Goal: Task Accomplishment & Management: Manage account settings

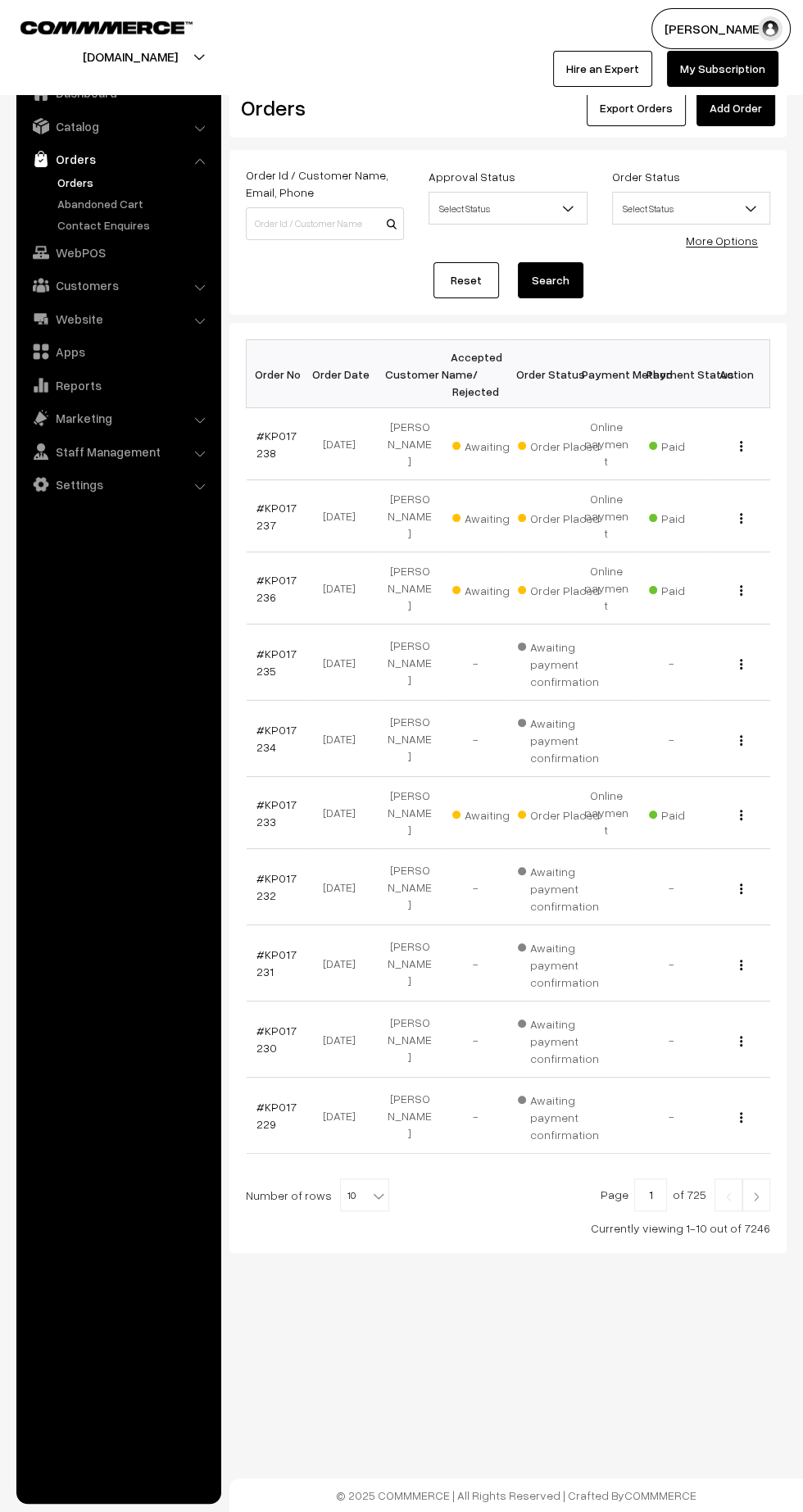
click at [262, 442] on link "#KP017238" at bounding box center [276, 444] width 40 height 31
click at [279, 573] on link "#KP017236" at bounding box center [276, 587] width 40 height 31
click at [751, 1192] on img at bounding box center [756, 1197] width 15 height 10
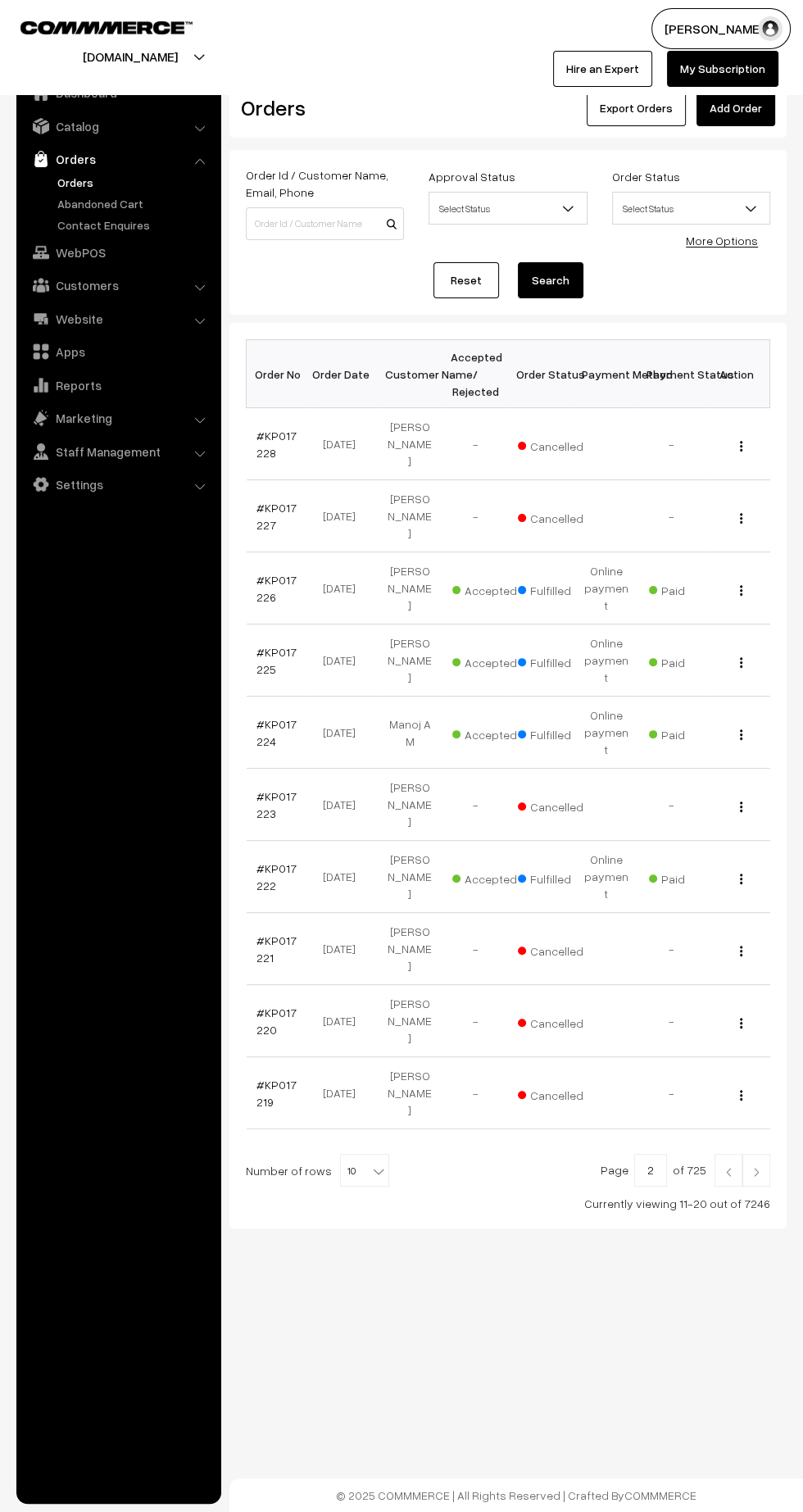
click at [727, 1167] on img at bounding box center [729, 1172] width 15 height 10
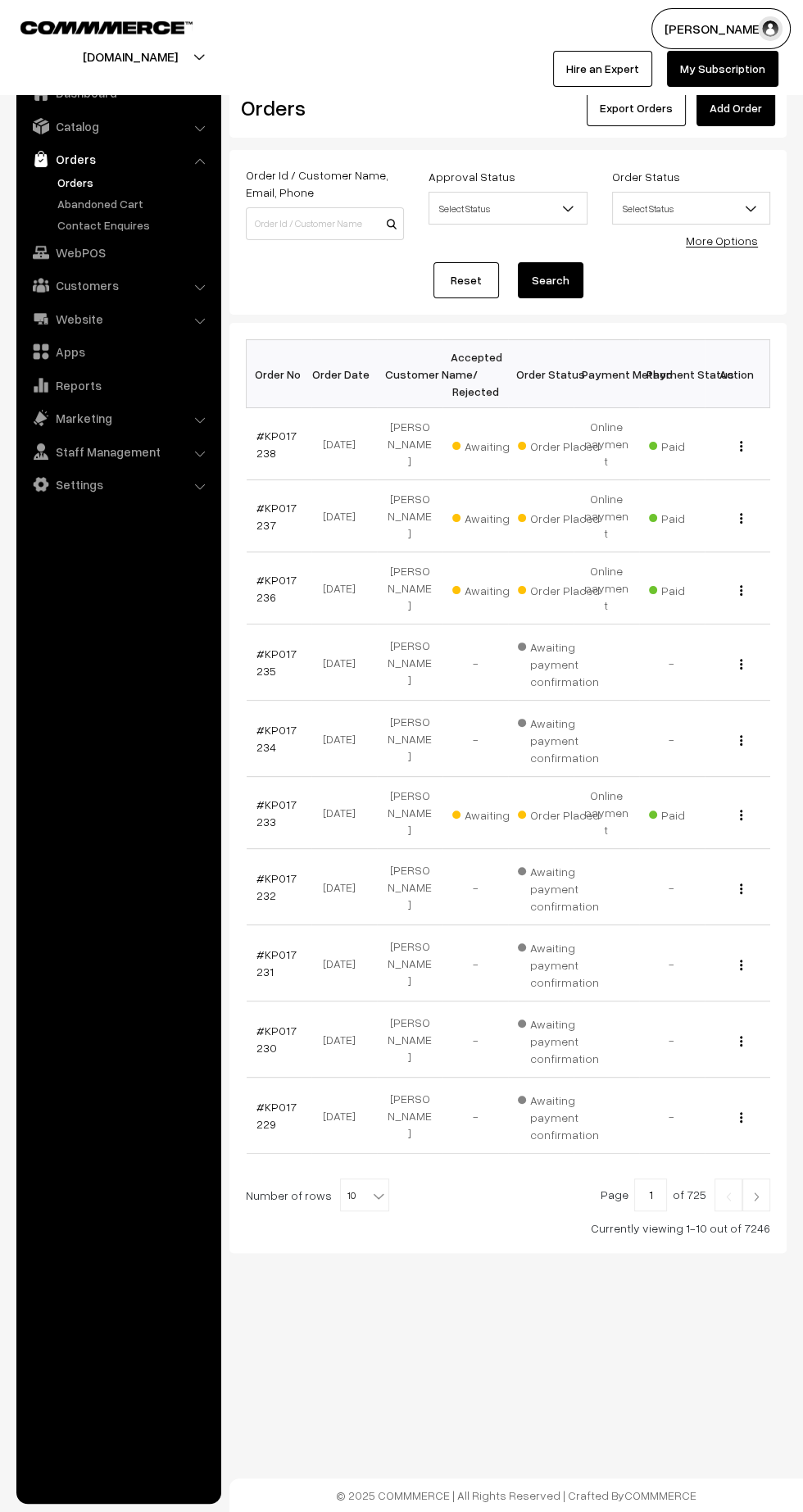
click at [261, 441] on link "#KP017238" at bounding box center [276, 444] width 40 height 31
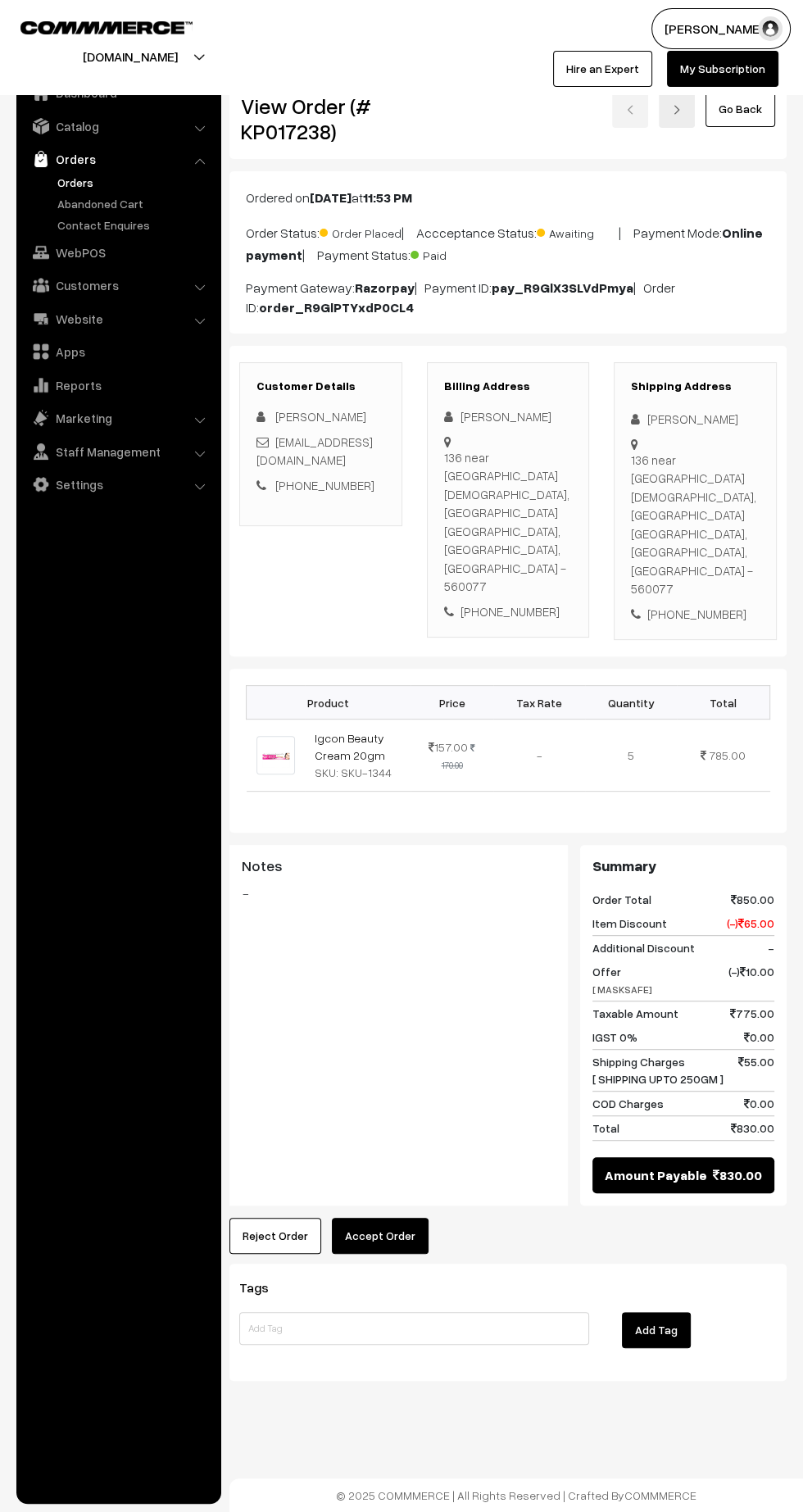
click at [384, 1218] on button "Accept Order" at bounding box center [380, 1236] width 97 height 36
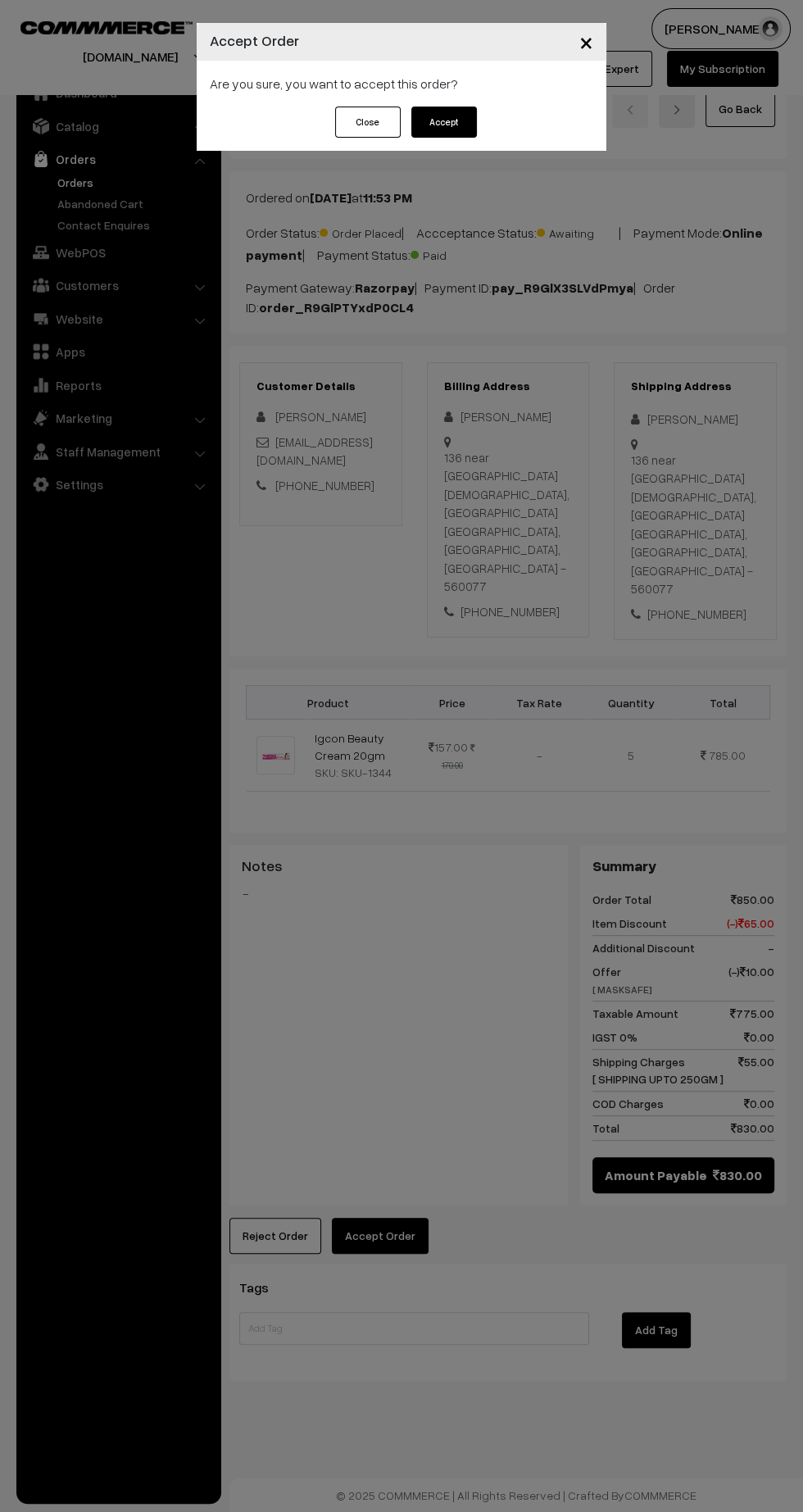
click at [428, 127] on button "Accept" at bounding box center [444, 121] width 66 height 31
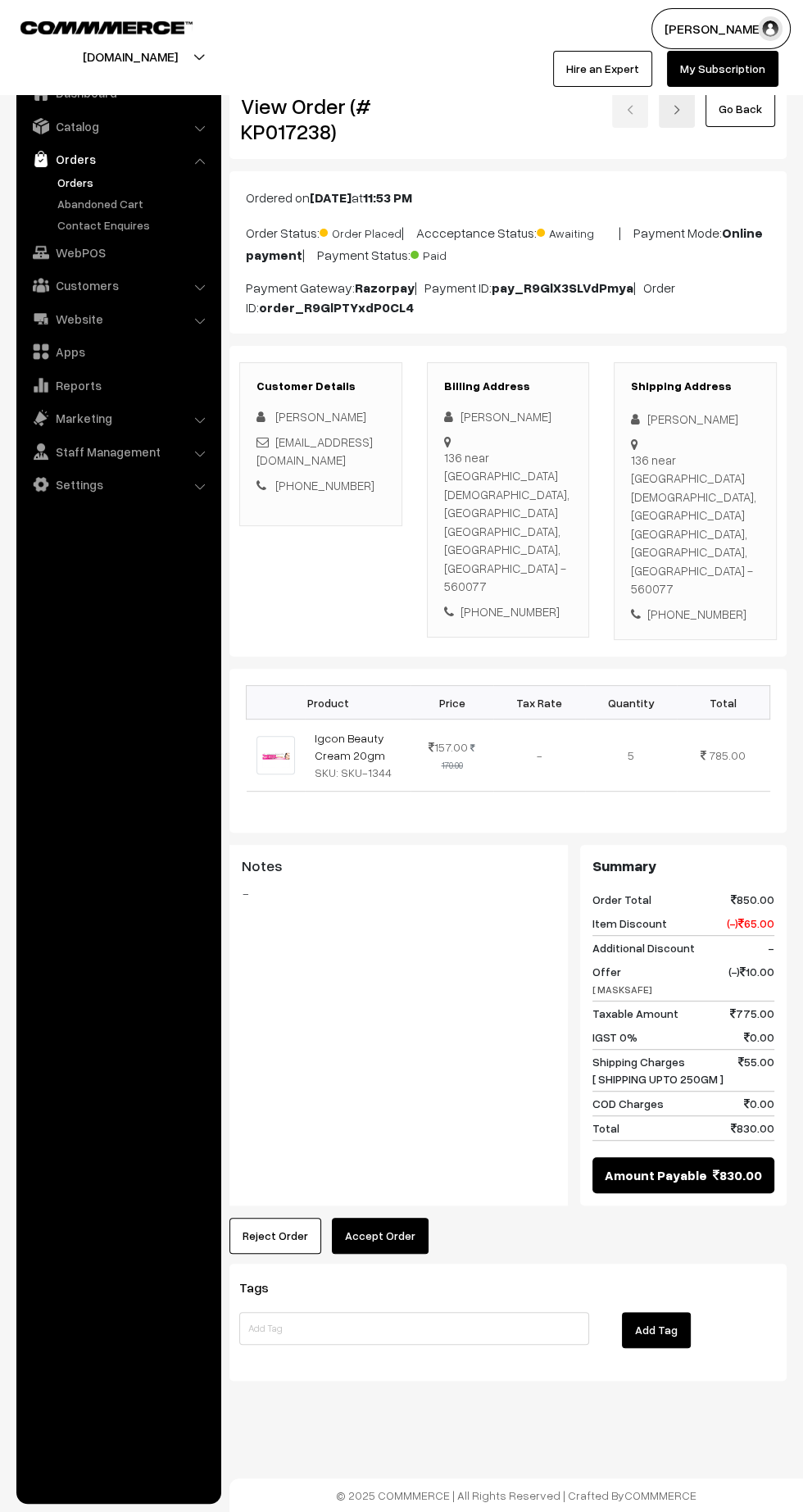
click at [402, 1218] on button "Accept Order" at bounding box center [380, 1236] width 97 height 36
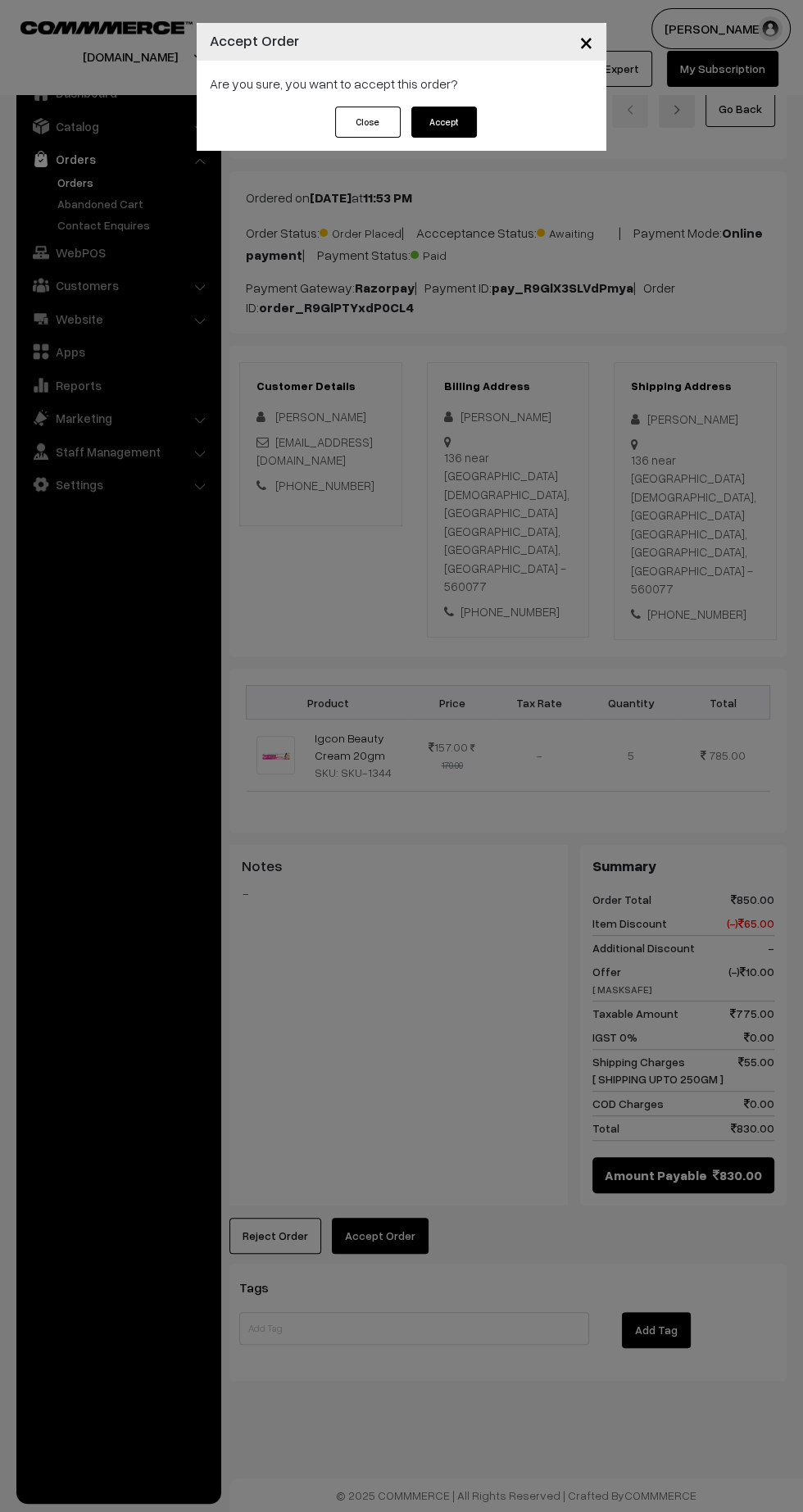
click at [458, 130] on button "Accept" at bounding box center [444, 121] width 66 height 31
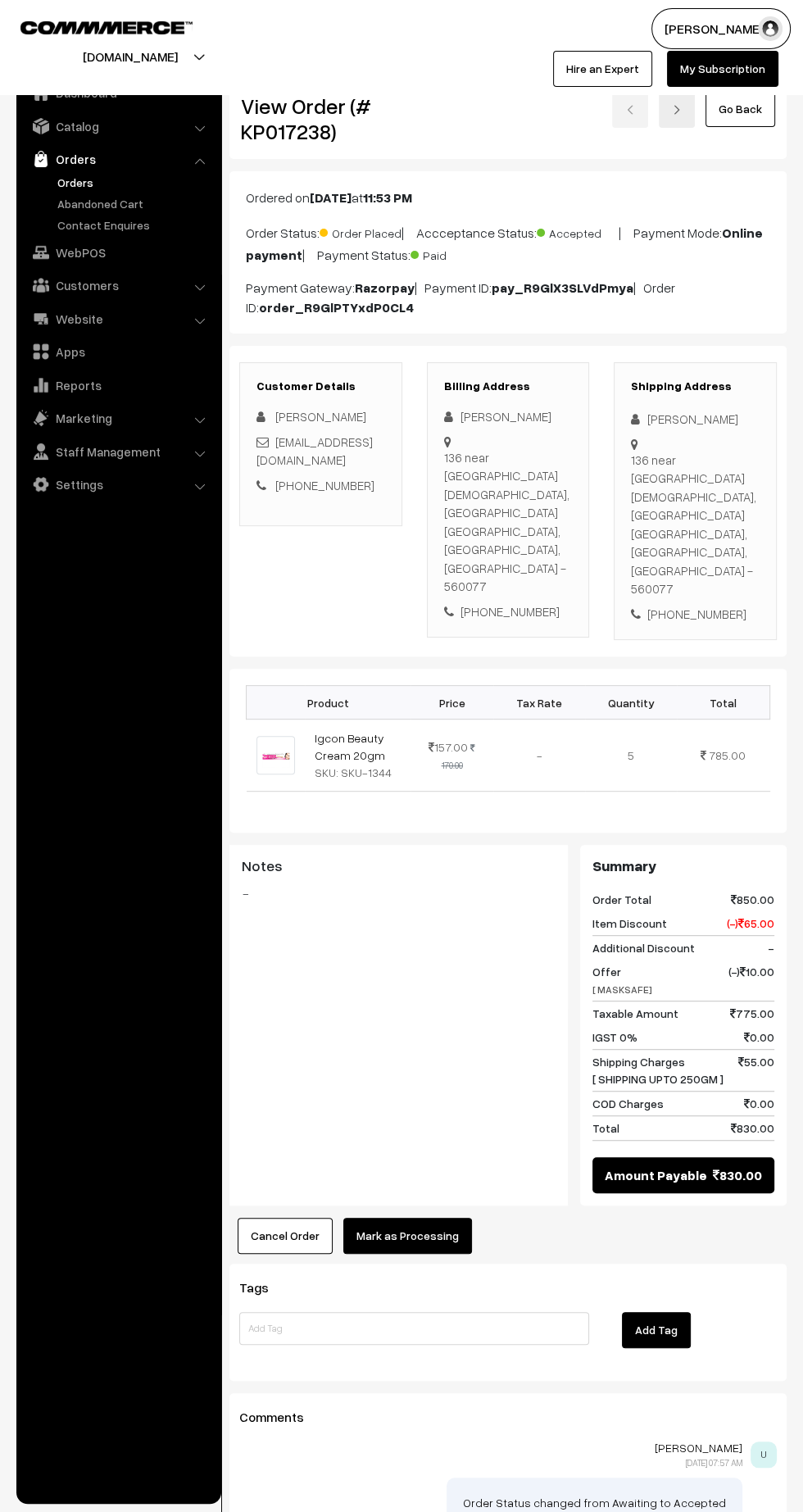
click at [422, 1218] on button "Mark as Processing" at bounding box center [408, 1236] width 129 height 36
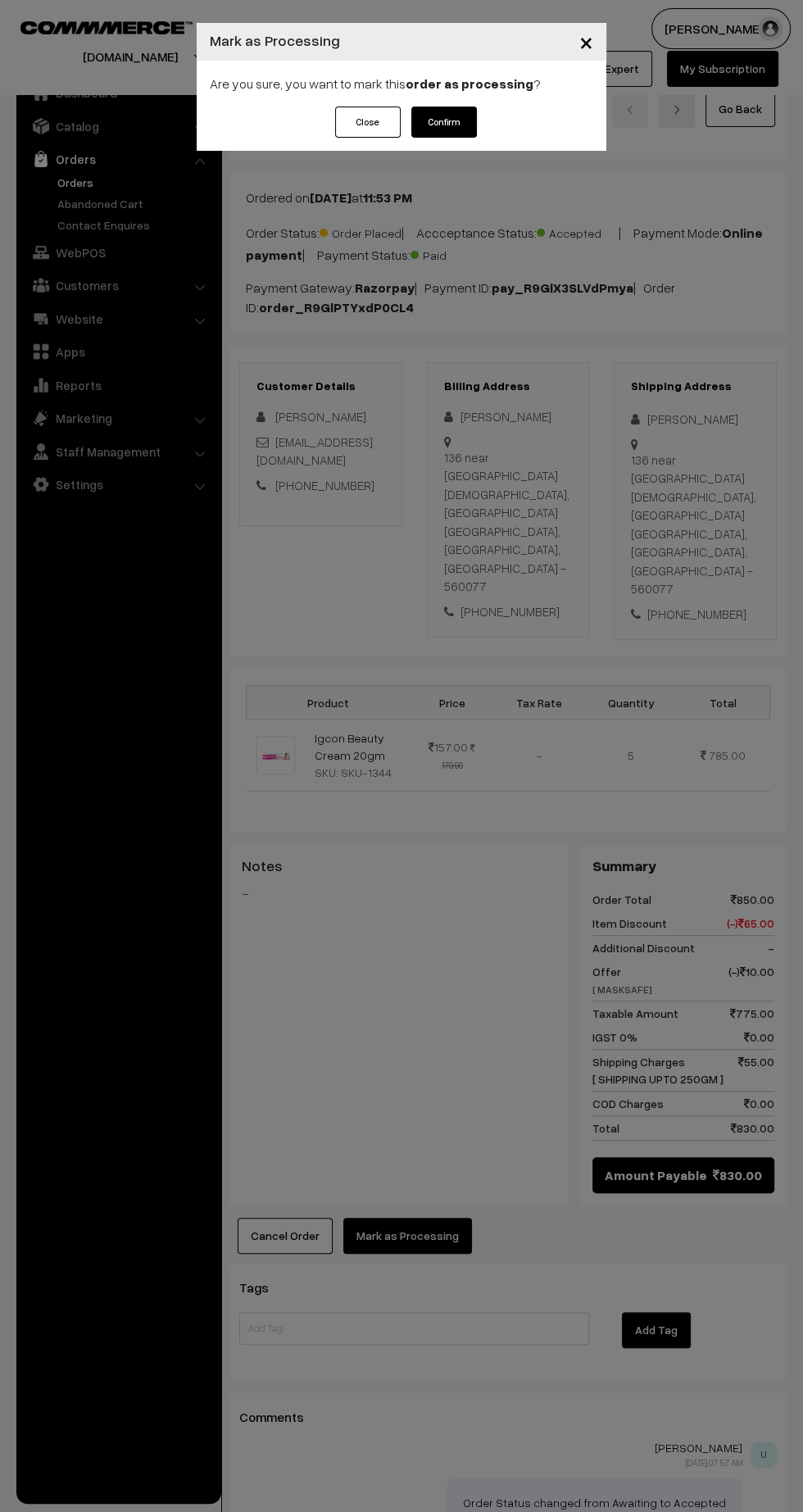
click at [448, 126] on button "Confirm" at bounding box center [444, 121] width 66 height 31
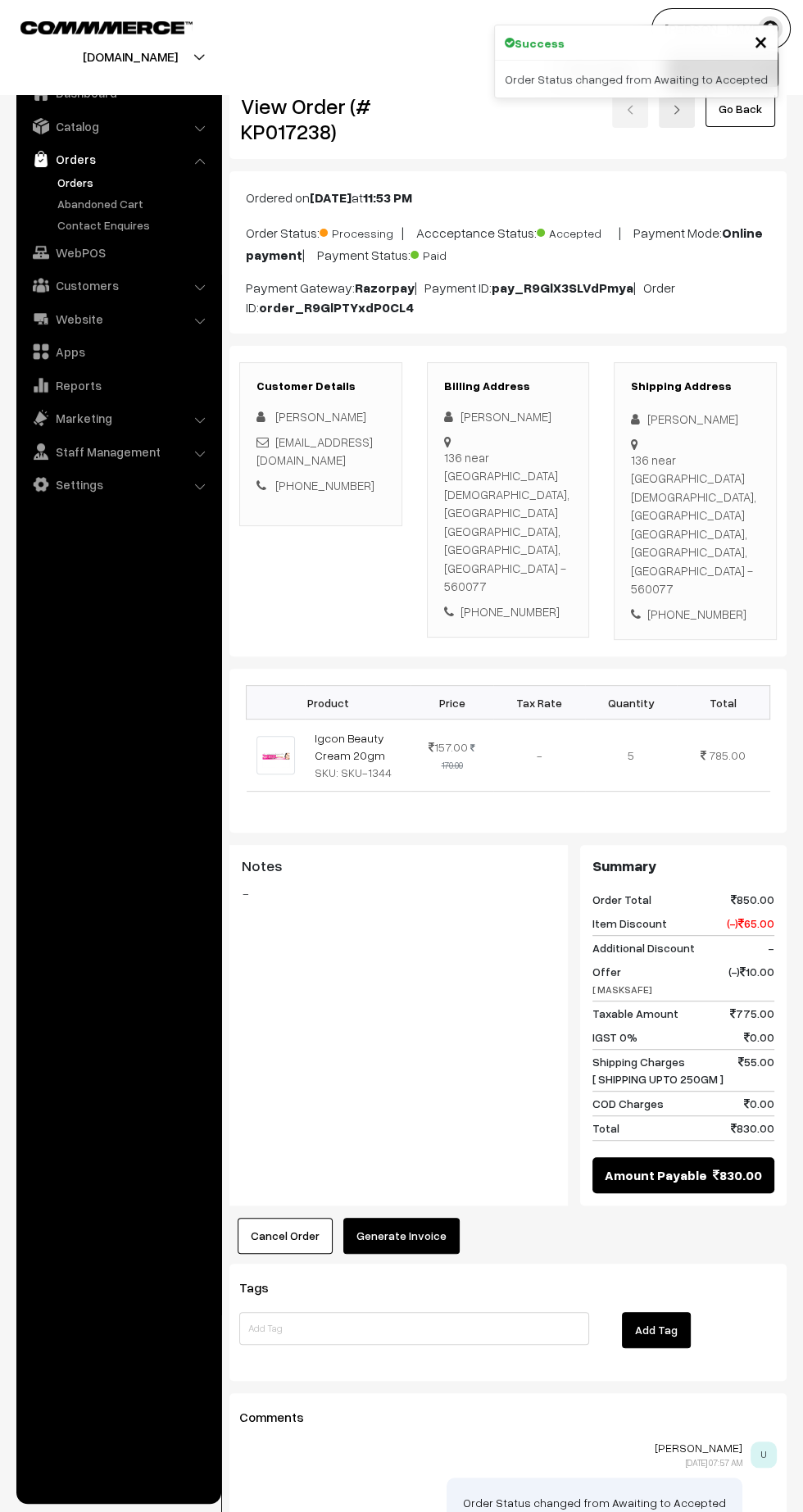
click at [418, 1218] on button "Generate Invoice" at bounding box center [402, 1236] width 116 height 36
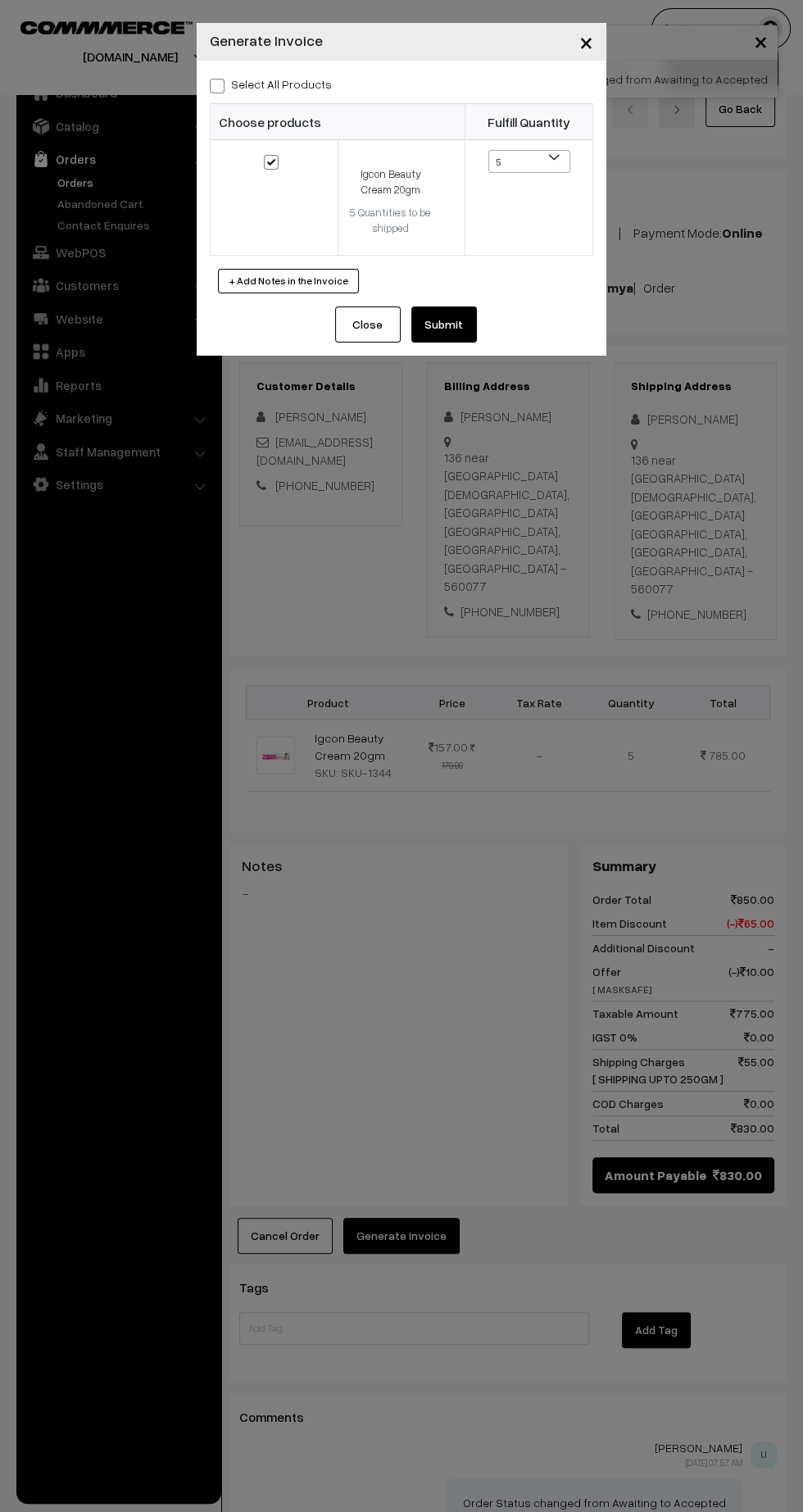
click at [462, 320] on button "Submit" at bounding box center [444, 324] width 66 height 36
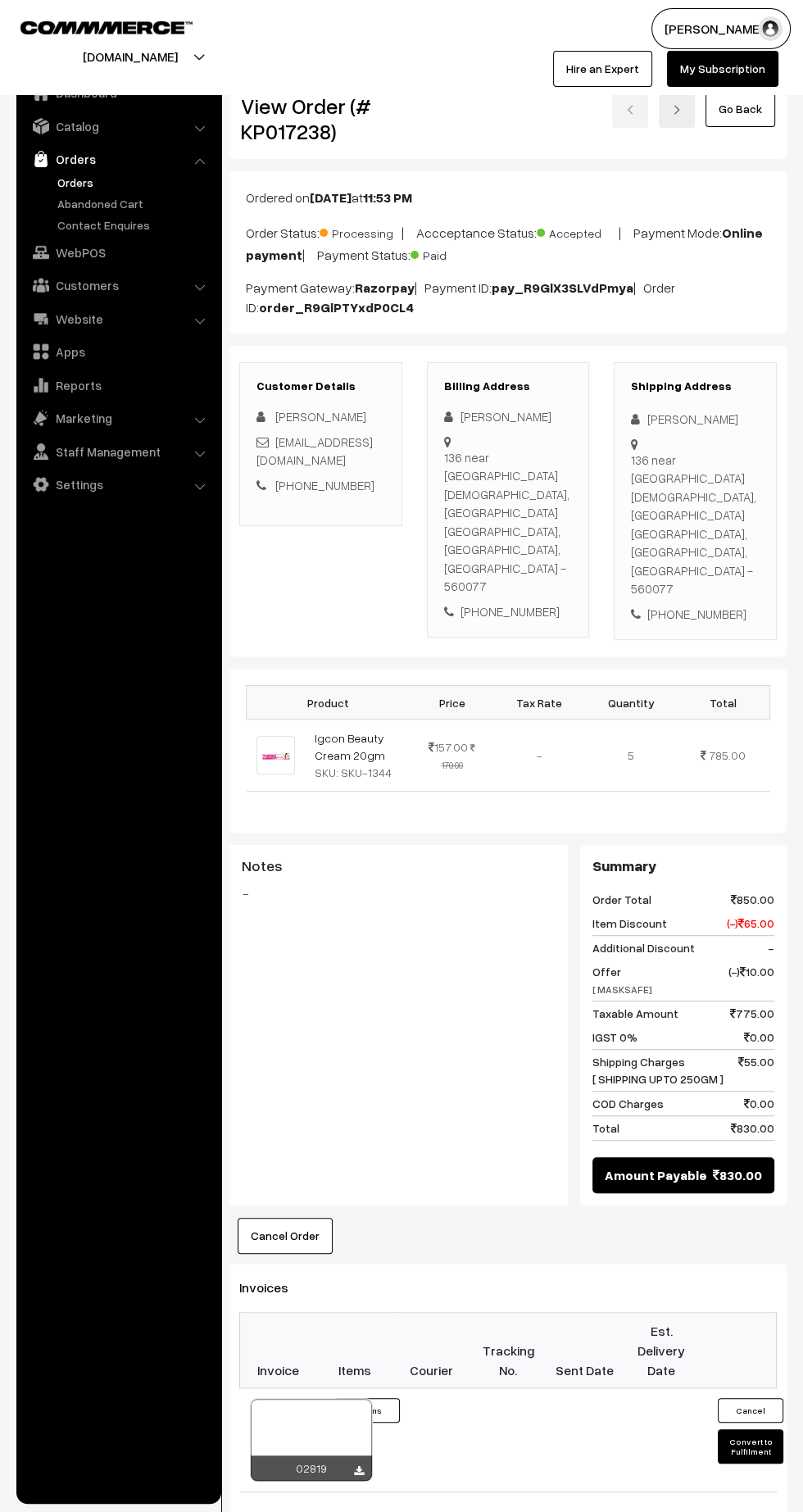
click at [358, 1466] on icon at bounding box center [359, 1471] width 10 height 11
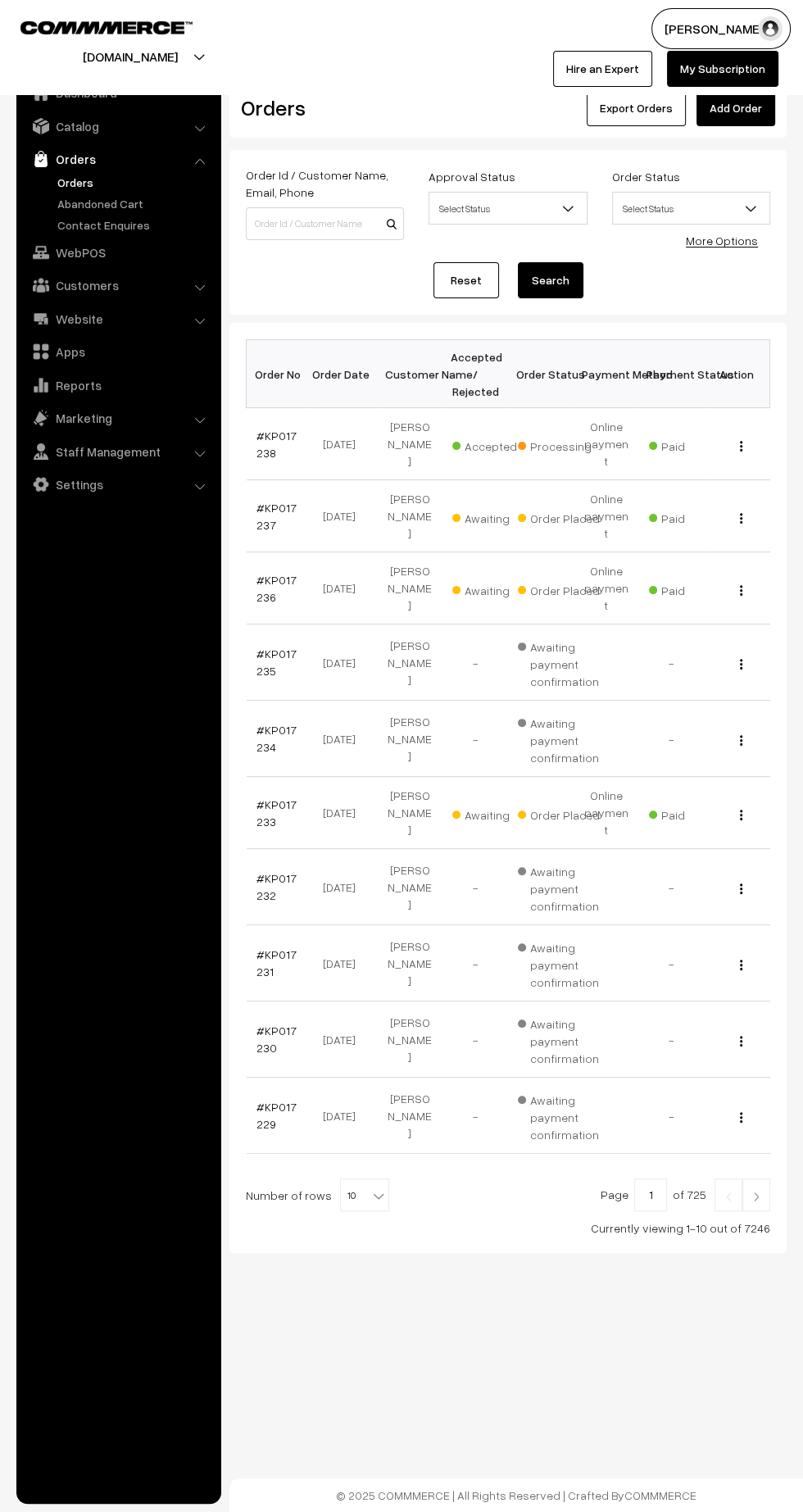
click at [256, 501] on link "#KP017237" at bounding box center [276, 516] width 40 height 31
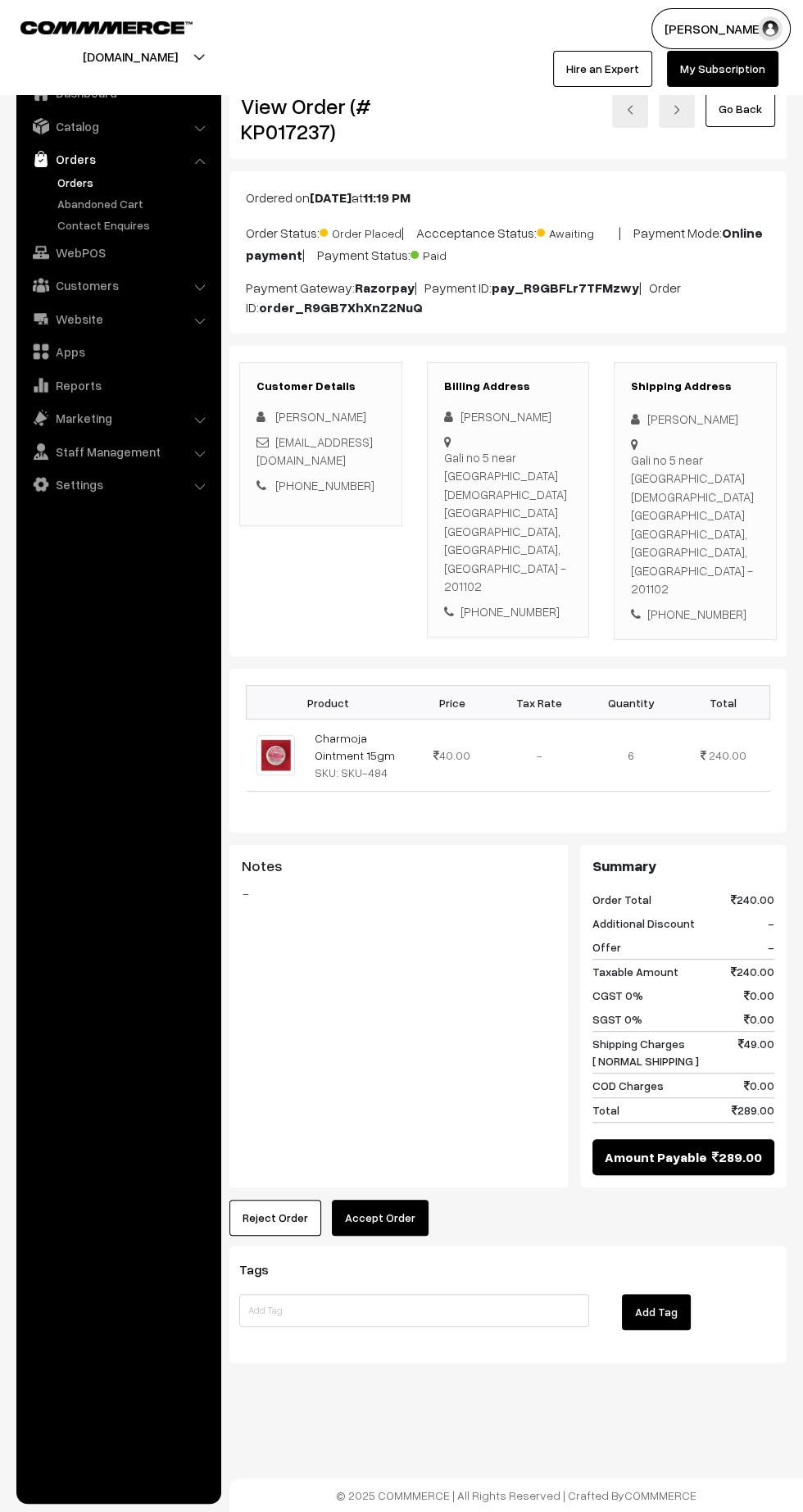
click at [390, 1200] on button "Accept Order" at bounding box center [380, 1217] width 97 height 36
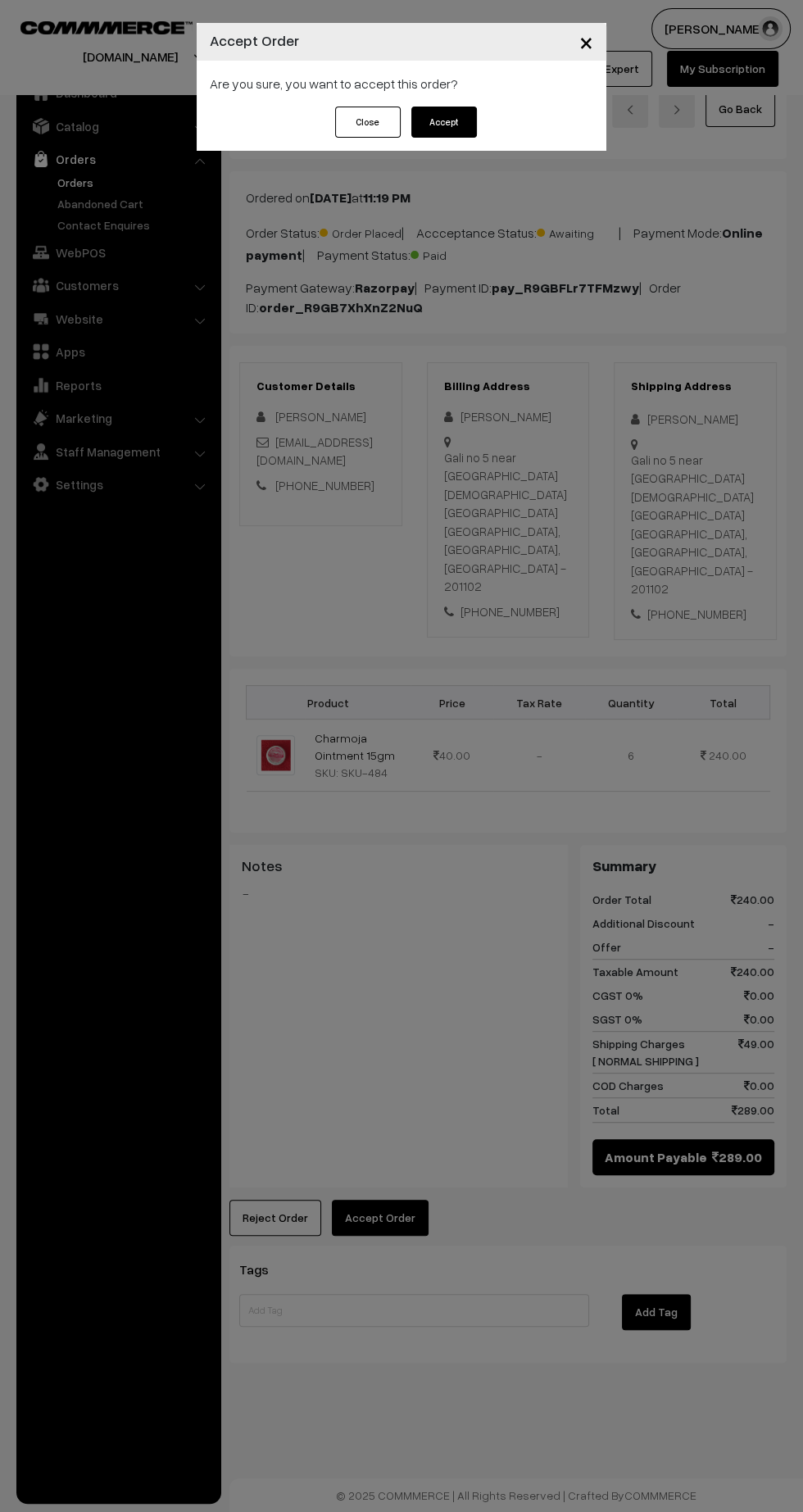
click at [444, 122] on button "Accept" at bounding box center [444, 121] width 66 height 31
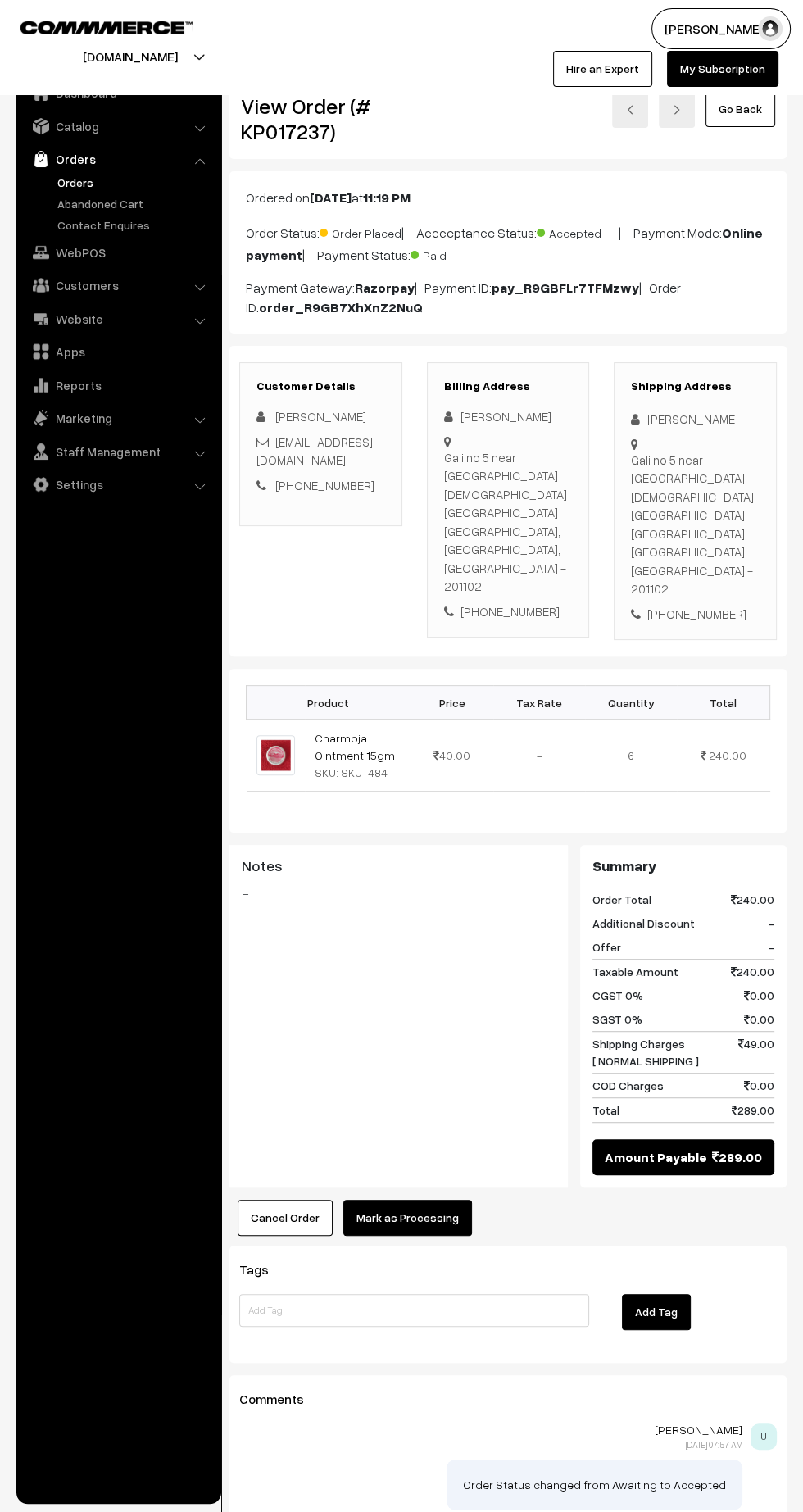
click at [434, 1200] on button "Mark as Processing" at bounding box center [408, 1217] width 129 height 36
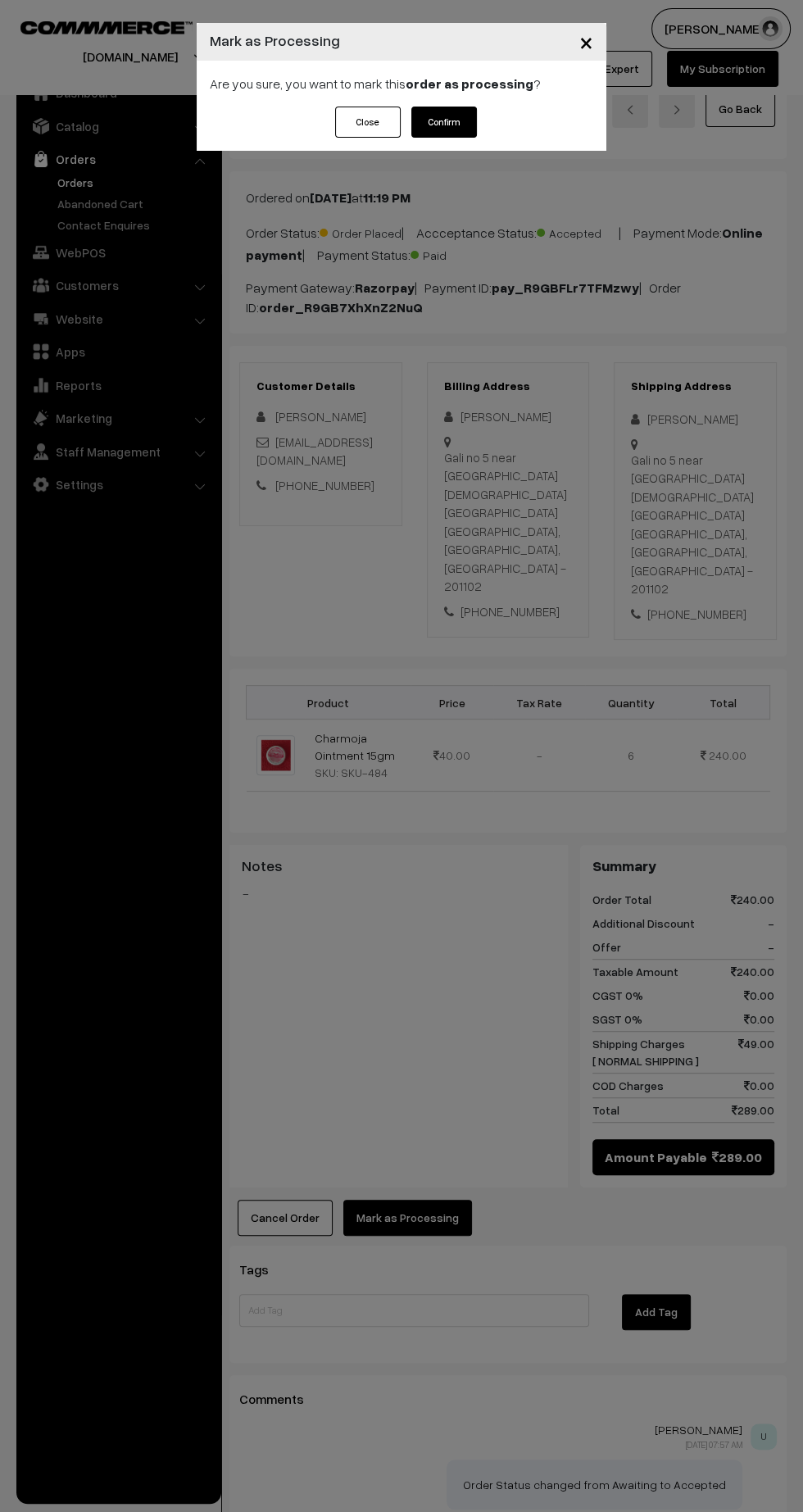
click at [444, 121] on button "Confirm" at bounding box center [444, 121] width 66 height 31
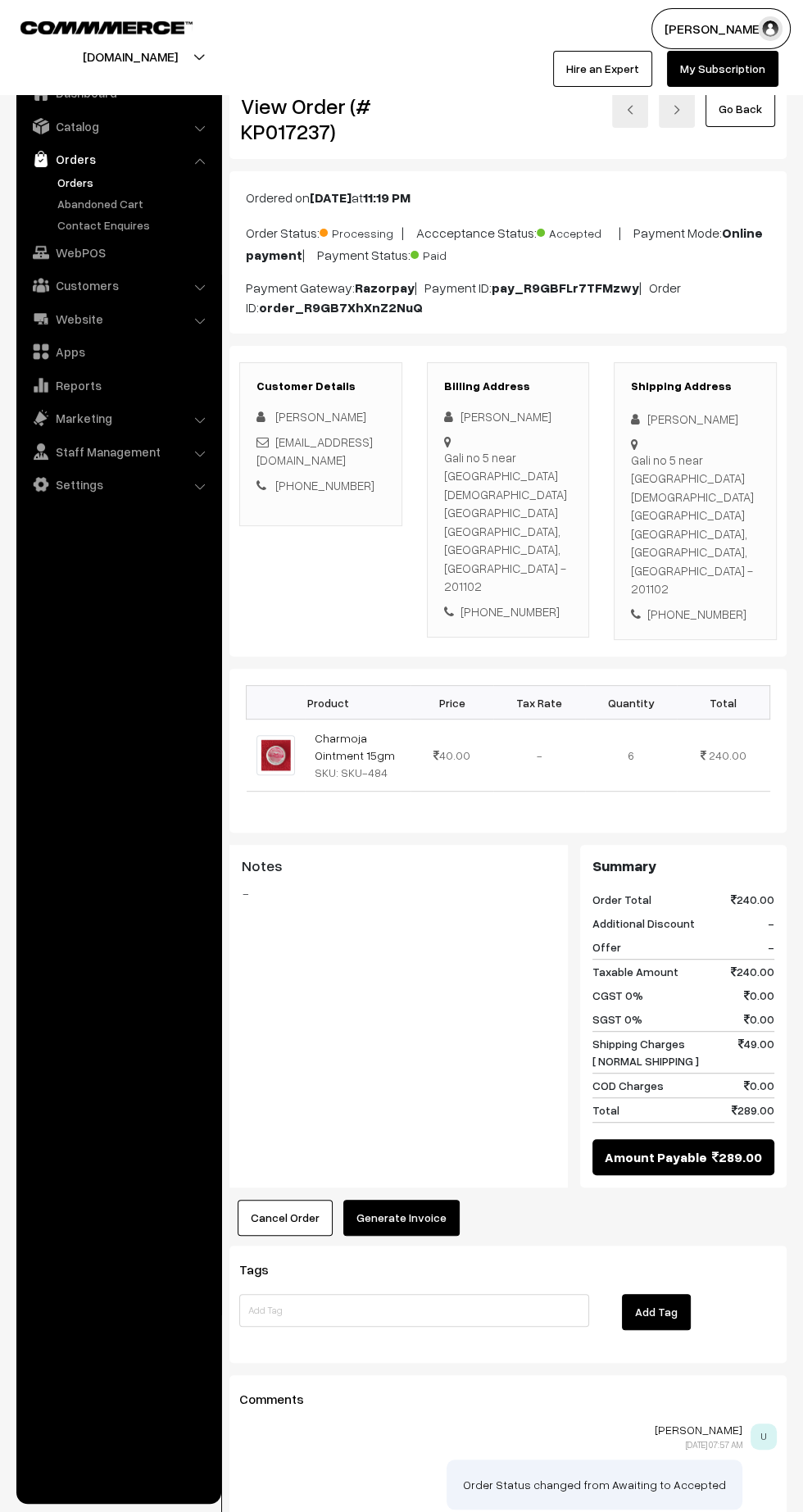
click at [408, 1200] on button "Generate Invoice" at bounding box center [402, 1217] width 116 height 36
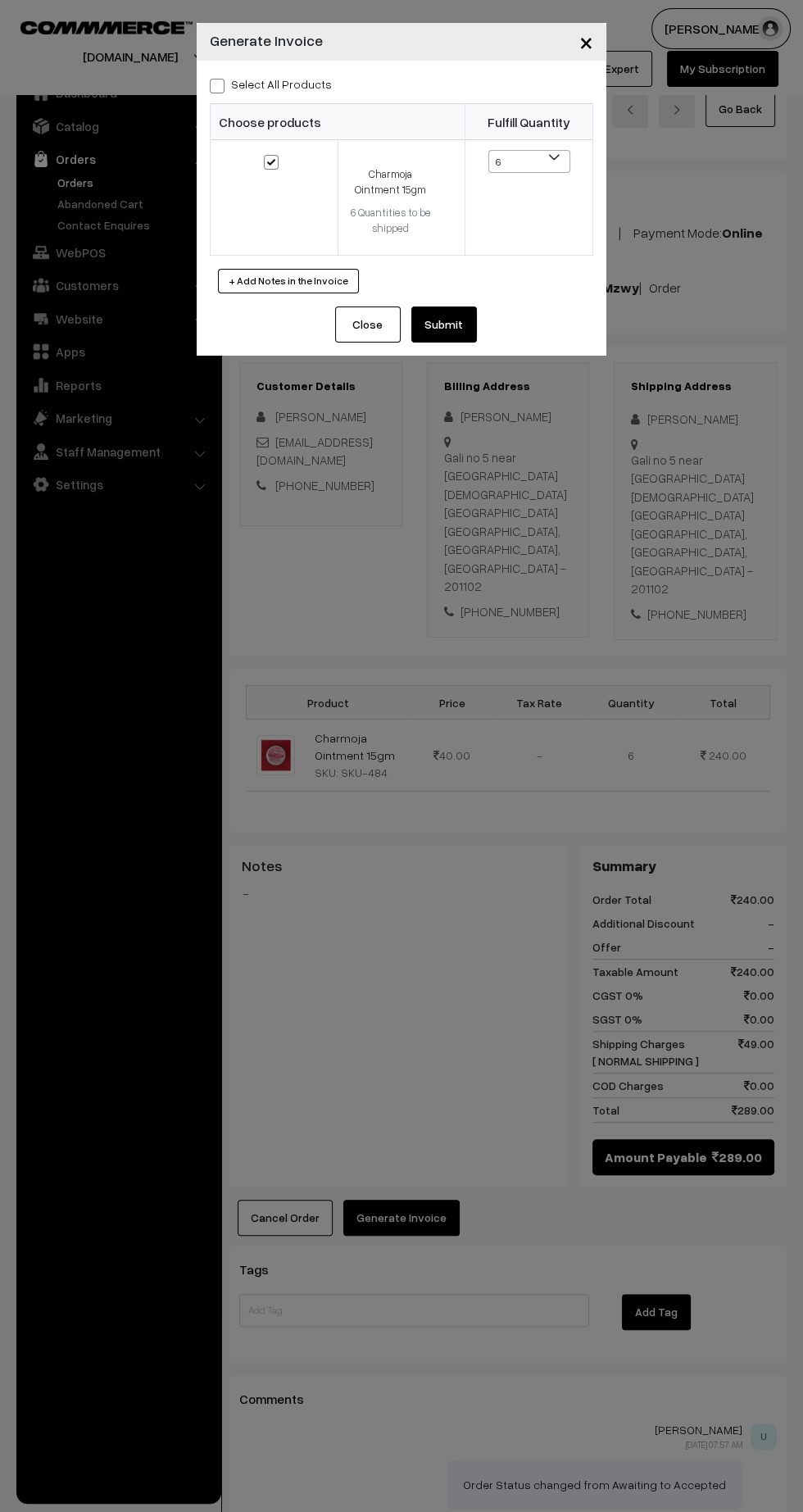
click at [465, 327] on button "Submit" at bounding box center [444, 324] width 66 height 36
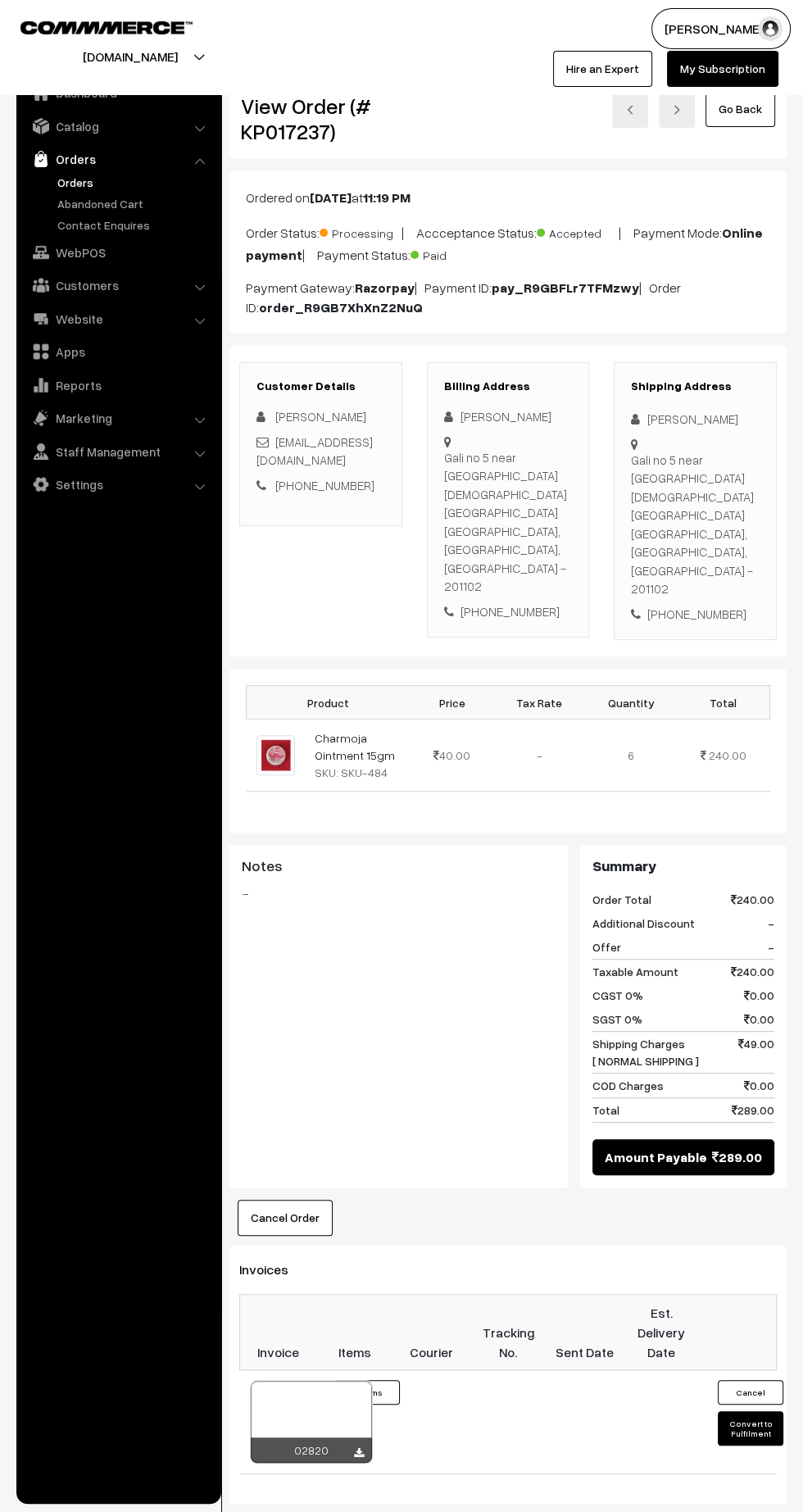
click at [358, 1448] on icon at bounding box center [359, 1453] width 10 height 11
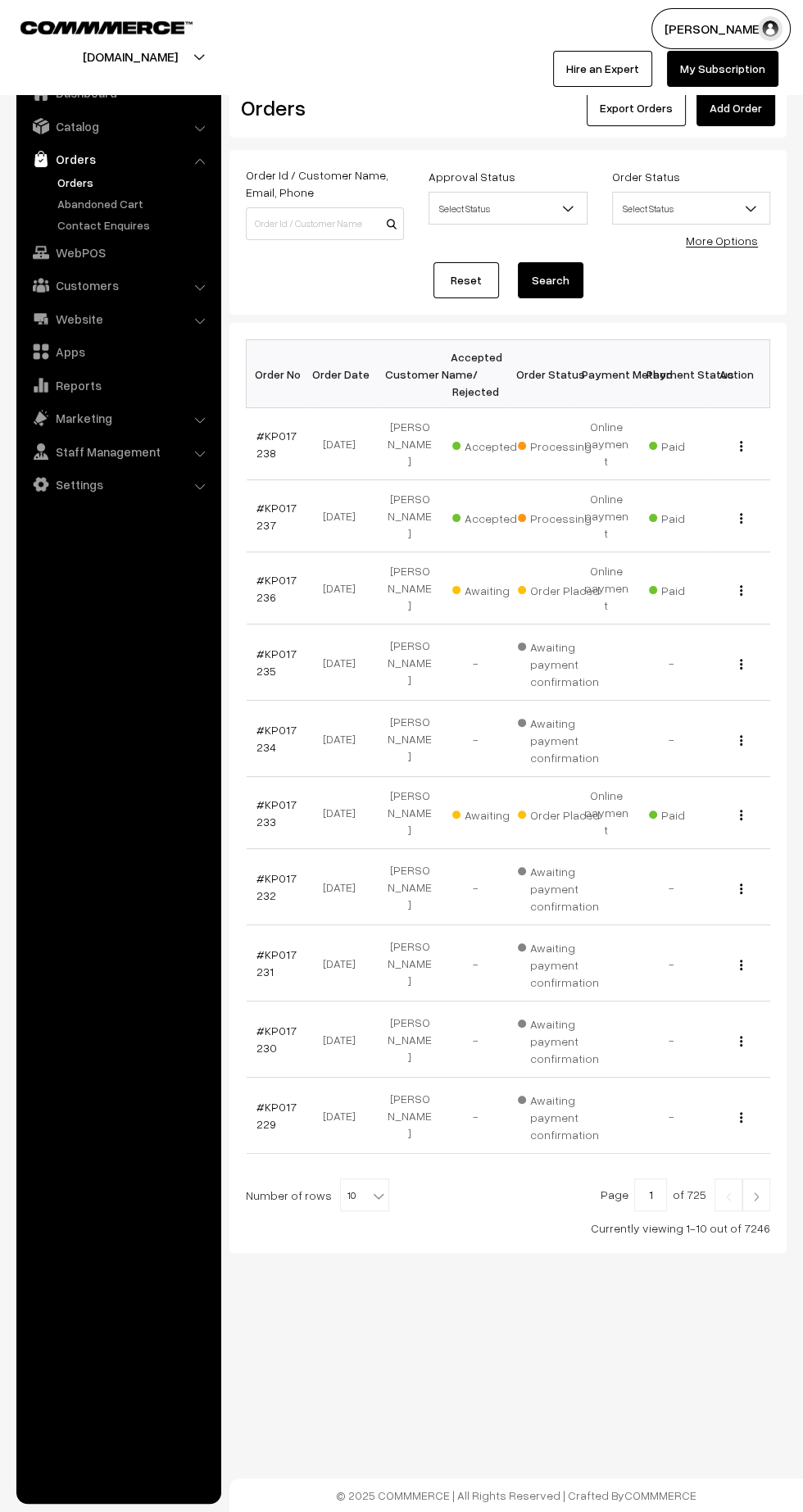
click at [261, 573] on link "#KP017236" at bounding box center [276, 587] width 40 height 31
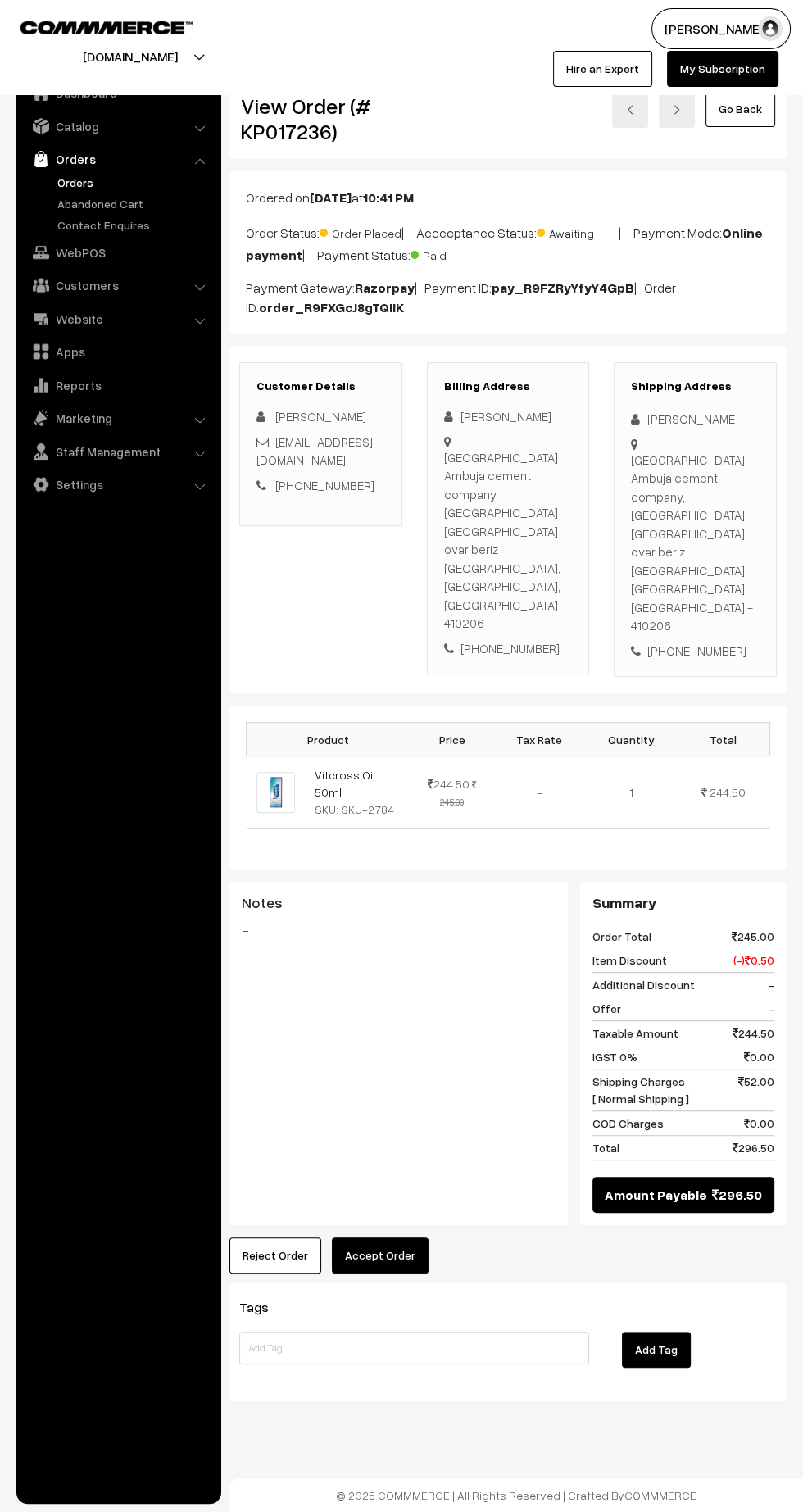
click at [384, 1237] on button "Accept Order" at bounding box center [380, 1255] width 97 height 36
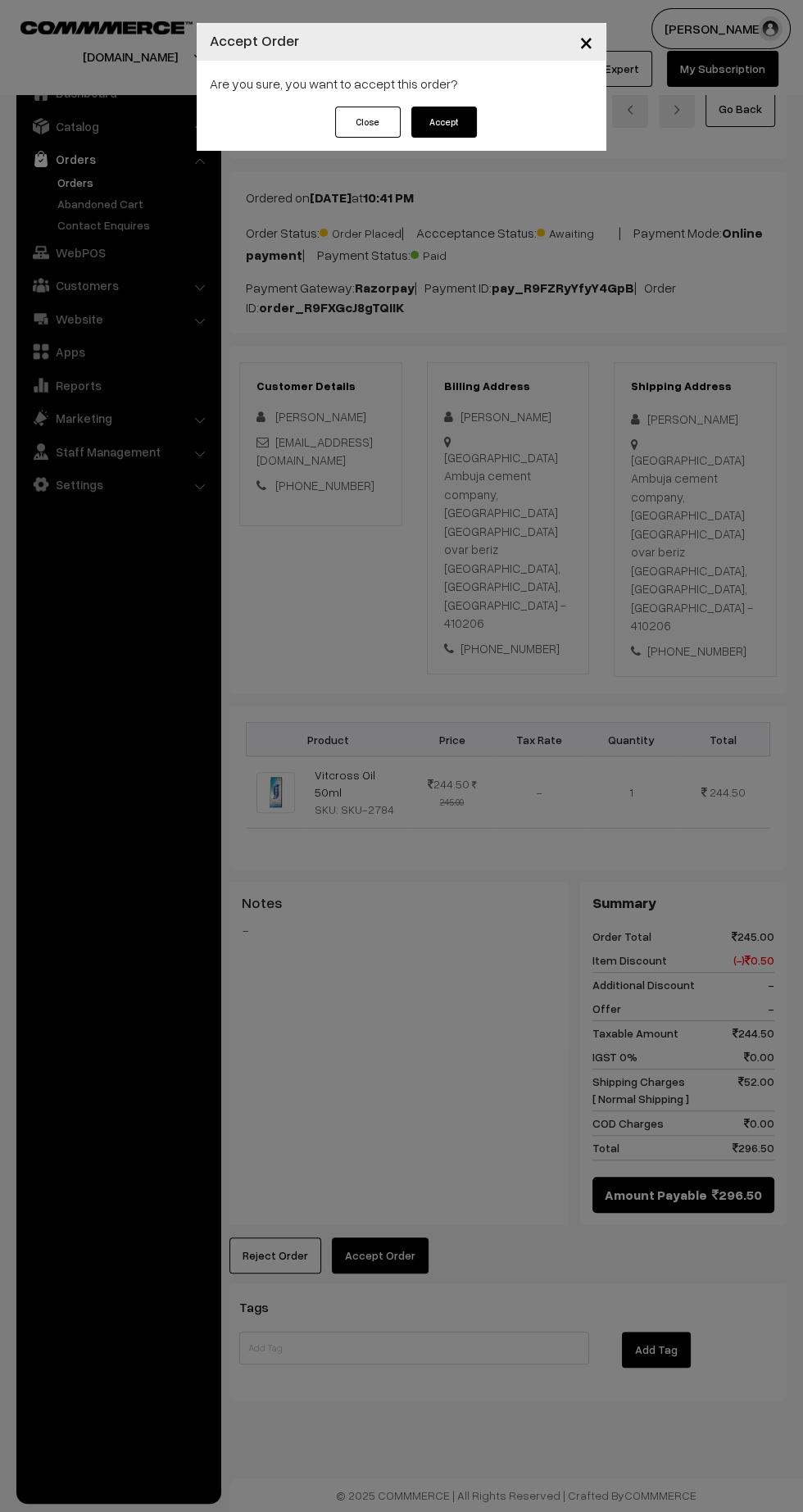
click at [463, 136] on button "Accept" at bounding box center [444, 121] width 66 height 31
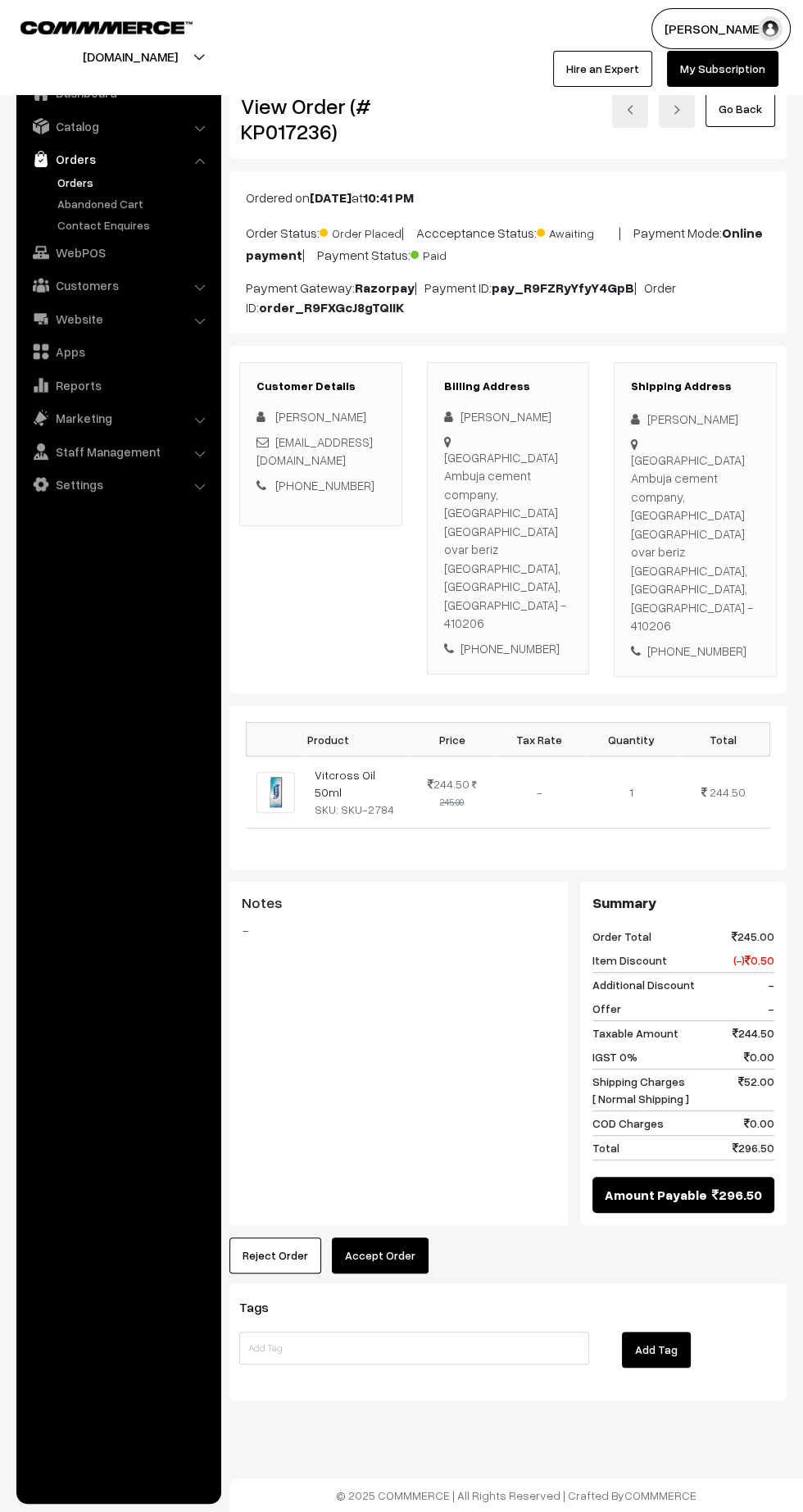
click at [411, 1237] on button "Accept Order" at bounding box center [380, 1255] width 97 height 36
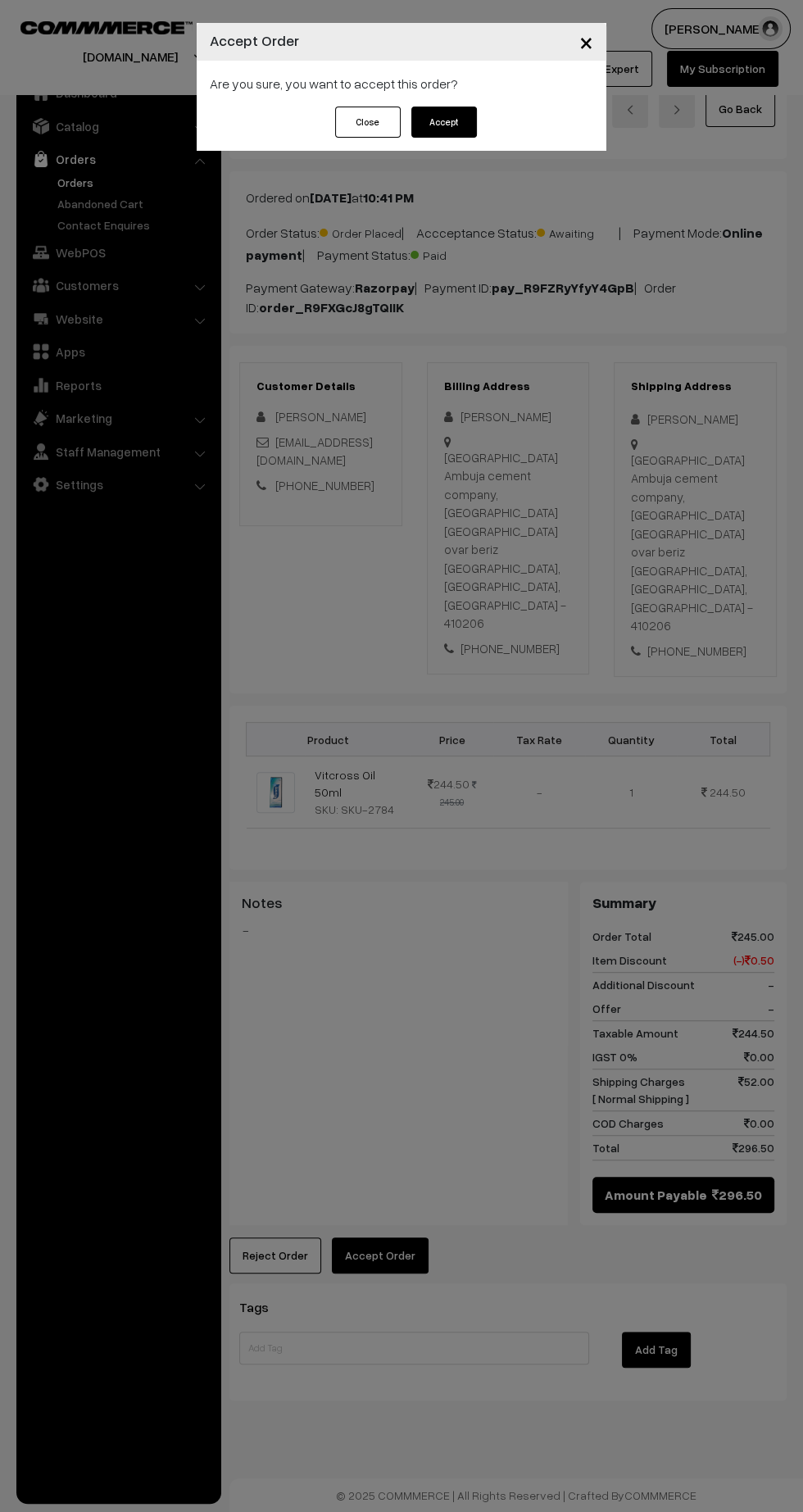
click at [444, 120] on button "Accept" at bounding box center [444, 121] width 66 height 31
click at [303, 947] on div "× Accept Order Are you sure, you want to accept this order? Close Please Wait…" at bounding box center [401, 756] width 803 height 1512
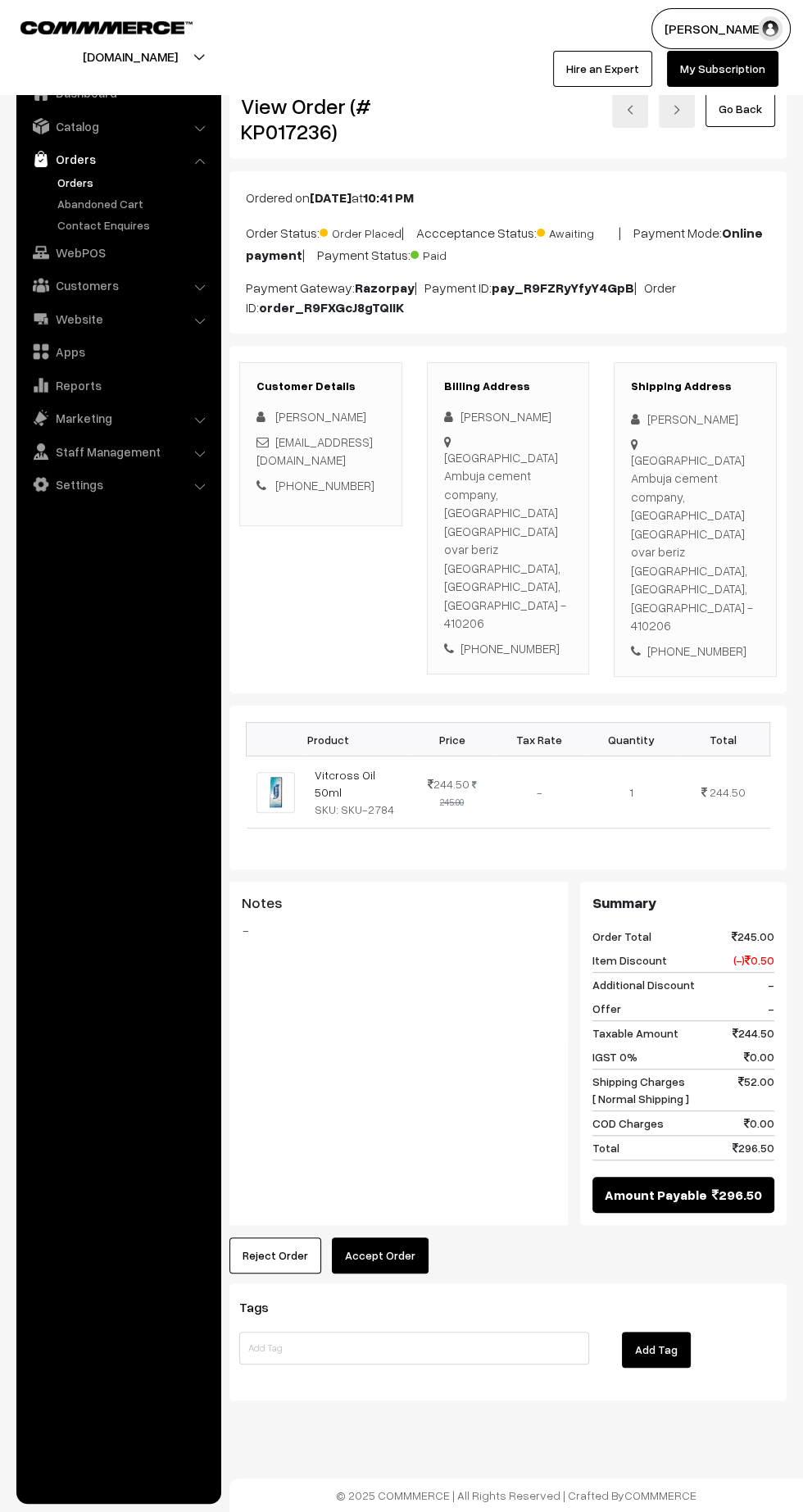
click at [384, 1237] on button "Accept Order" at bounding box center [380, 1255] width 97 height 36
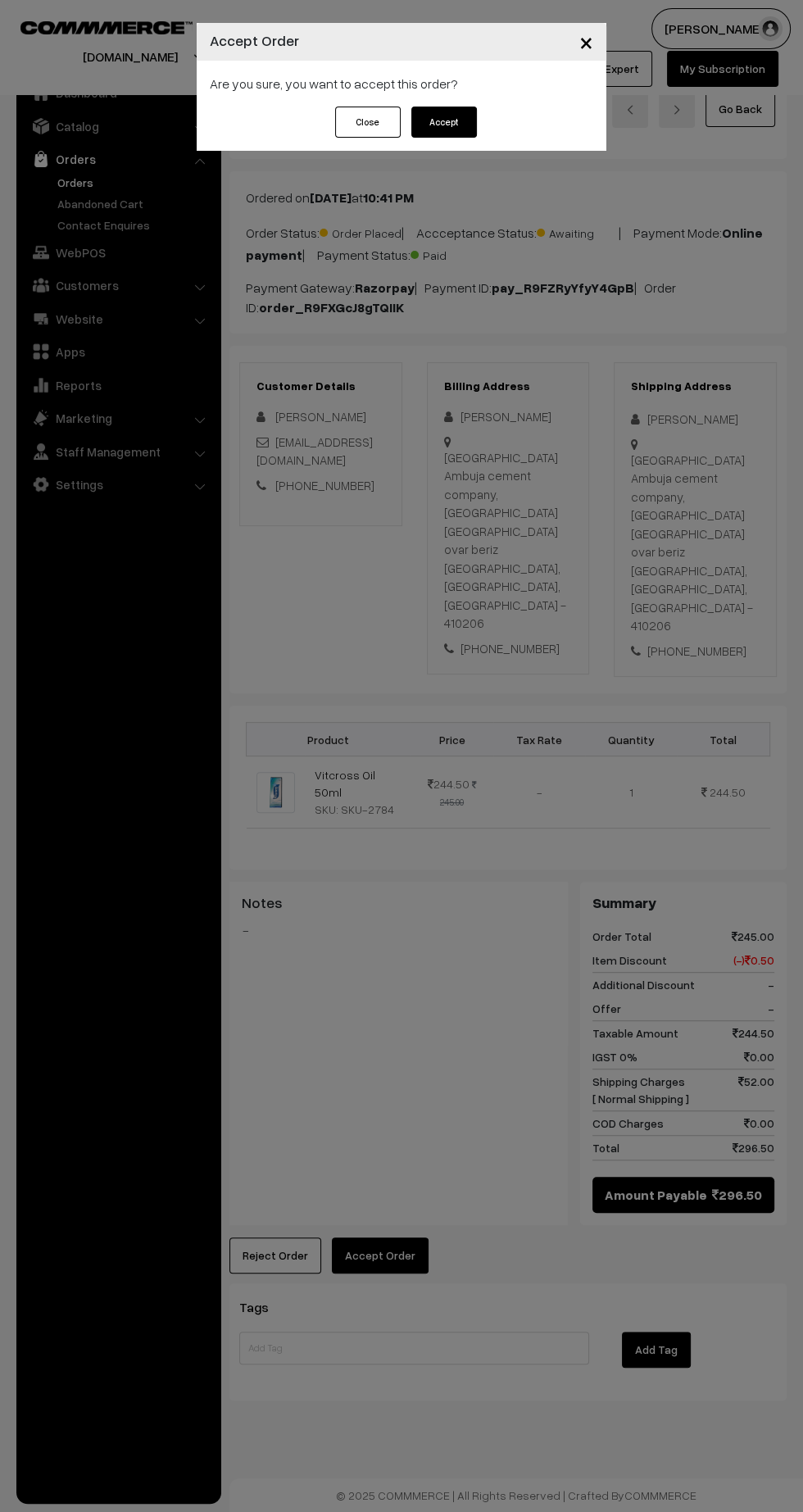
click at [463, 127] on button "Accept" at bounding box center [444, 121] width 66 height 31
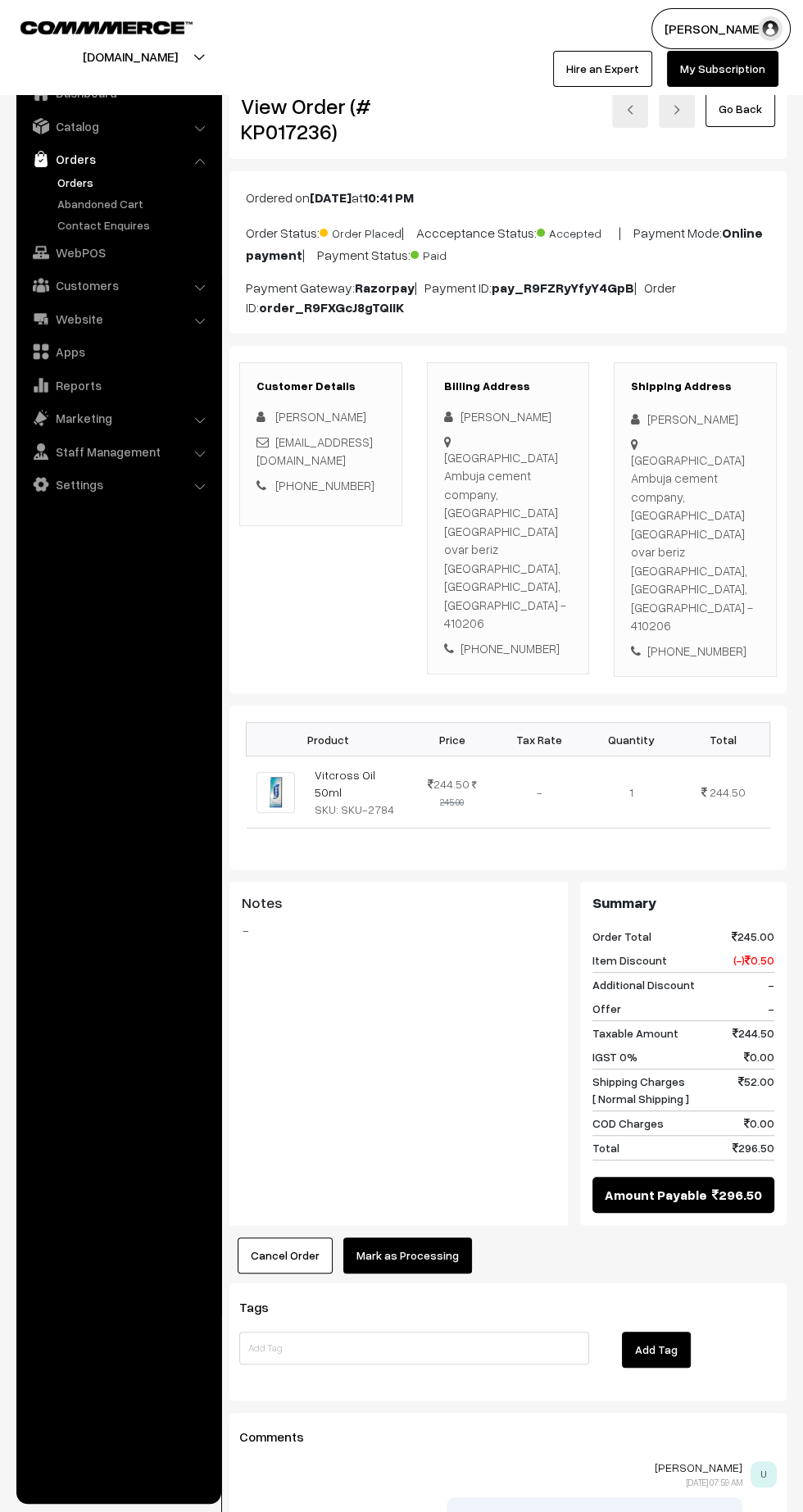
click at [421, 1237] on button "Mark as Processing" at bounding box center [408, 1255] width 129 height 36
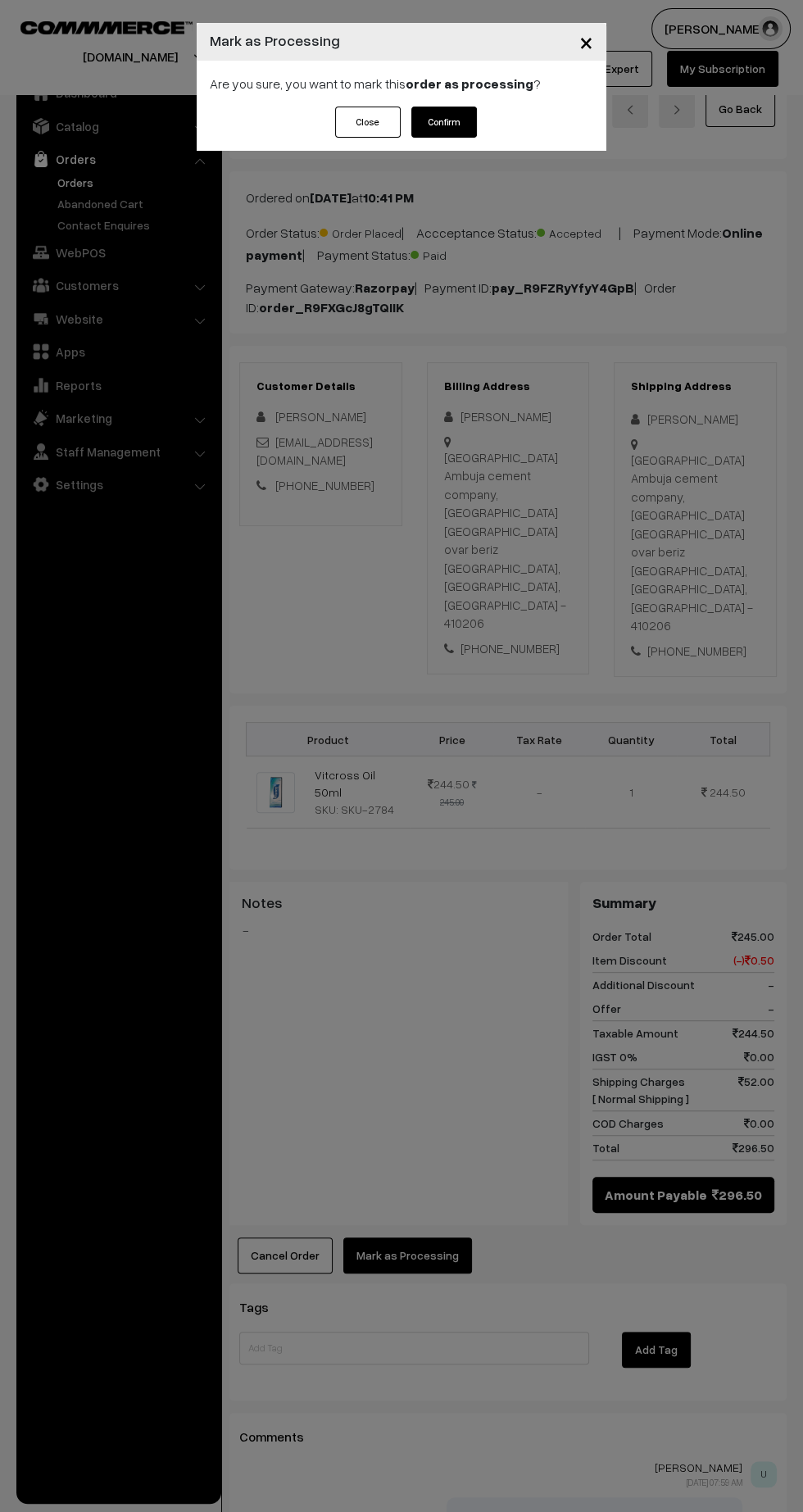
click at [454, 134] on button "Confirm" at bounding box center [444, 121] width 66 height 31
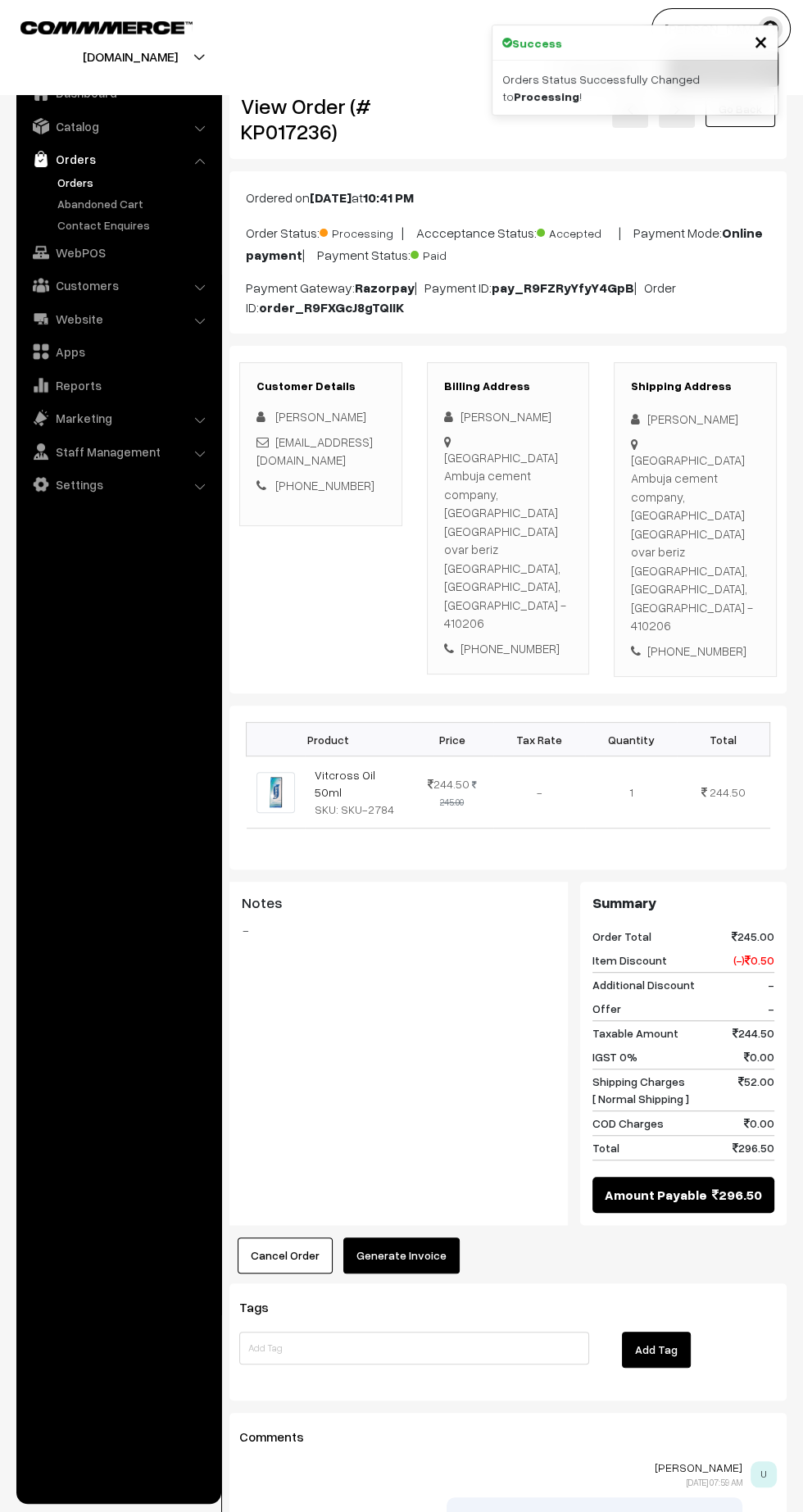
click at [431, 1237] on button "Generate Invoice" at bounding box center [402, 1255] width 116 height 36
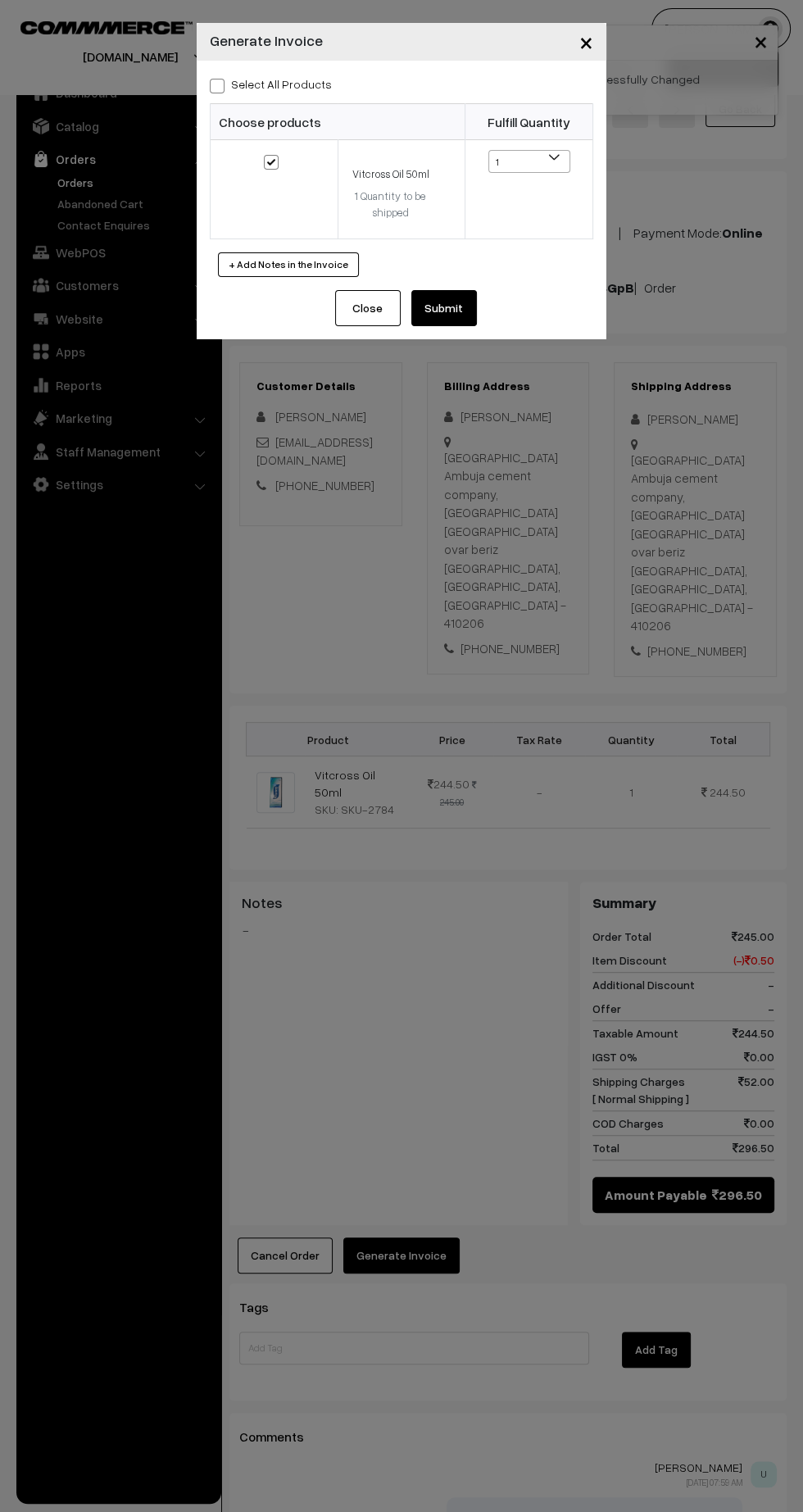
click at [469, 300] on button "Submit" at bounding box center [444, 308] width 66 height 36
click at [320, 934] on div "× Generate Invoice Select All Products Choose products Fulfill Quantity 1 1" at bounding box center [401, 756] width 803 height 1512
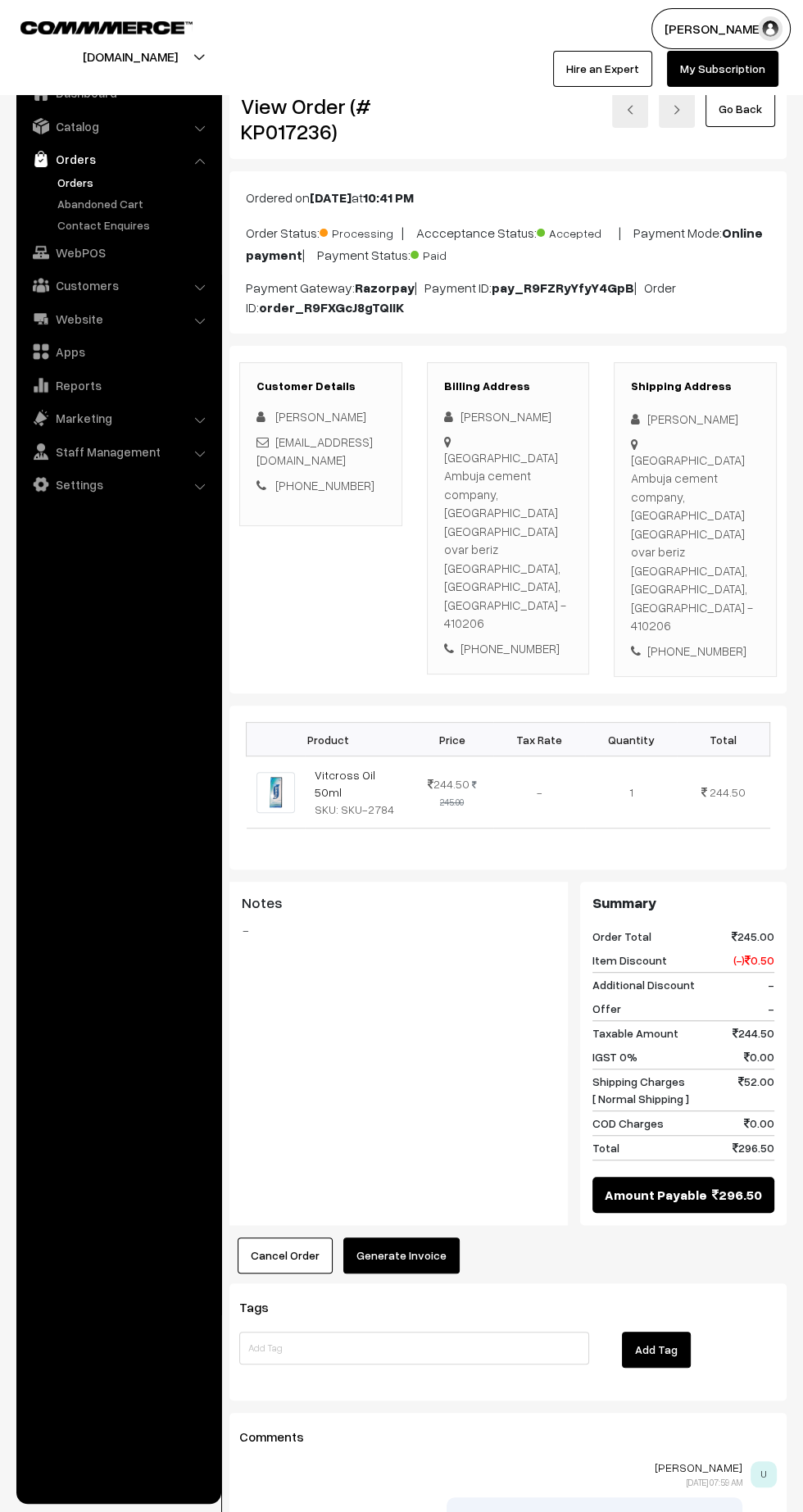
click at [417, 1237] on button "Generate Invoice" at bounding box center [402, 1255] width 116 height 36
click at [424, 1237] on button "Generate Invoice" at bounding box center [402, 1255] width 116 height 36
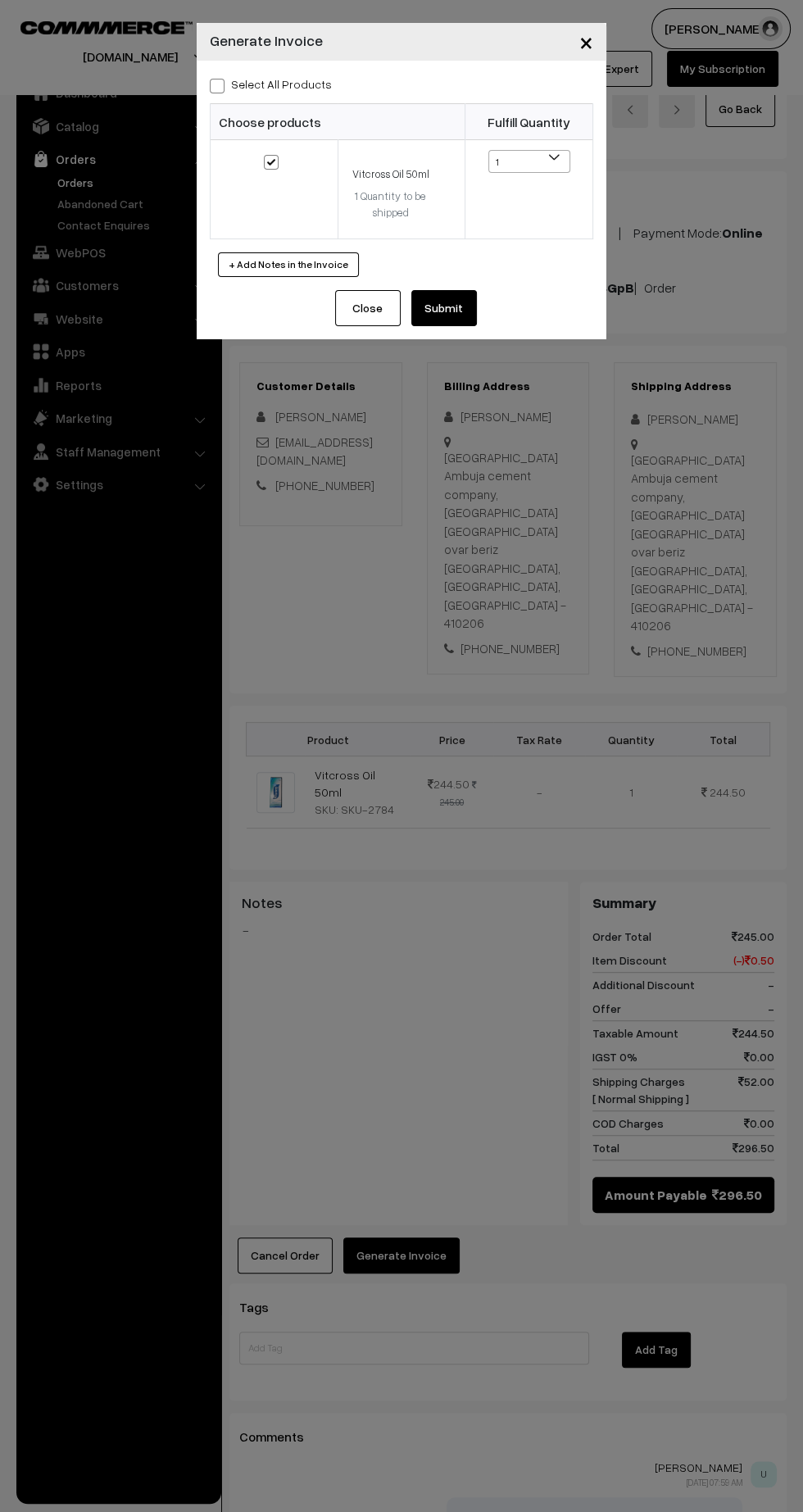
click at [463, 310] on button "Submit" at bounding box center [444, 308] width 66 height 36
click at [348, 305] on button "Close" at bounding box center [352, 308] width 66 height 36
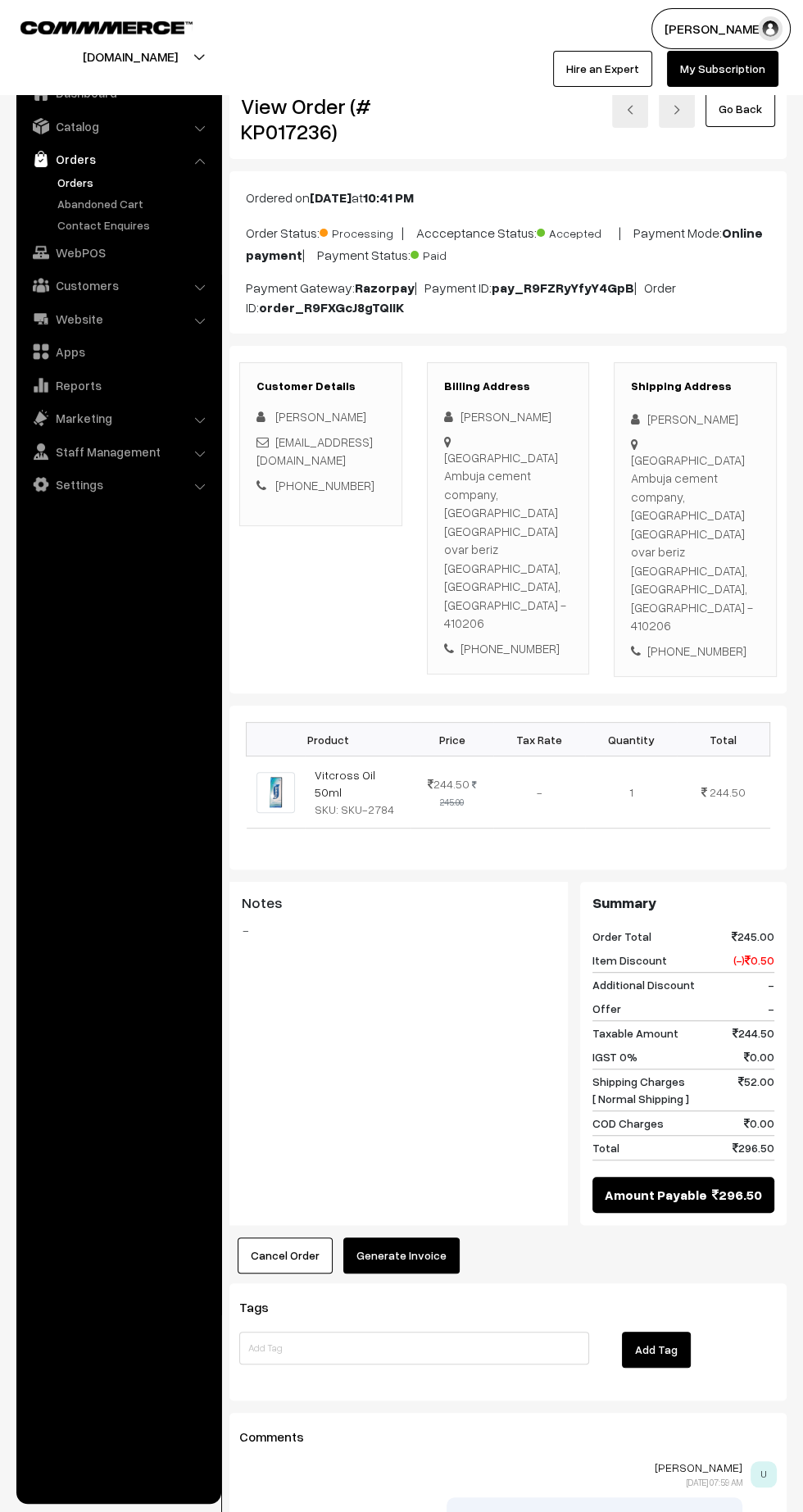
click at [426, 1237] on button "Generate Invoice" at bounding box center [402, 1255] width 116 height 36
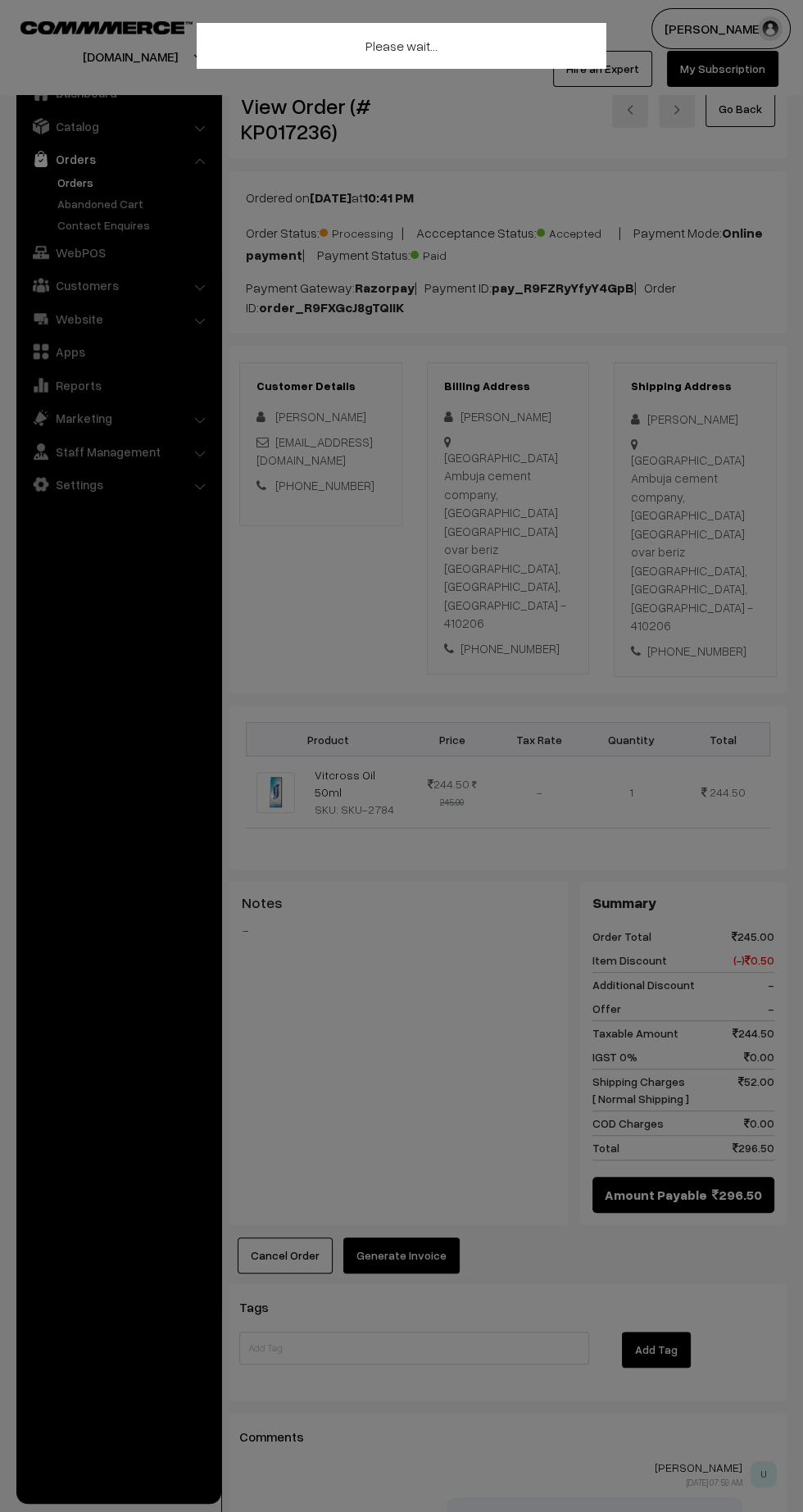
click at [466, 627] on div "× Generate Invoice Please wait… Please wait… Close Submit Back Fulfill Items" at bounding box center [401, 756] width 803 height 1512
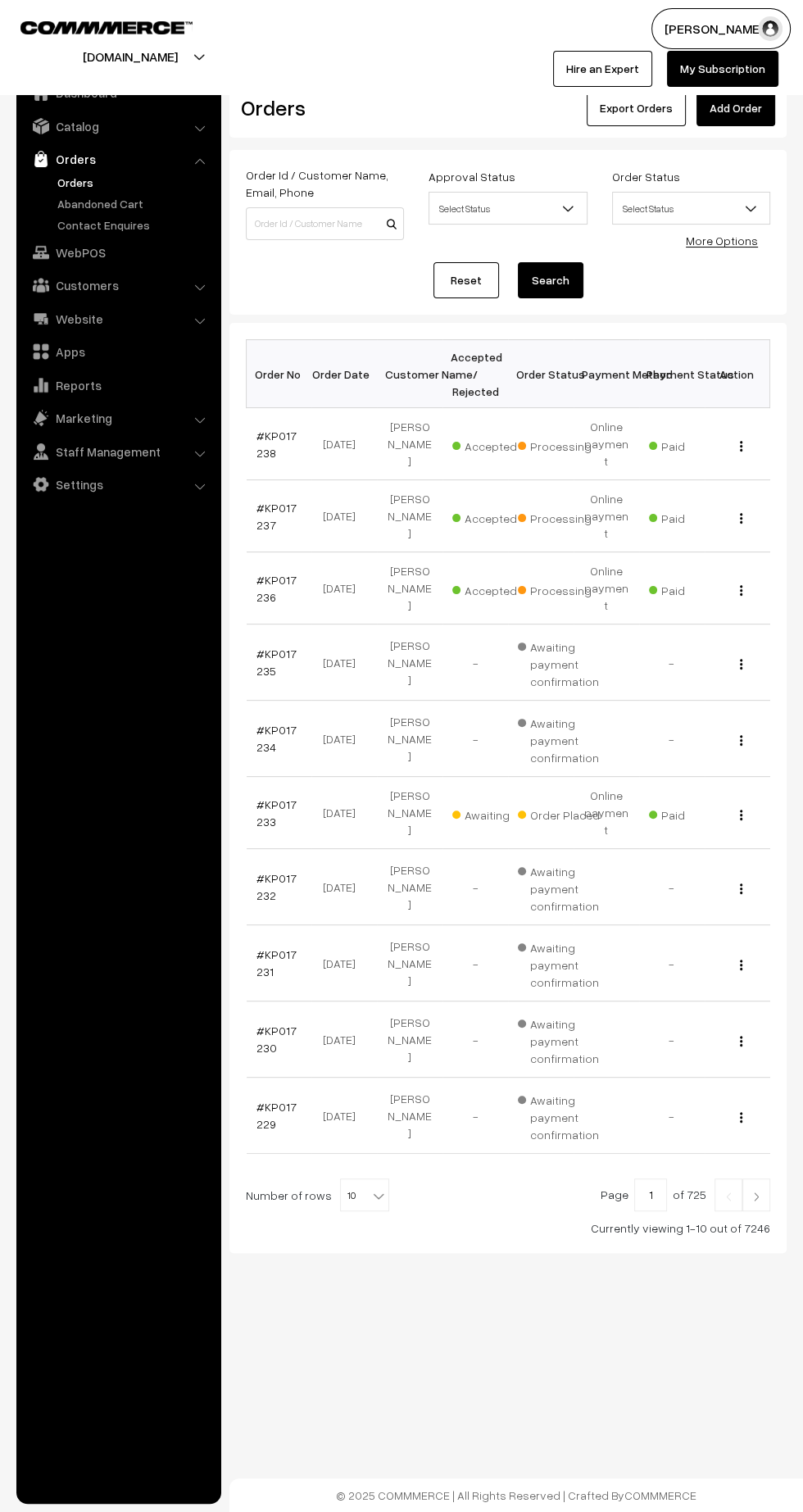
click at [270, 797] on link "#KP017233" at bounding box center [276, 812] width 40 height 31
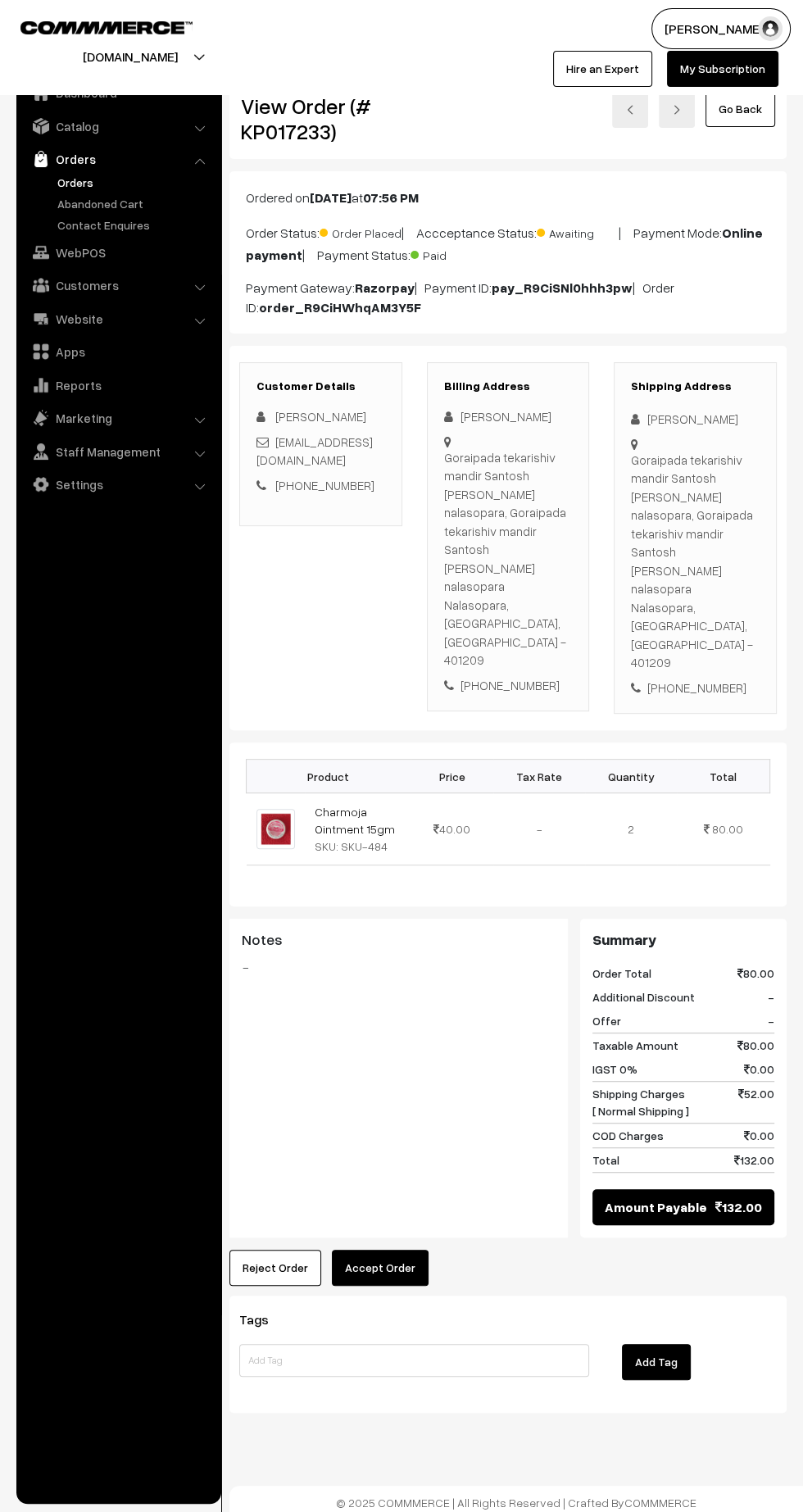
click at [380, 1250] on button "Accept Order" at bounding box center [380, 1267] width 97 height 36
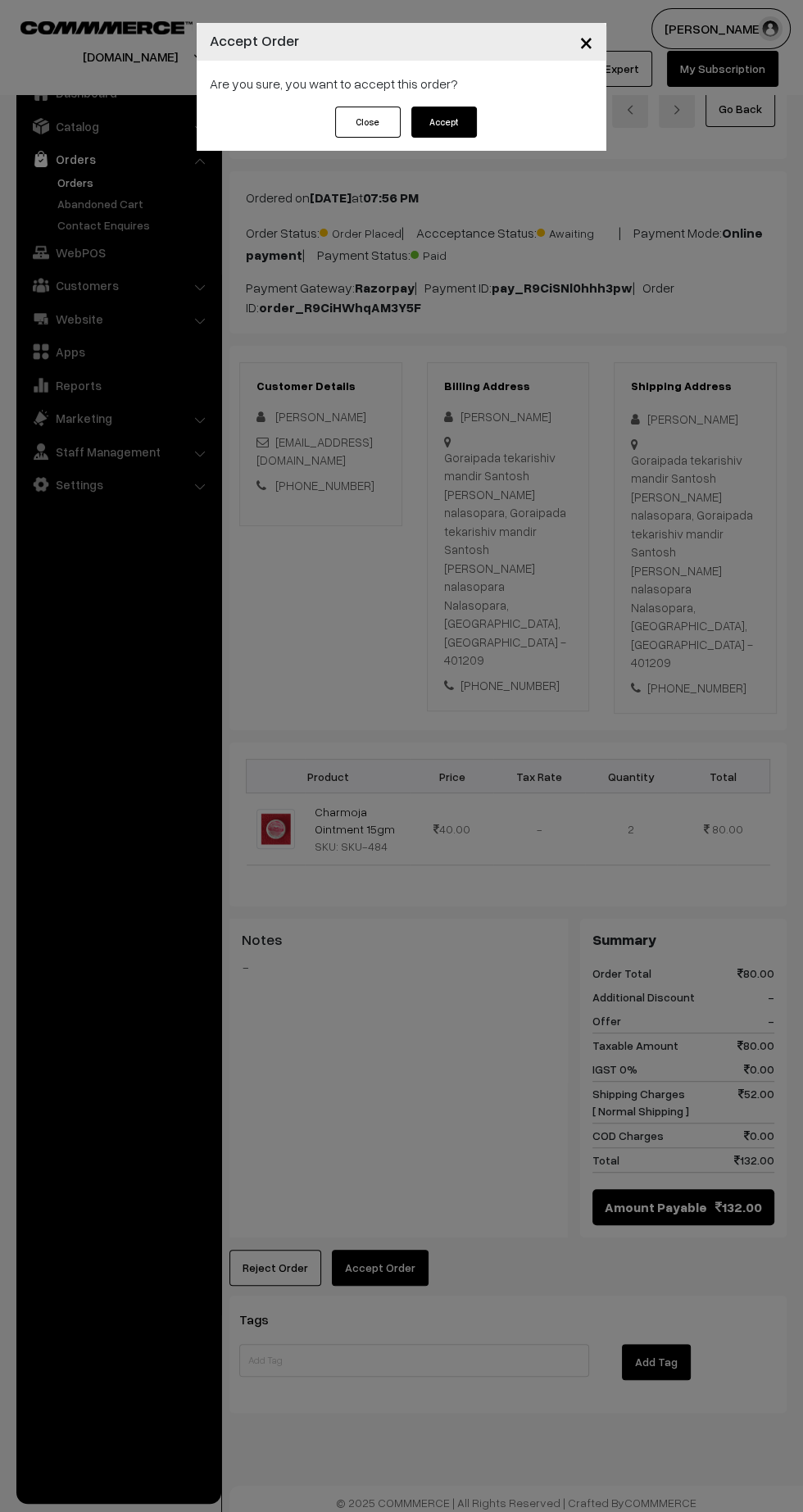
click at [475, 123] on button "Accept" at bounding box center [444, 121] width 66 height 31
click at [452, 916] on div "× Accept Order Are you sure, you want to accept this order? Close Please Wait…" at bounding box center [401, 756] width 803 height 1512
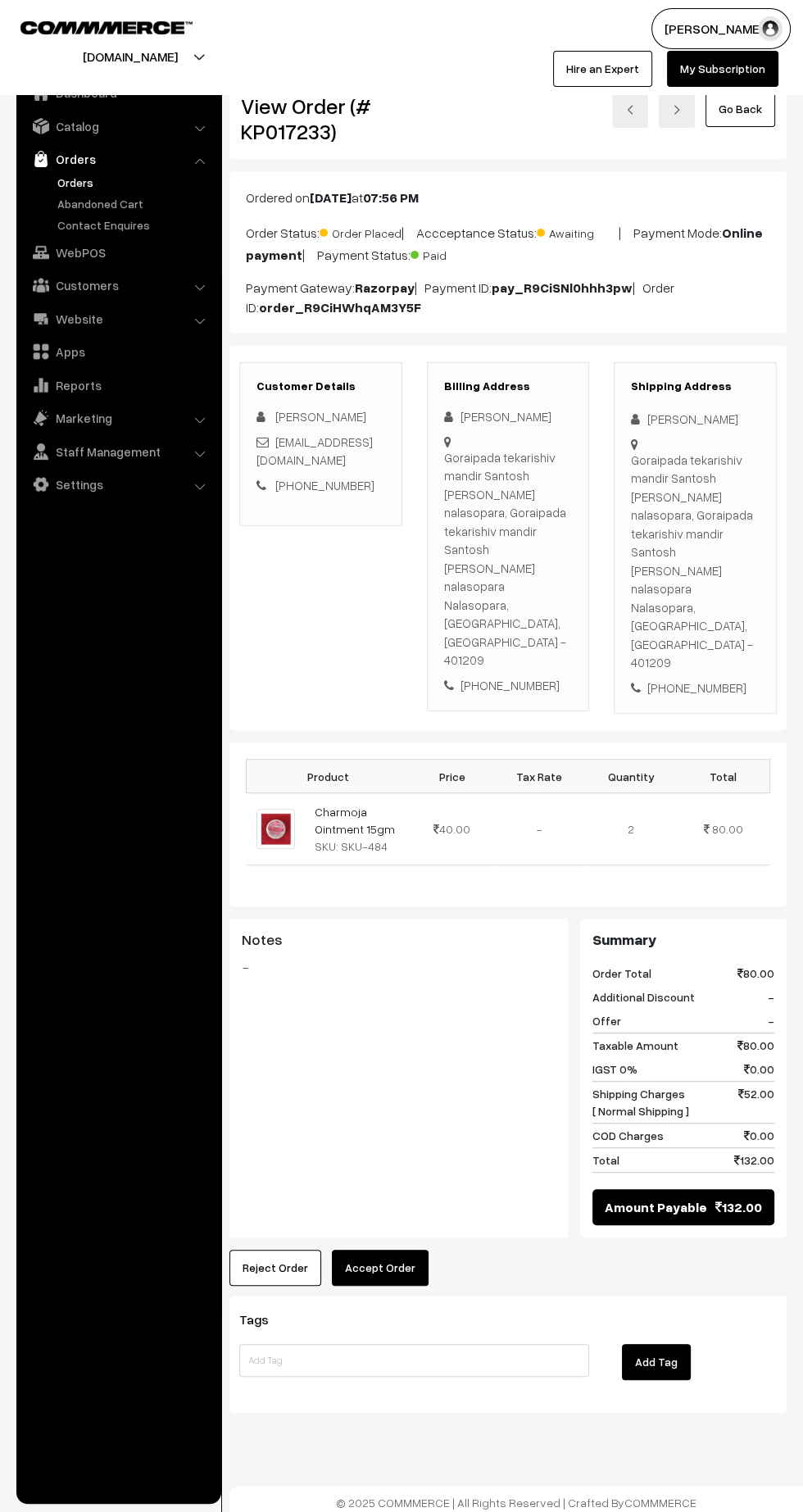
click at [406, 1250] on button "Accept Order" at bounding box center [380, 1267] width 97 height 36
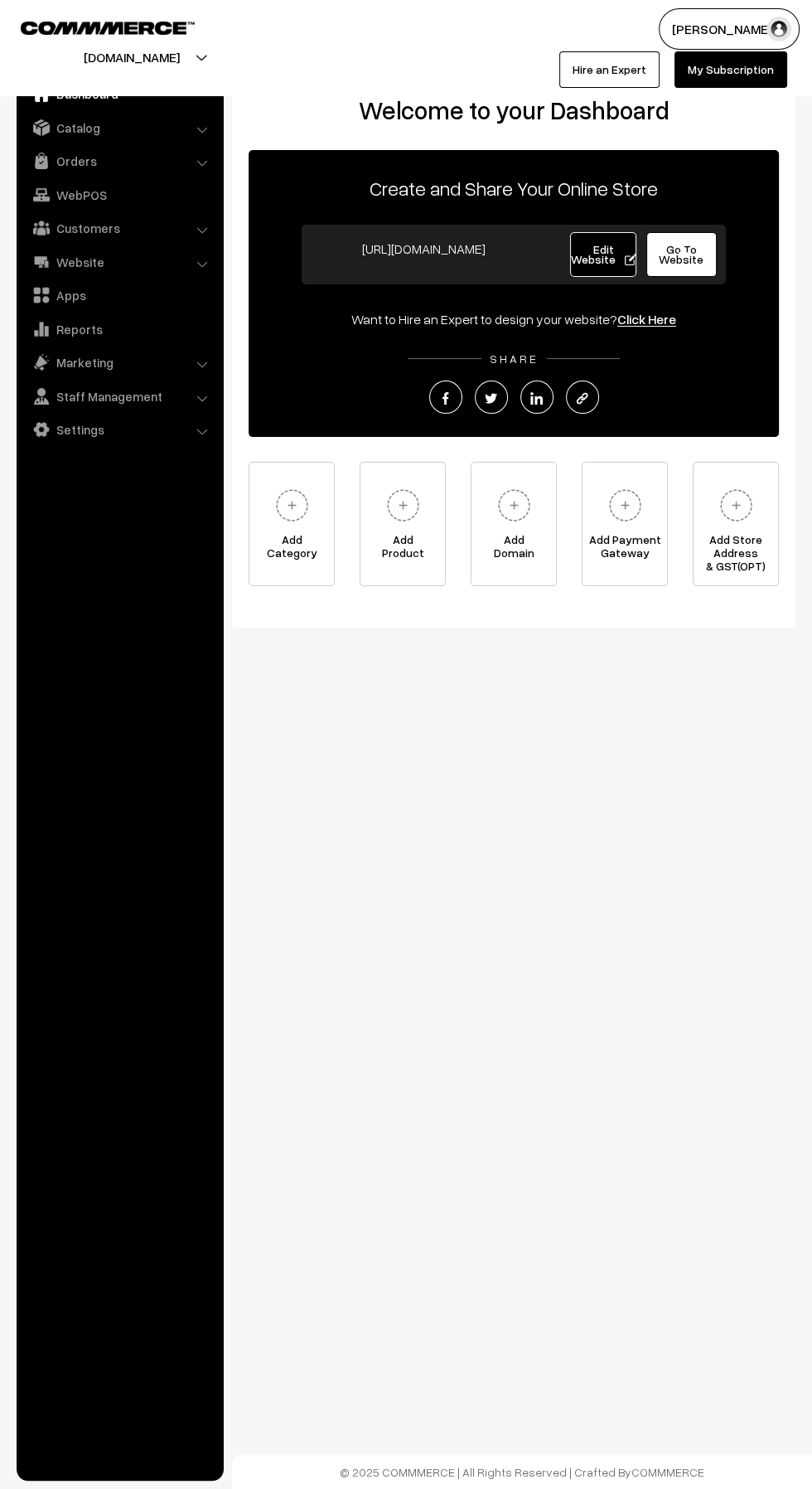
click at [56, 174] on link "Orders" at bounding box center [119, 160] width 197 height 29
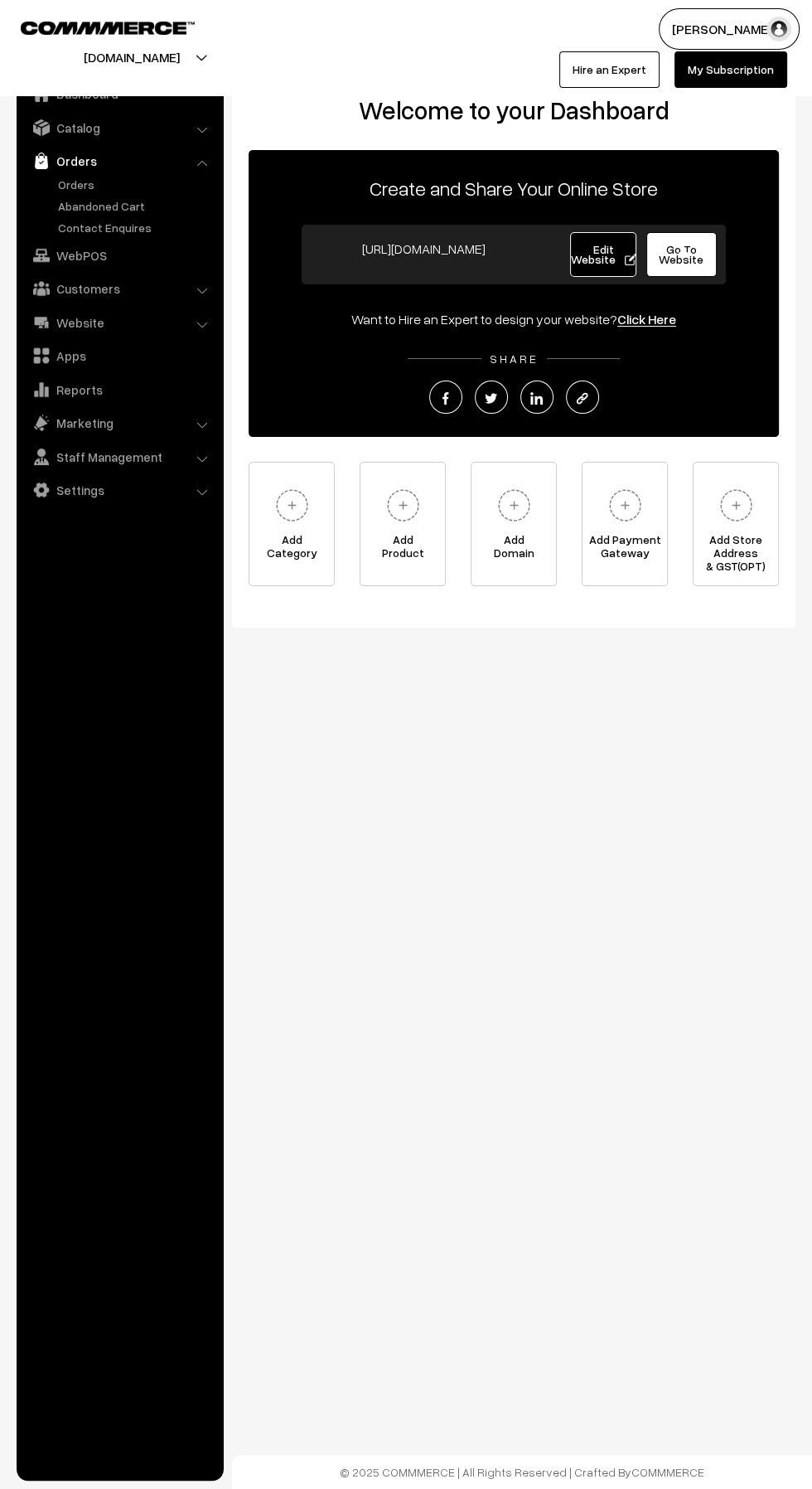
click at [67, 190] on link "Orders" at bounding box center [135, 184] width 164 height 18
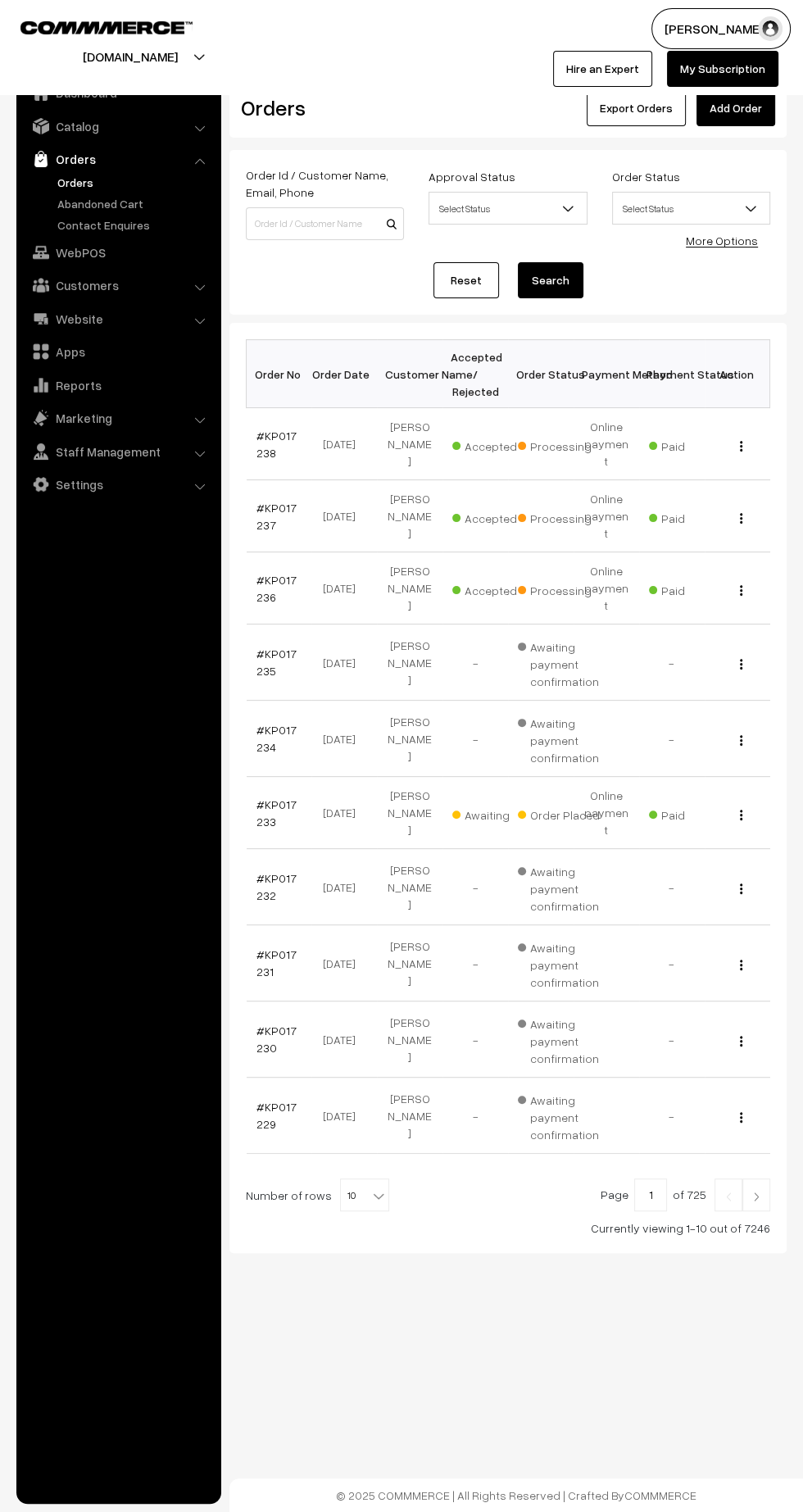
click at [261, 797] on link "#KP017233" at bounding box center [276, 812] width 40 height 31
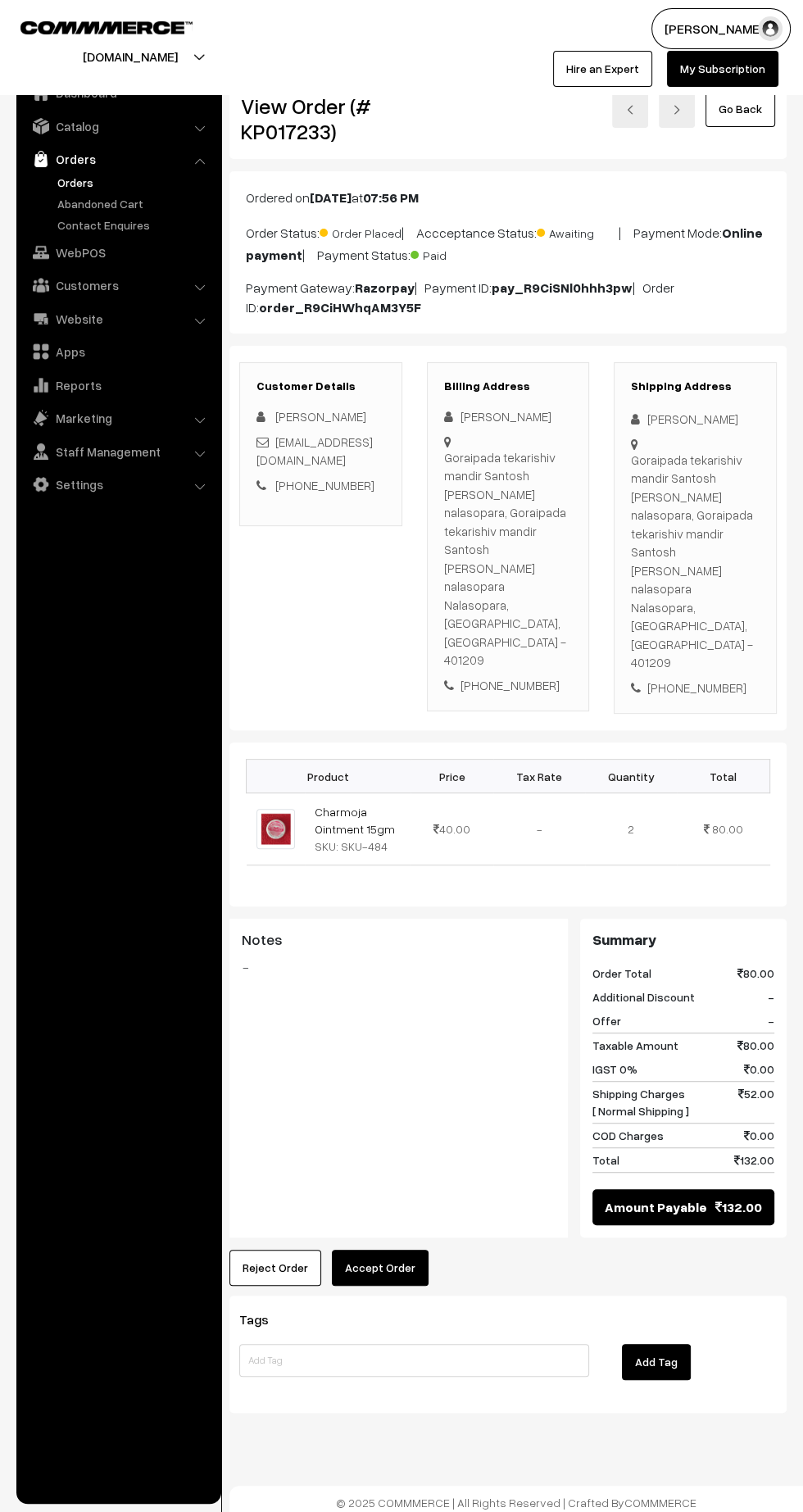
click at [386, 1250] on button "Accept Order" at bounding box center [380, 1267] width 97 height 36
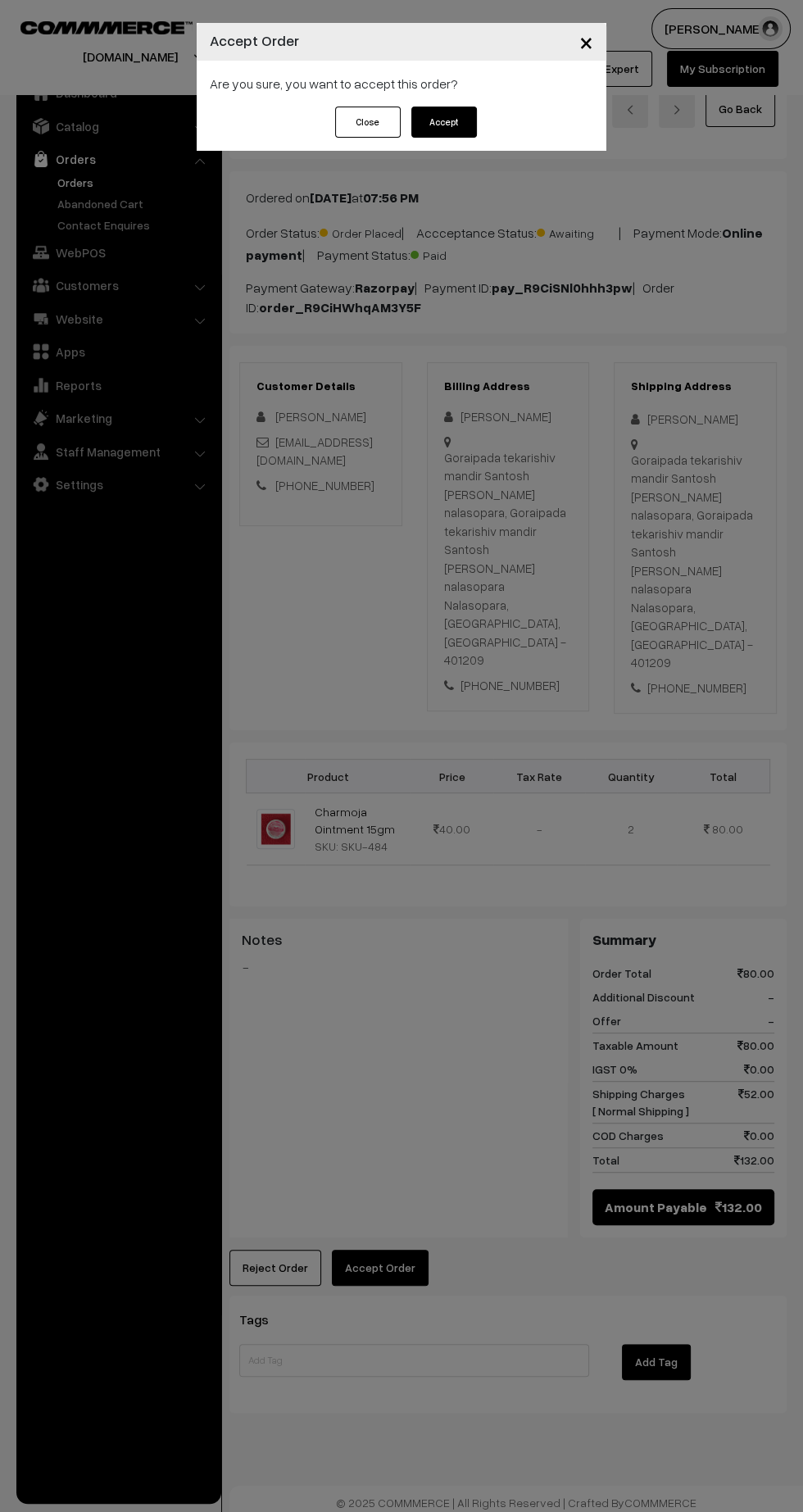
click at [444, 122] on button "Accept" at bounding box center [444, 121] width 66 height 31
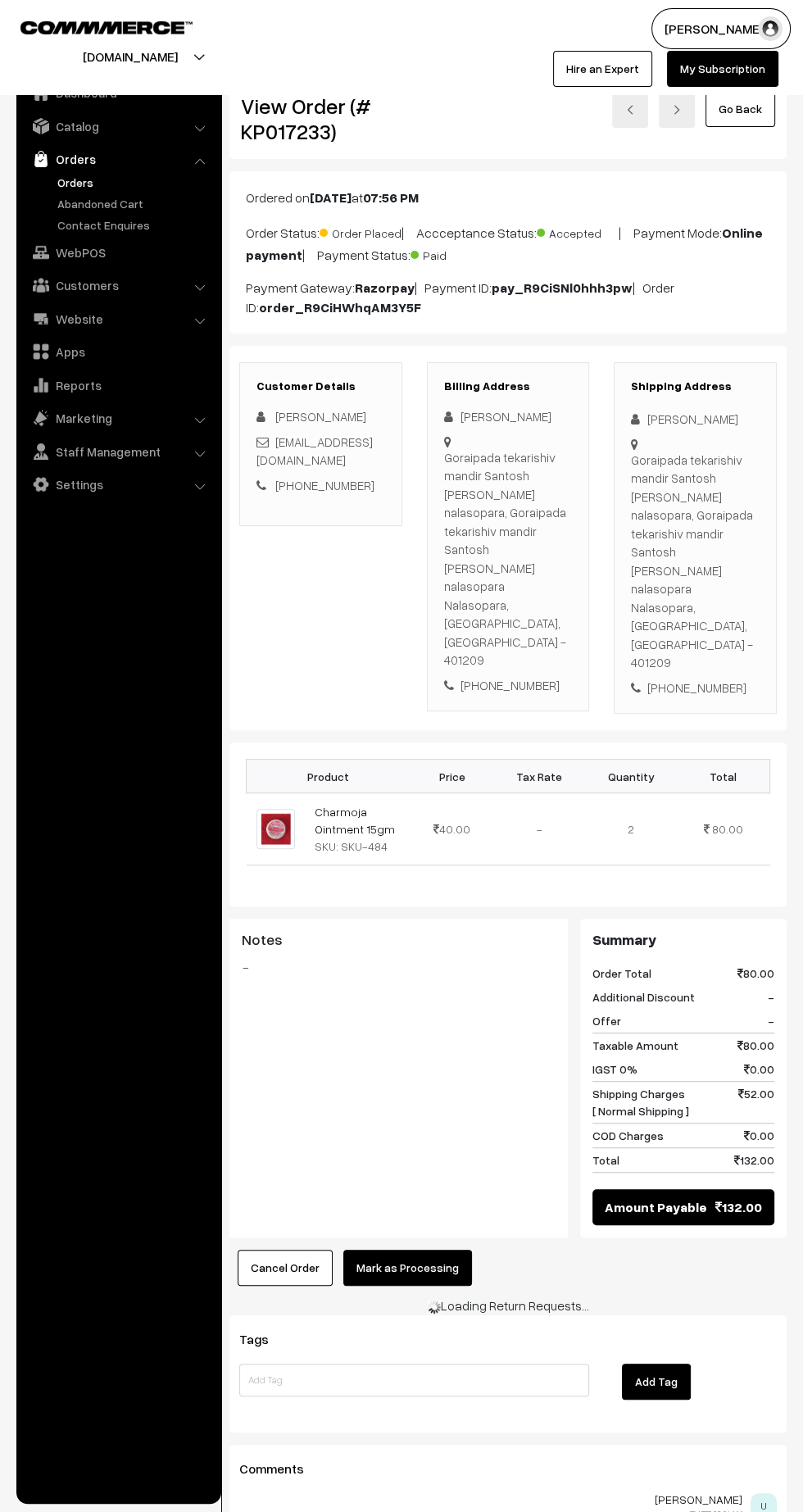
click at [425, 1250] on button "Mark as Processing" at bounding box center [408, 1267] width 129 height 36
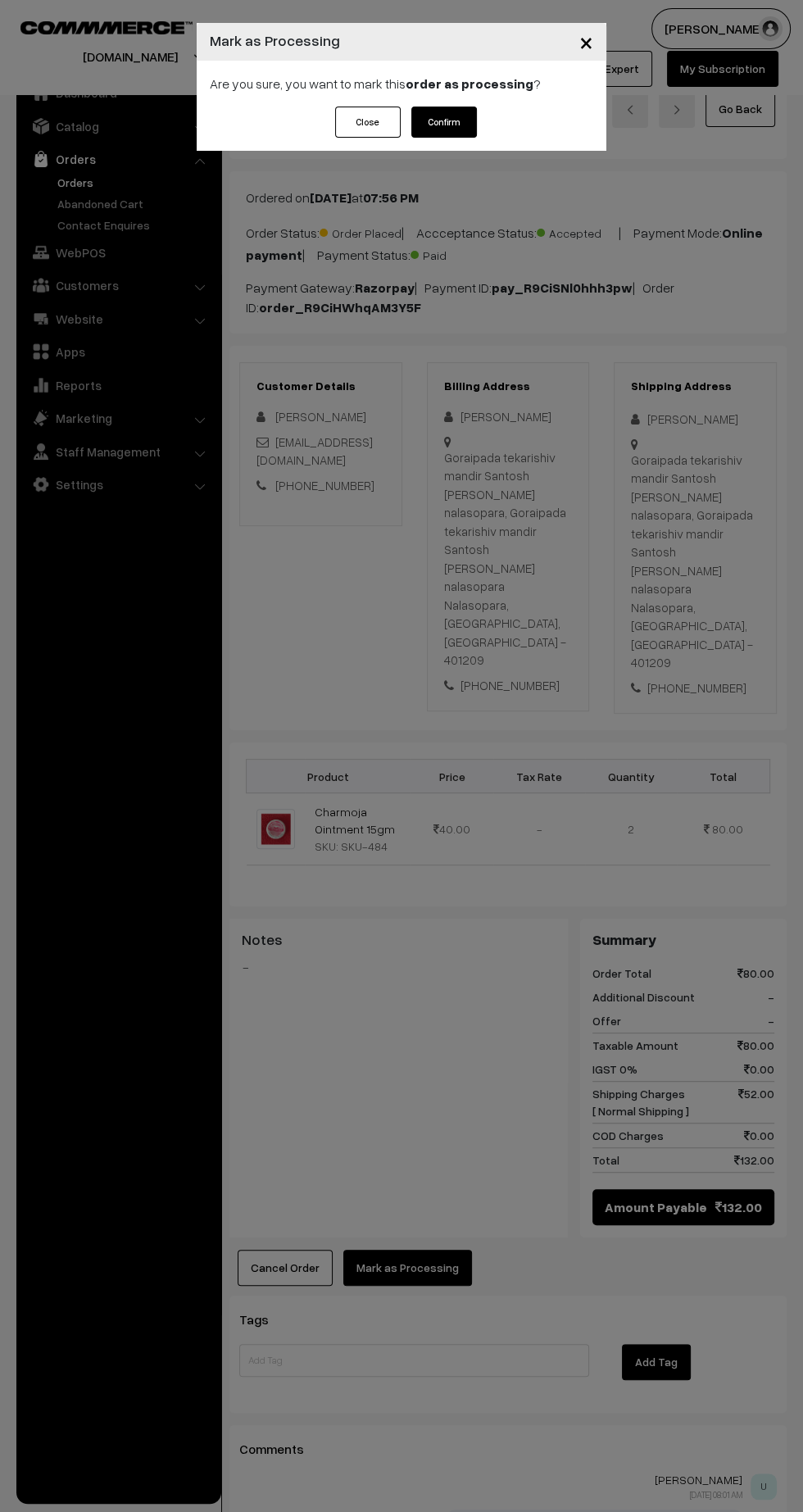
click at [468, 136] on button "Confirm" at bounding box center [444, 121] width 66 height 31
click at [355, 988] on div "× Mark as Processing Are you sure, you want to mark this order as processing ? …" at bounding box center [401, 756] width 803 height 1512
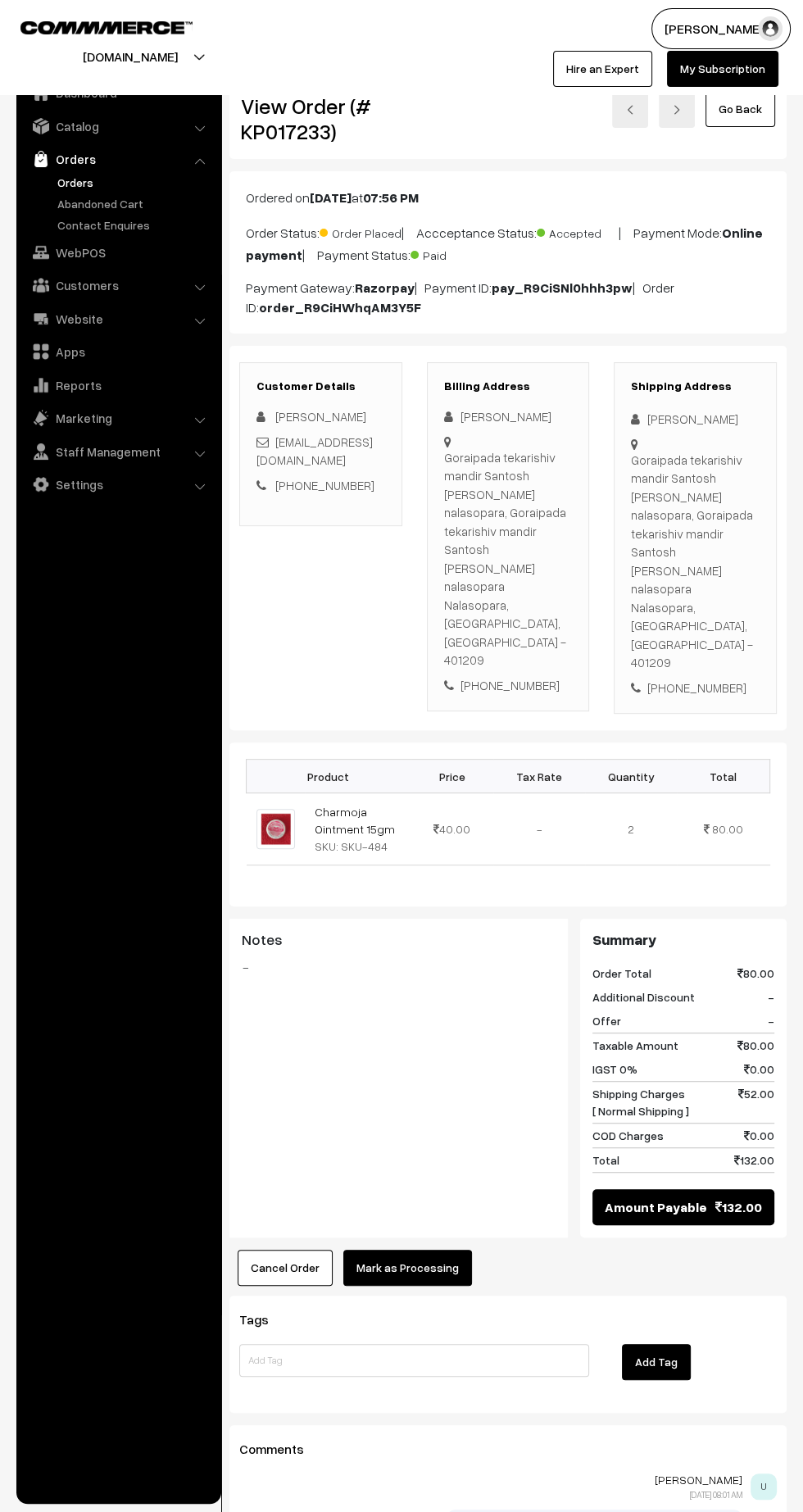
click at [424, 1250] on button "Mark as Processing" at bounding box center [408, 1267] width 129 height 36
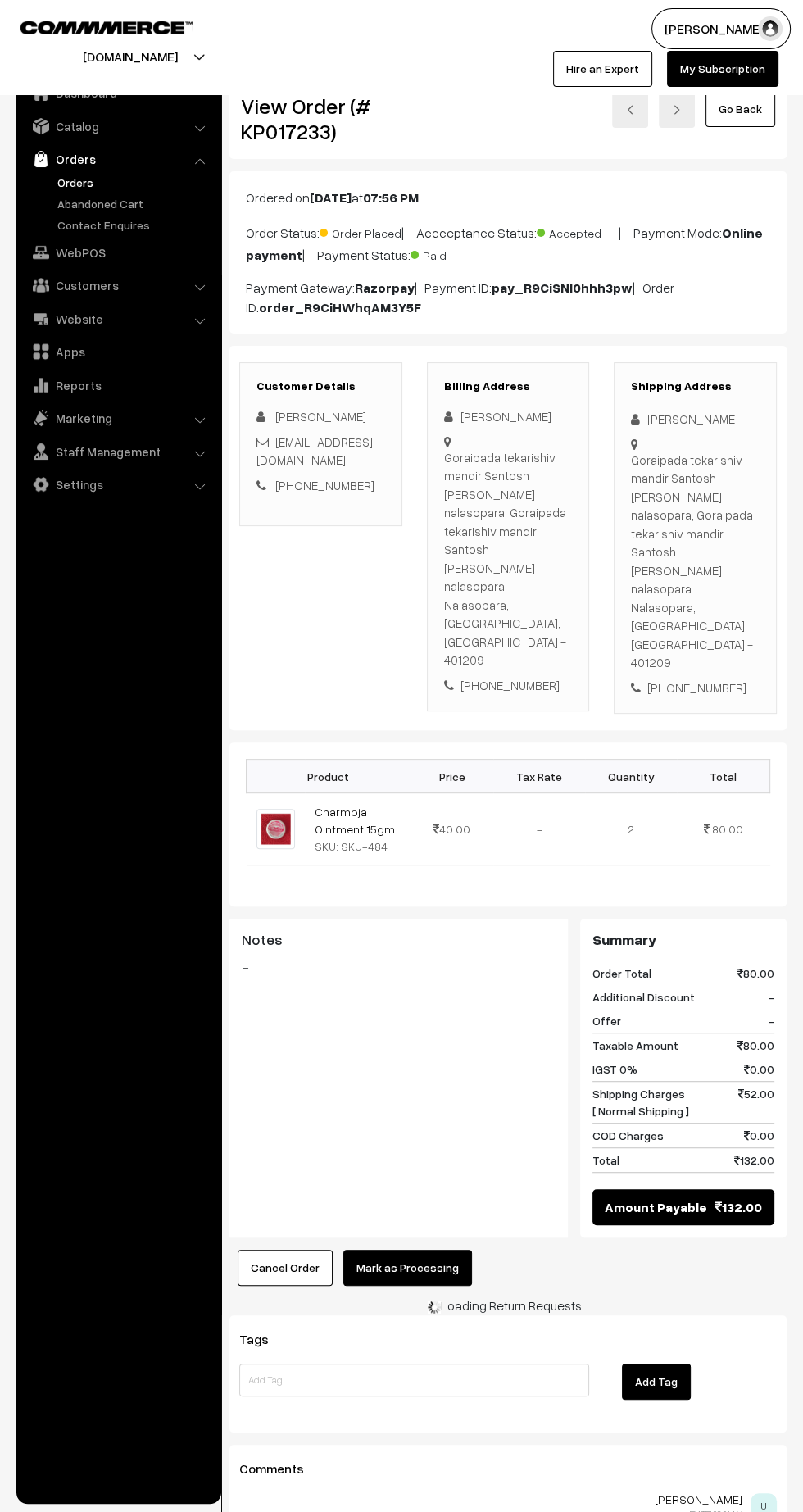
click at [429, 1250] on button "Mark as Processing" at bounding box center [408, 1267] width 129 height 36
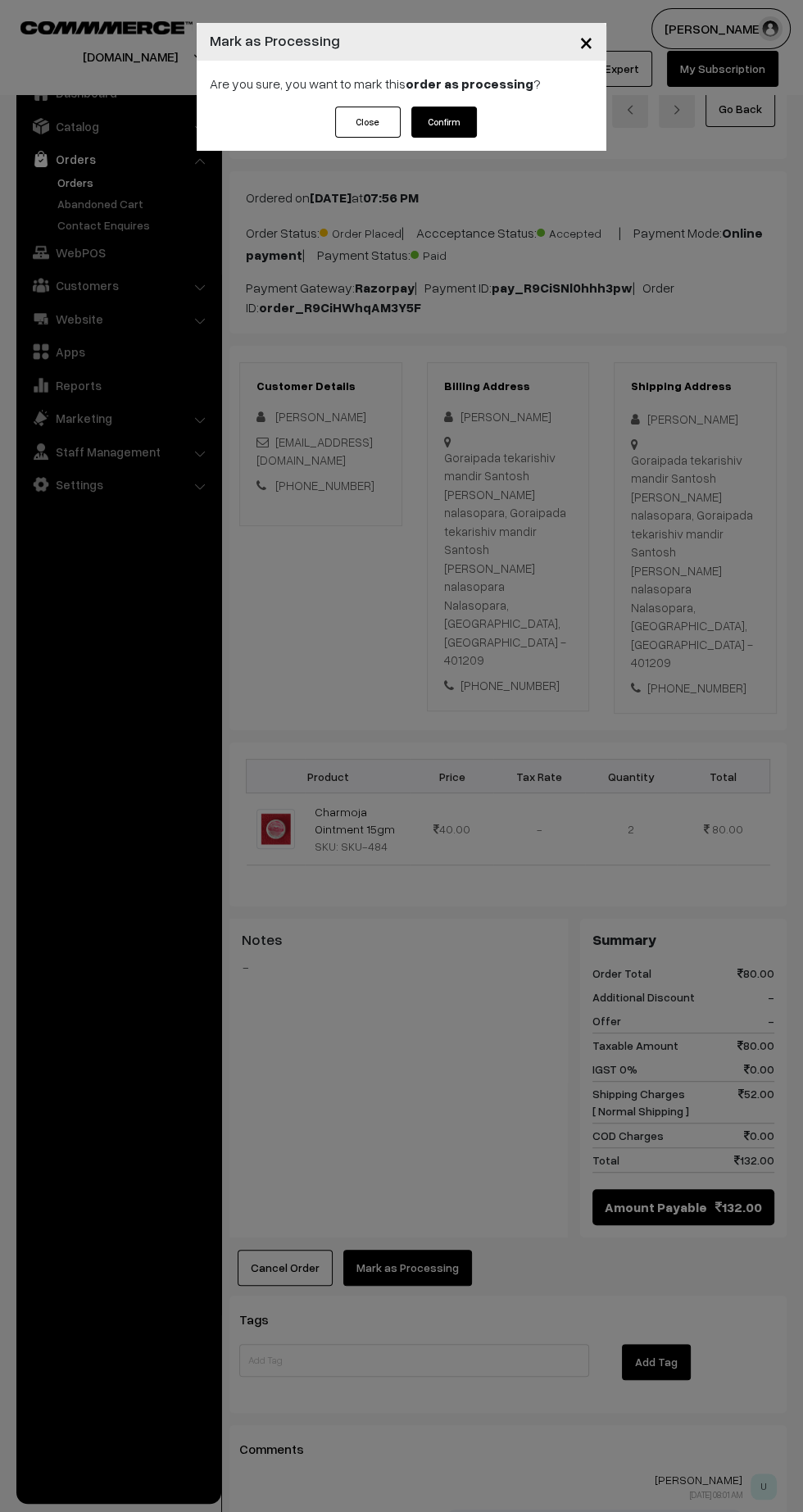
click at [454, 129] on button "Confirm" at bounding box center [444, 121] width 66 height 31
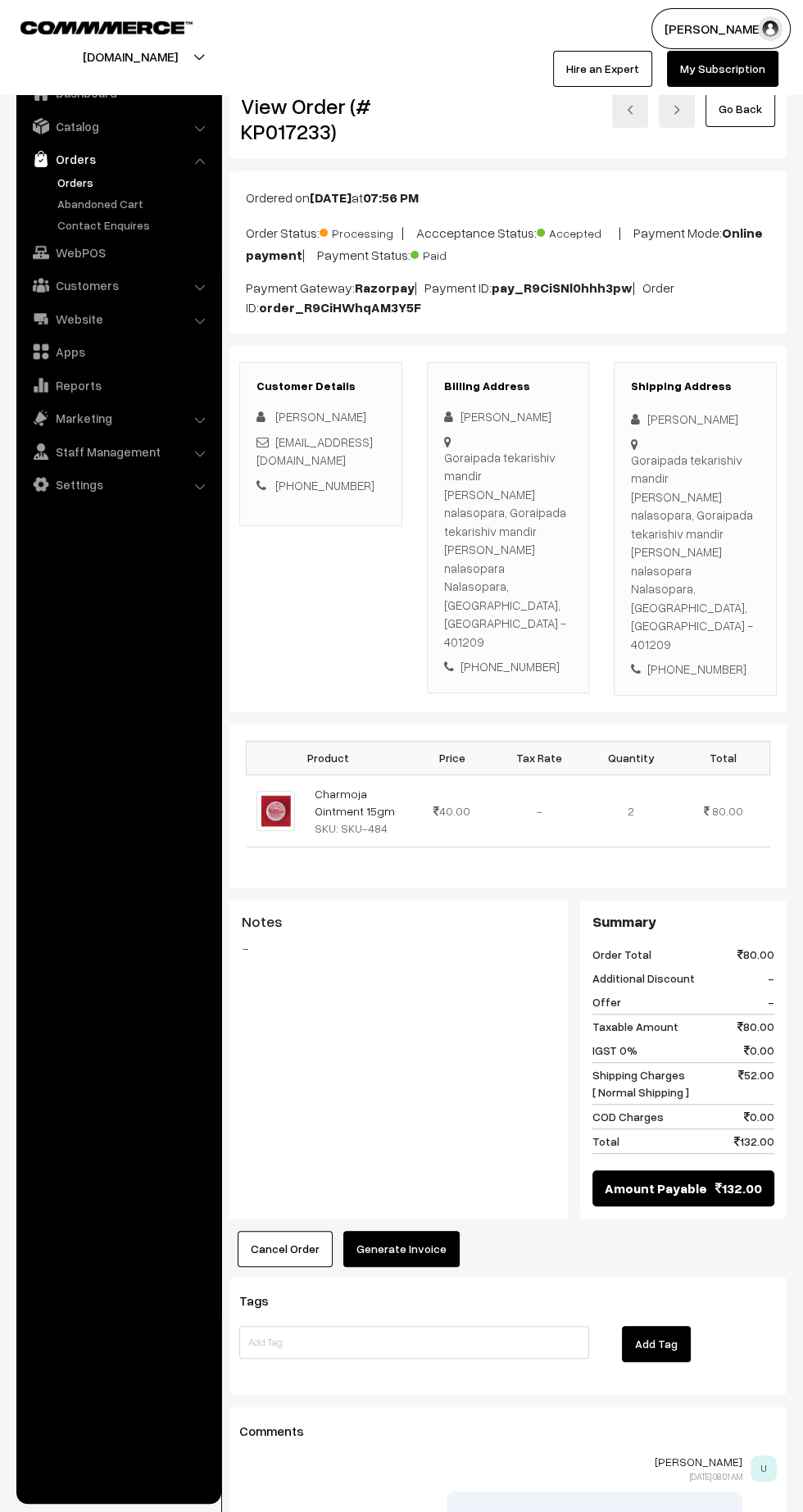
click at [424, 1231] on button "Generate Invoice" at bounding box center [402, 1248] width 116 height 36
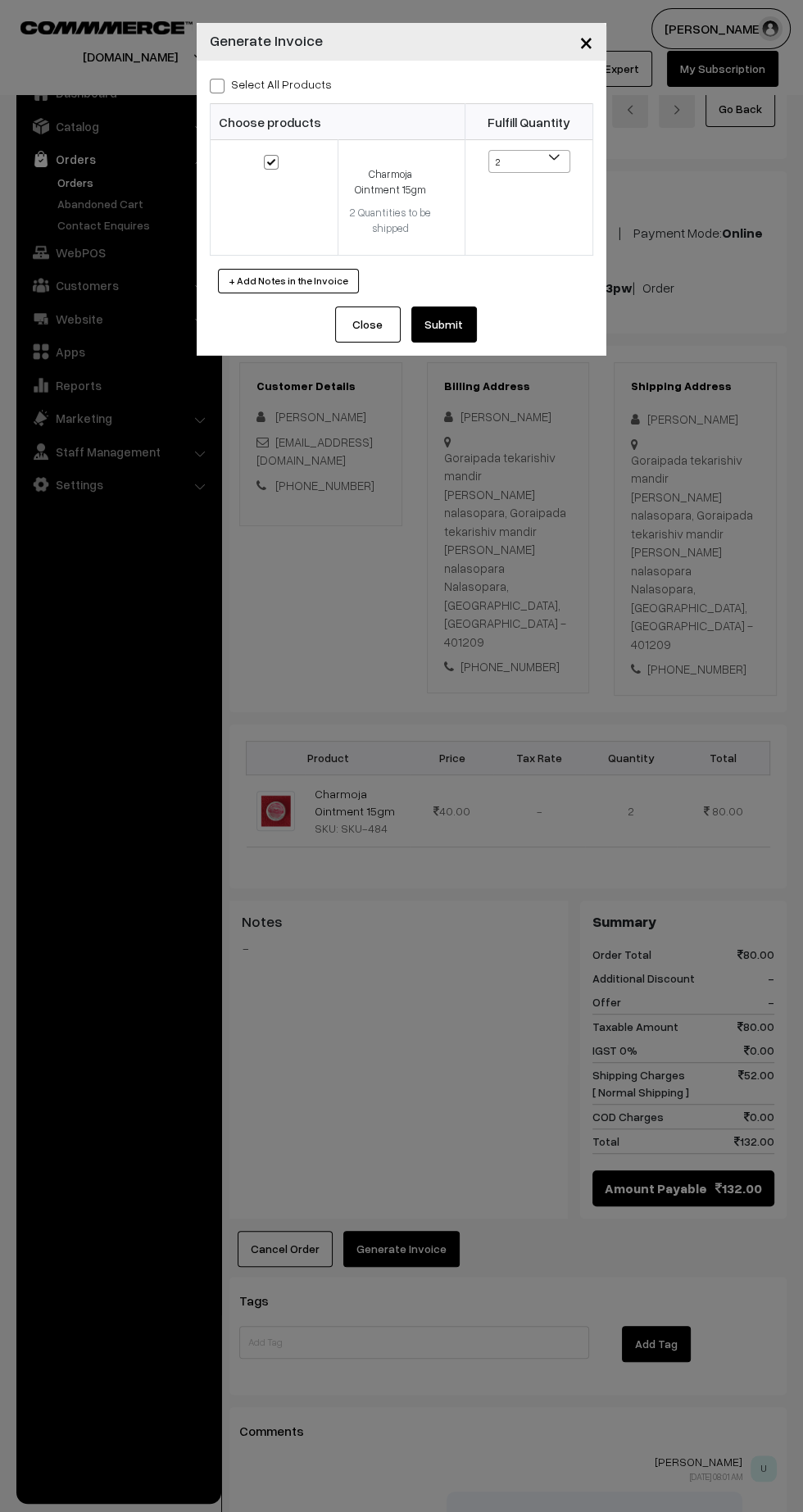
click at [448, 327] on button "Submit" at bounding box center [444, 324] width 66 height 36
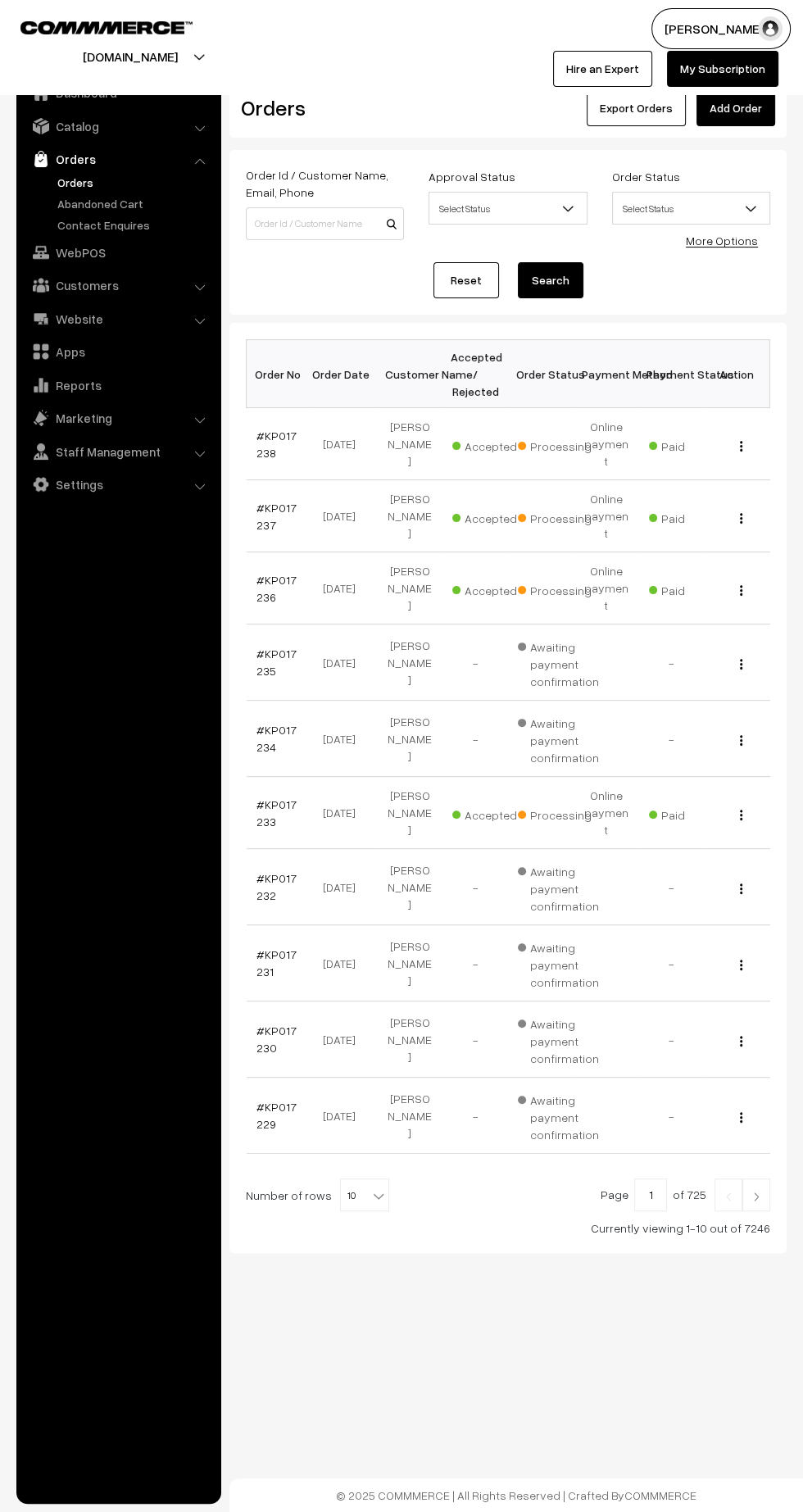
click at [261, 573] on link "#KP017236" at bounding box center [276, 587] width 40 height 31
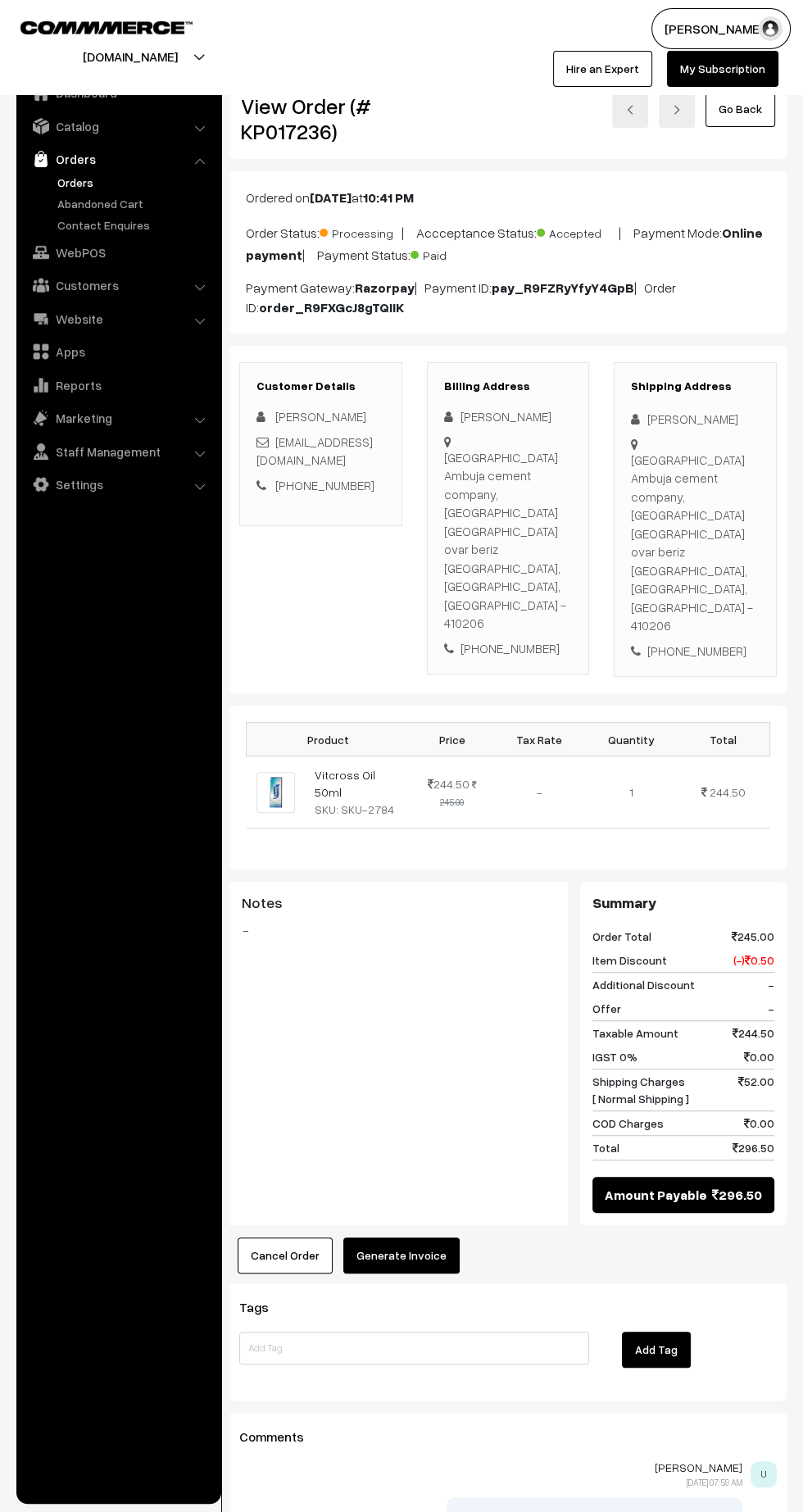
click at [408, 1237] on button "Generate Invoice" at bounding box center [402, 1255] width 116 height 36
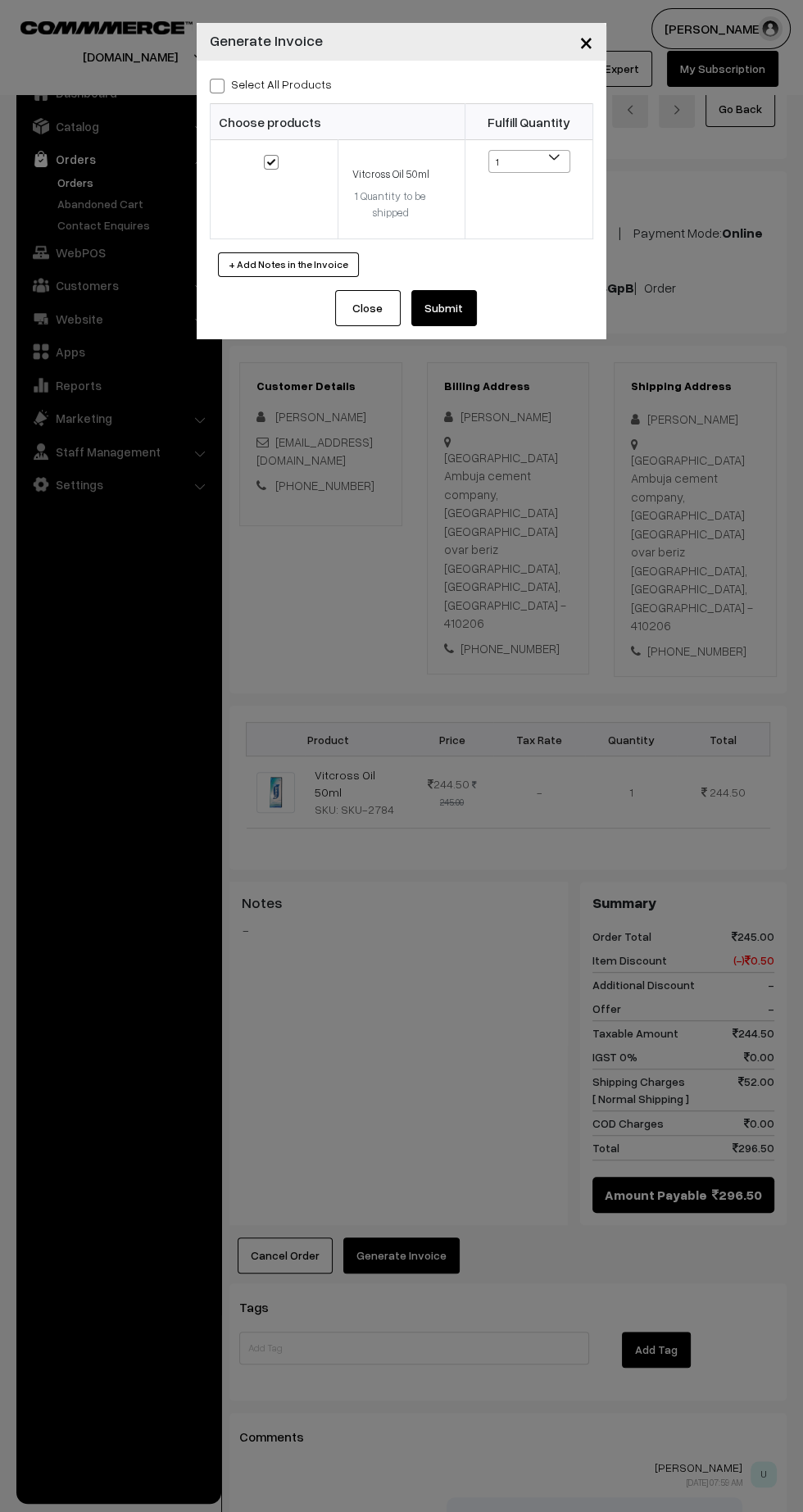
click at [473, 318] on button "Submit" at bounding box center [444, 308] width 66 height 36
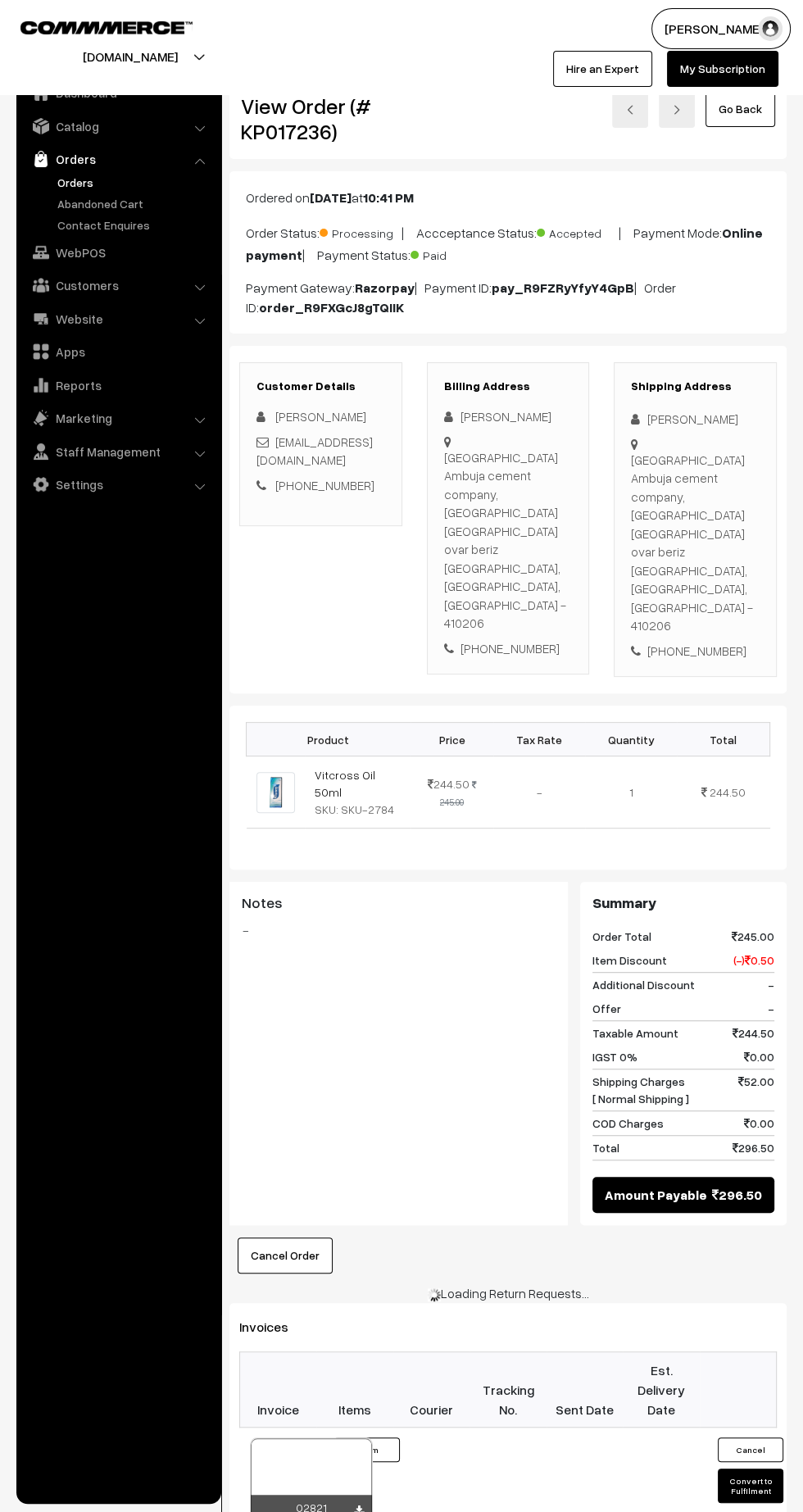
click at [358, 1505] on icon at bounding box center [359, 1510] width 10 height 11
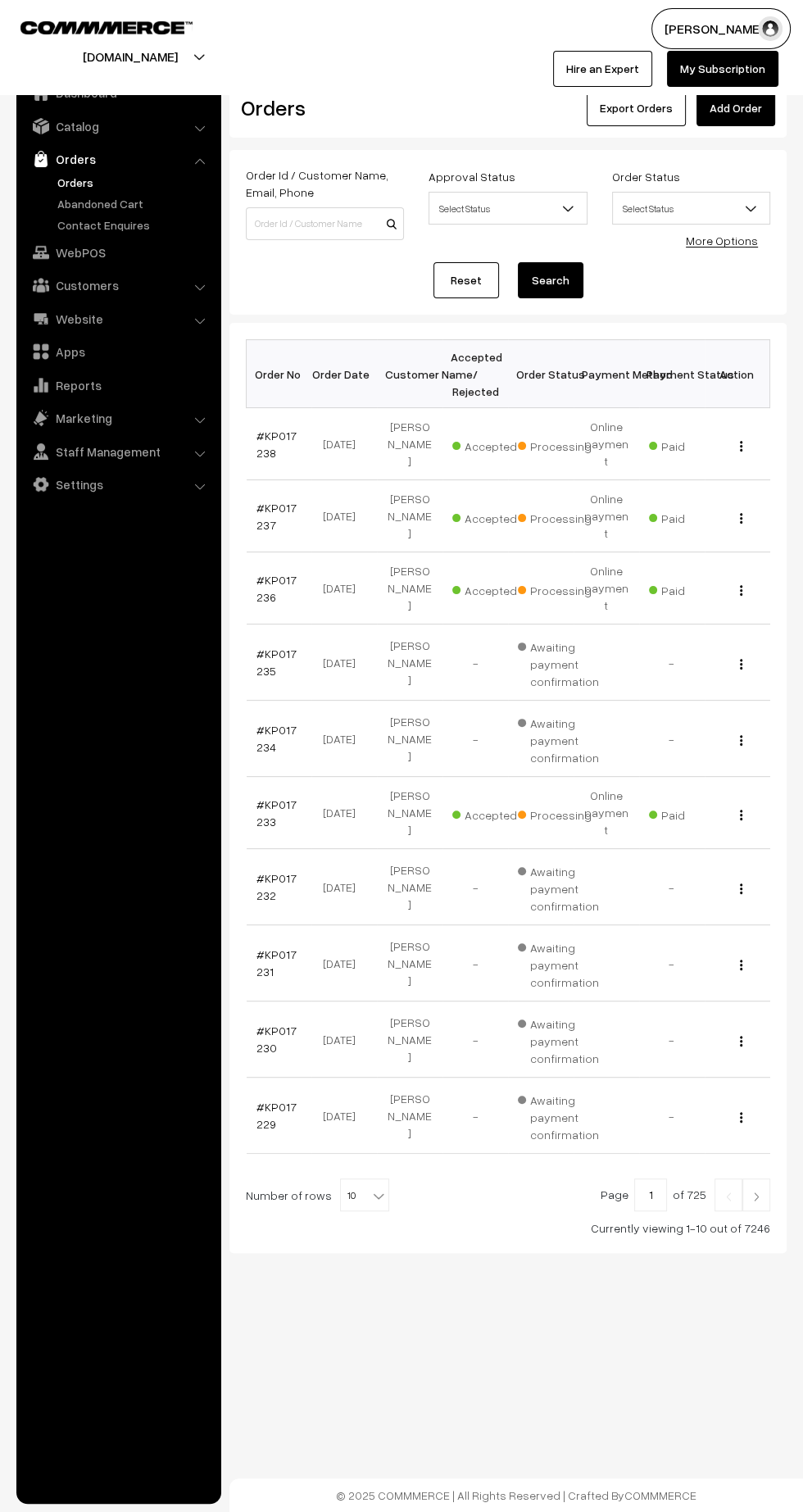
click at [283, 797] on link "#KP017233" at bounding box center [276, 812] width 40 height 31
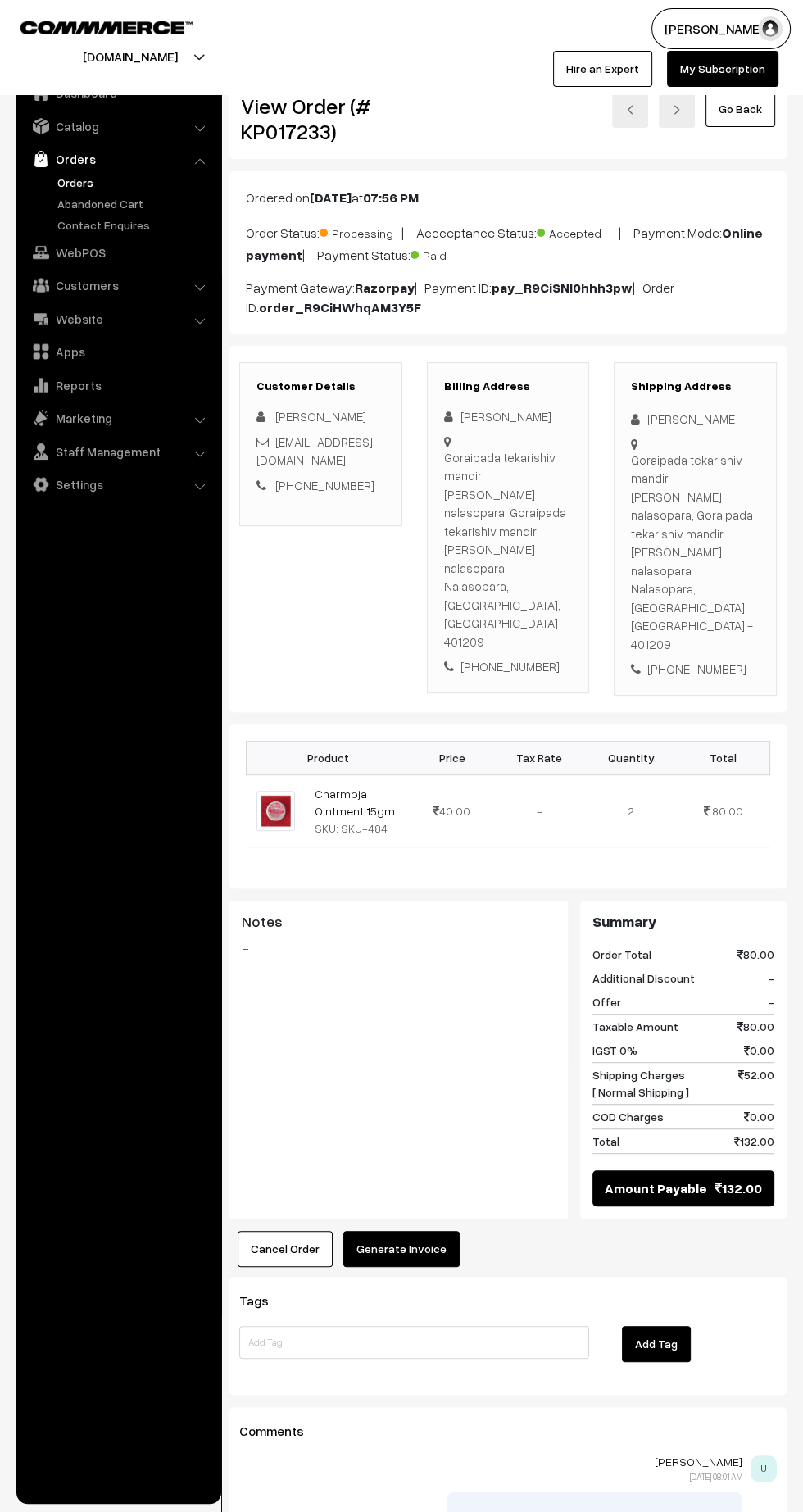
click at [427, 1231] on button "Generate Invoice" at bounding box center [402, 1248] width 116 height 36
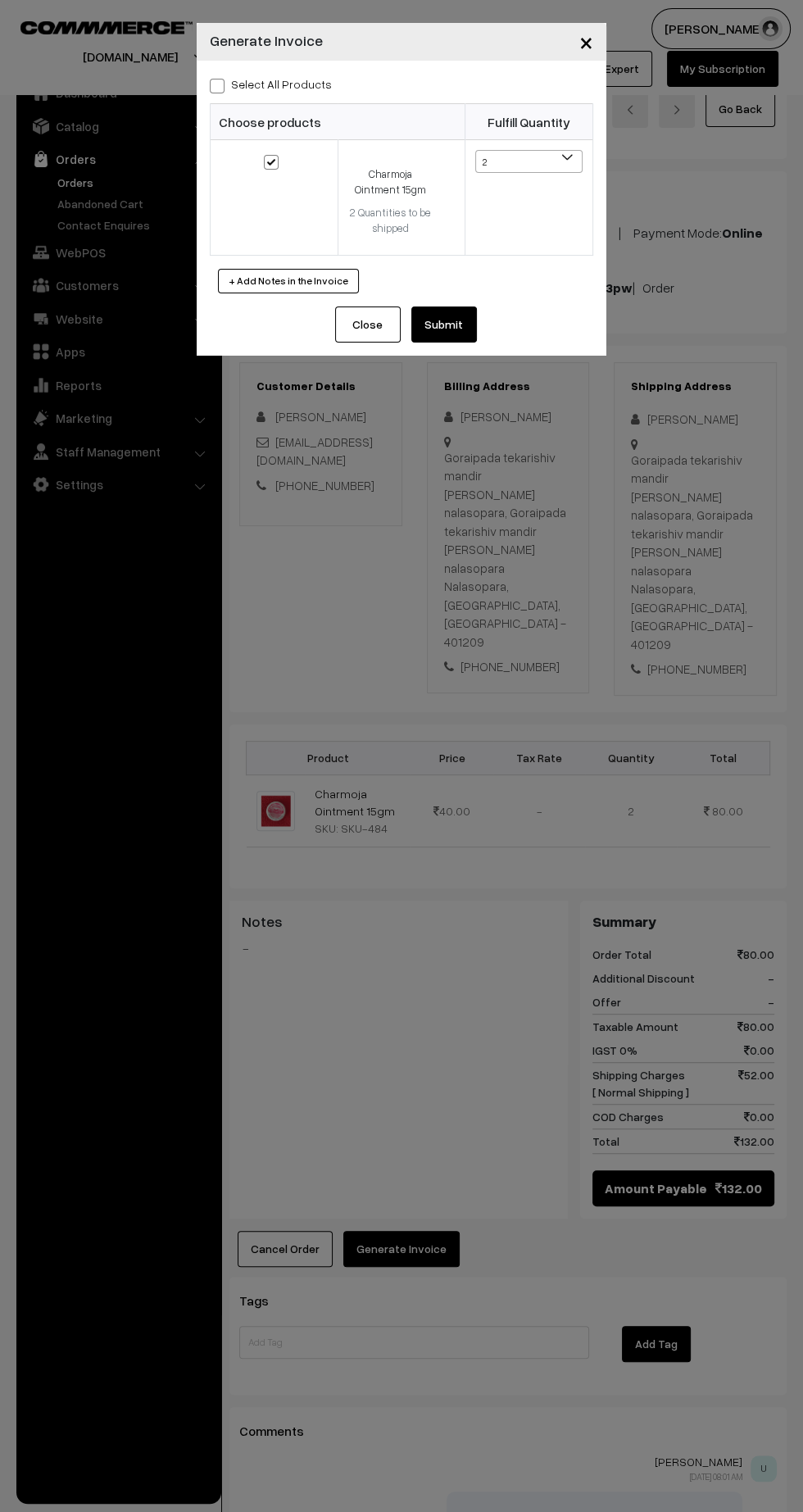
click at [459, 332] on button "Submit" at bounding box center [444, 324] width 66 height 36
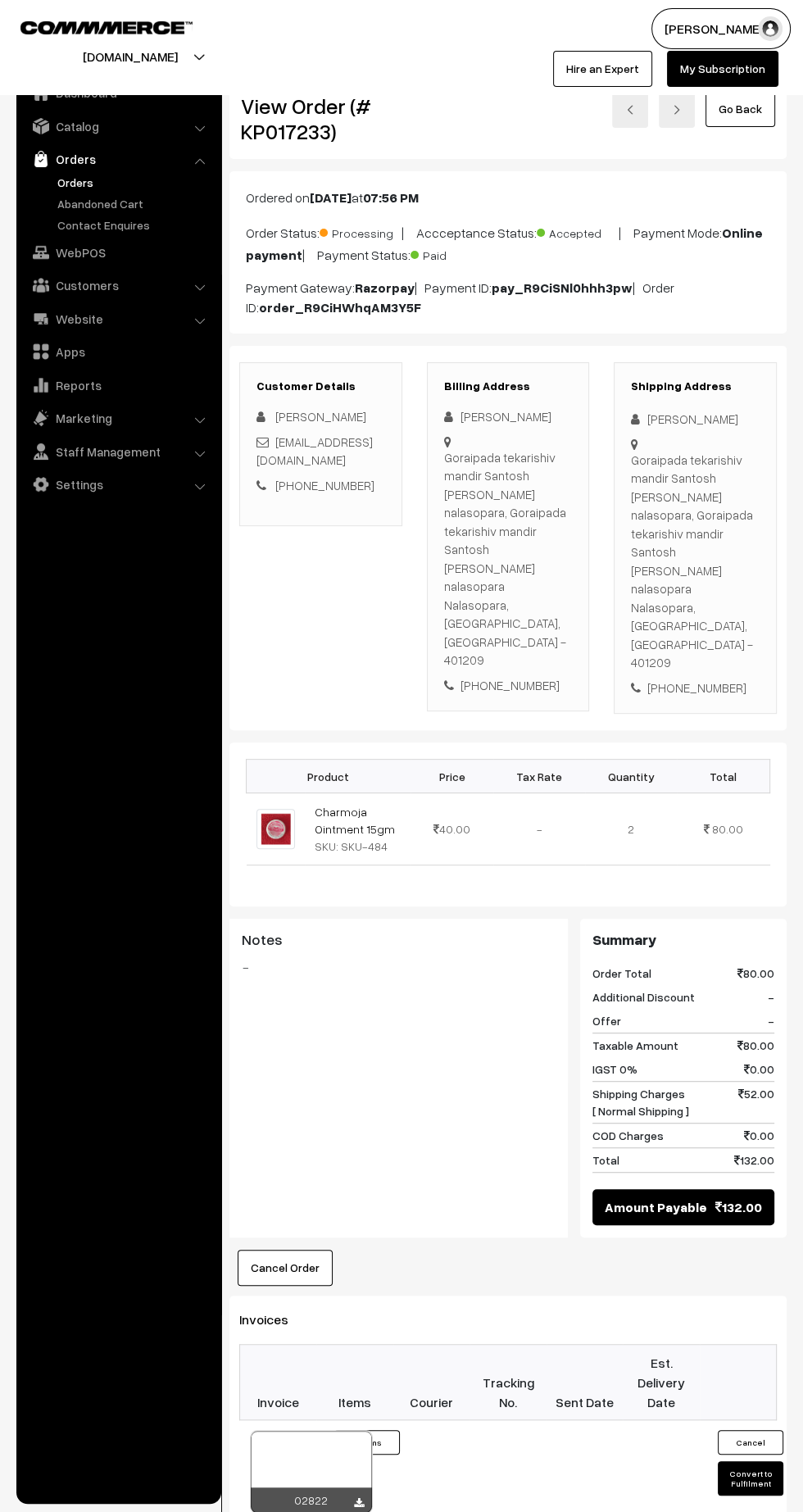
click at [358, 1498] on icon at bounding box center [359, 1503] width 10 height 11
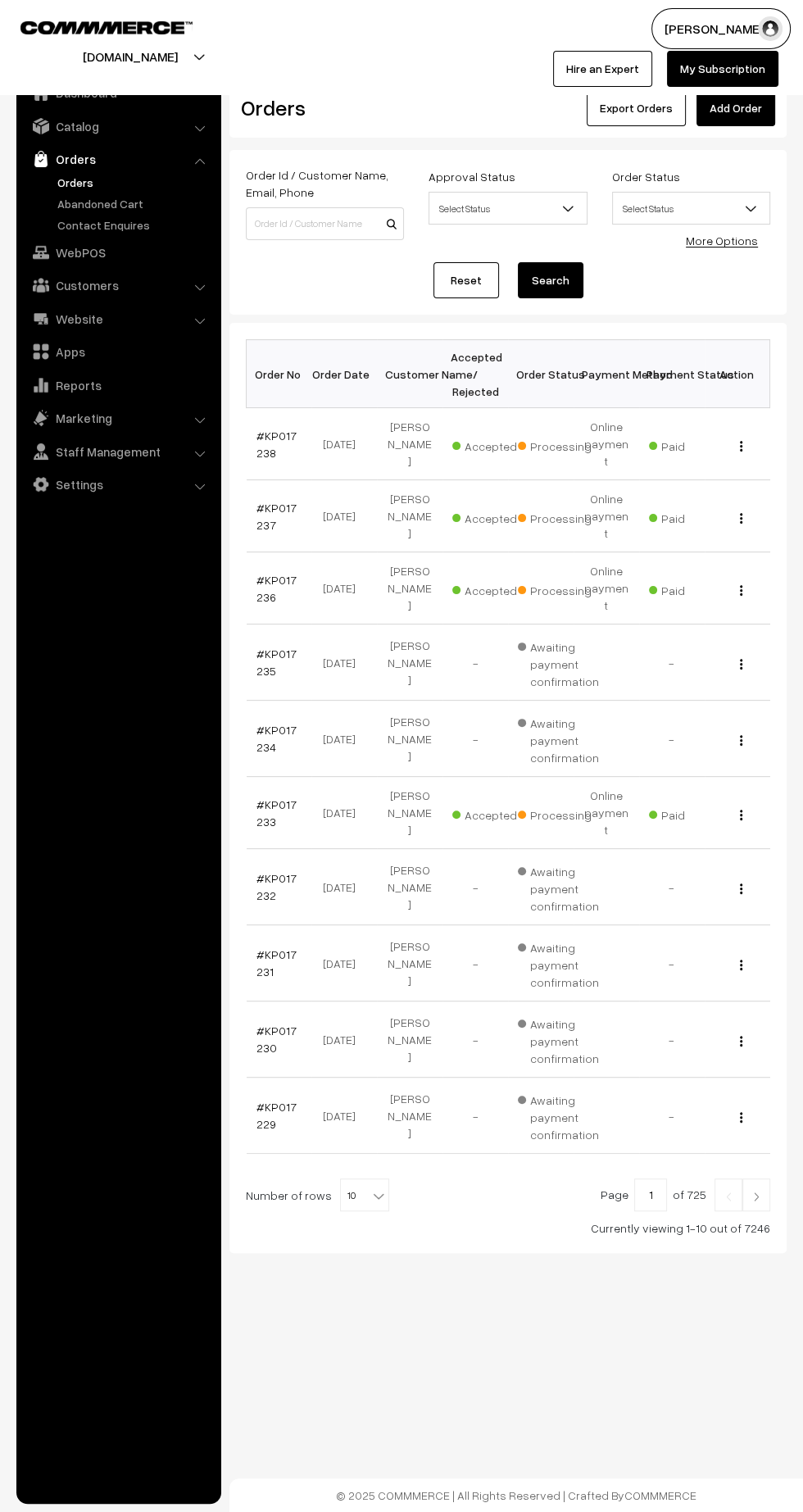
click at [756, 1192] on img at bounding box center [756, 1197] width 15 height 10
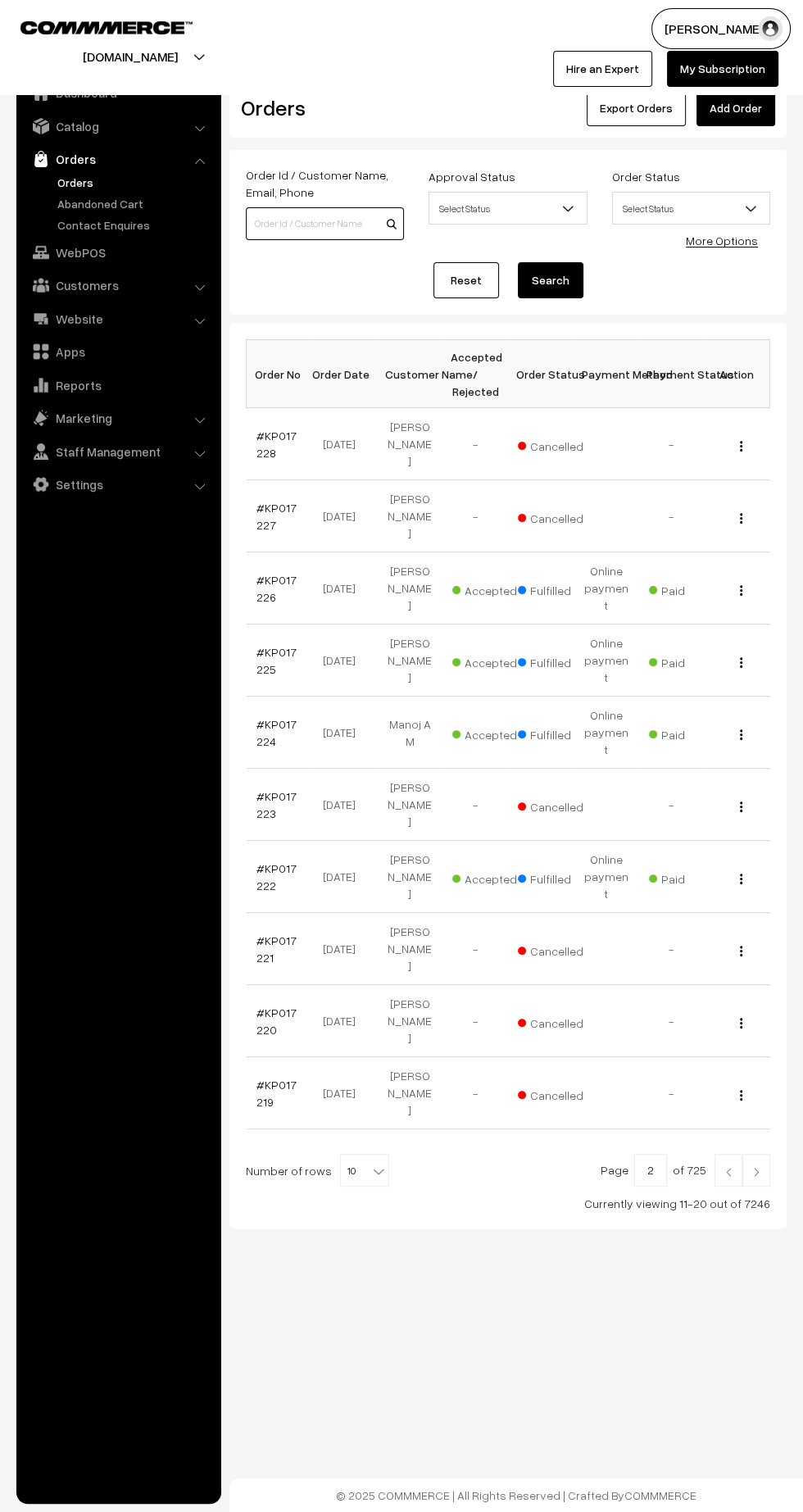
click at [302, 223] on input at bounding box center [325, 223] width 158 height 32
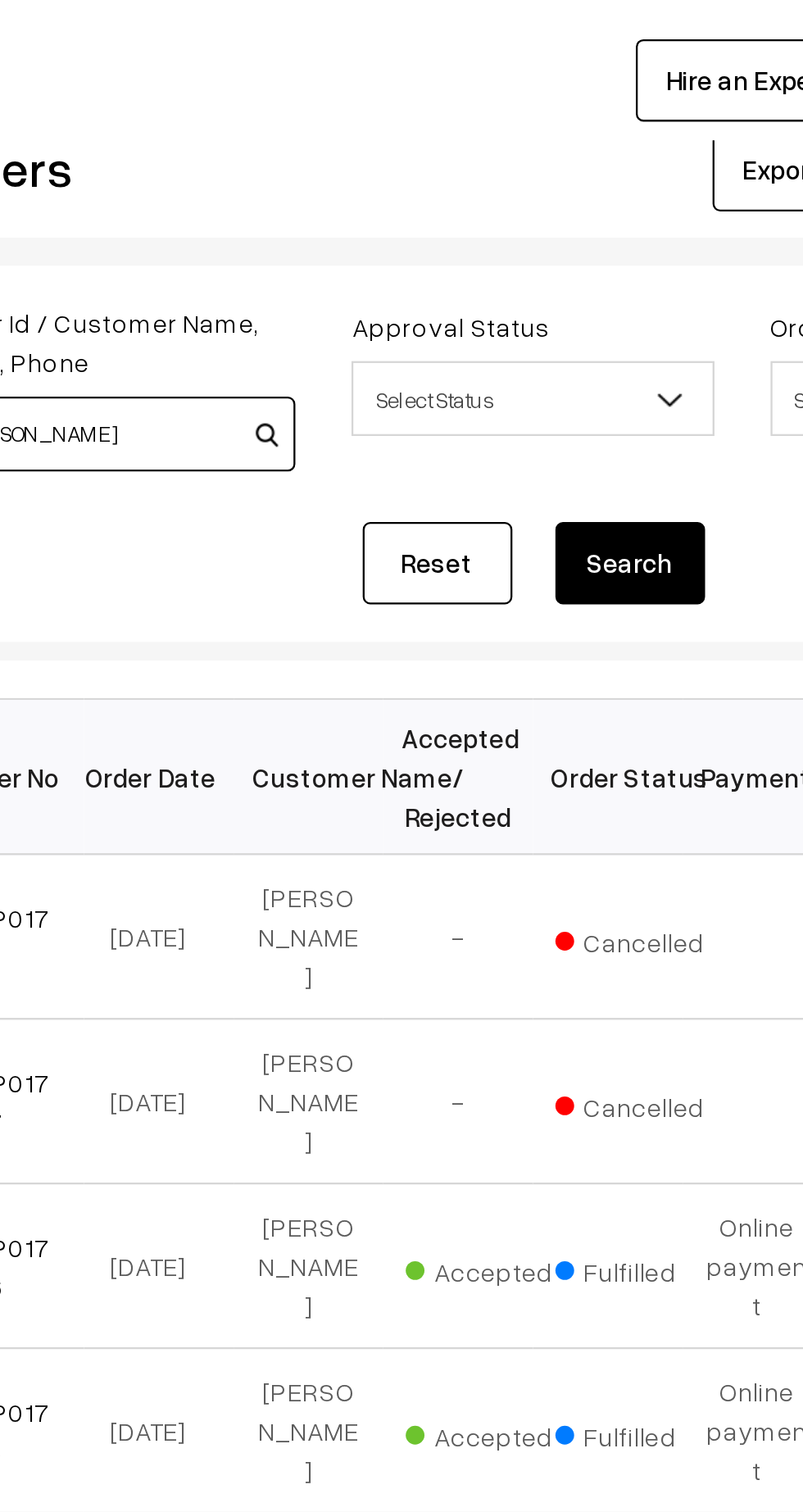
type input "[PERSON_NAME]"
click at [556, 280] on button "Search" at bounding box center [550, 280] width 66 height 36
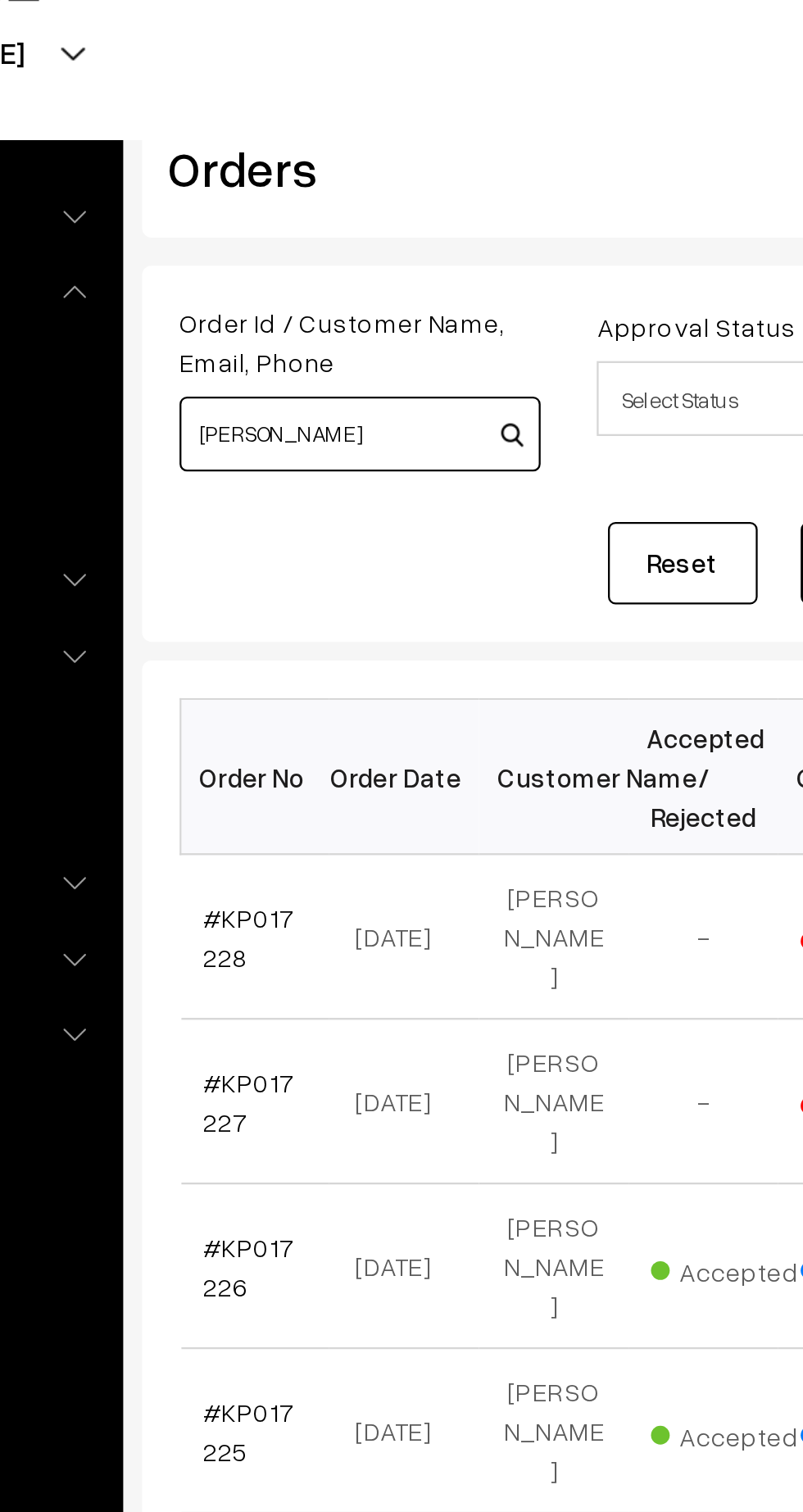
click at [330, 227] on input "Shubhra" at bounding box center [325, 223] width 158 height 32
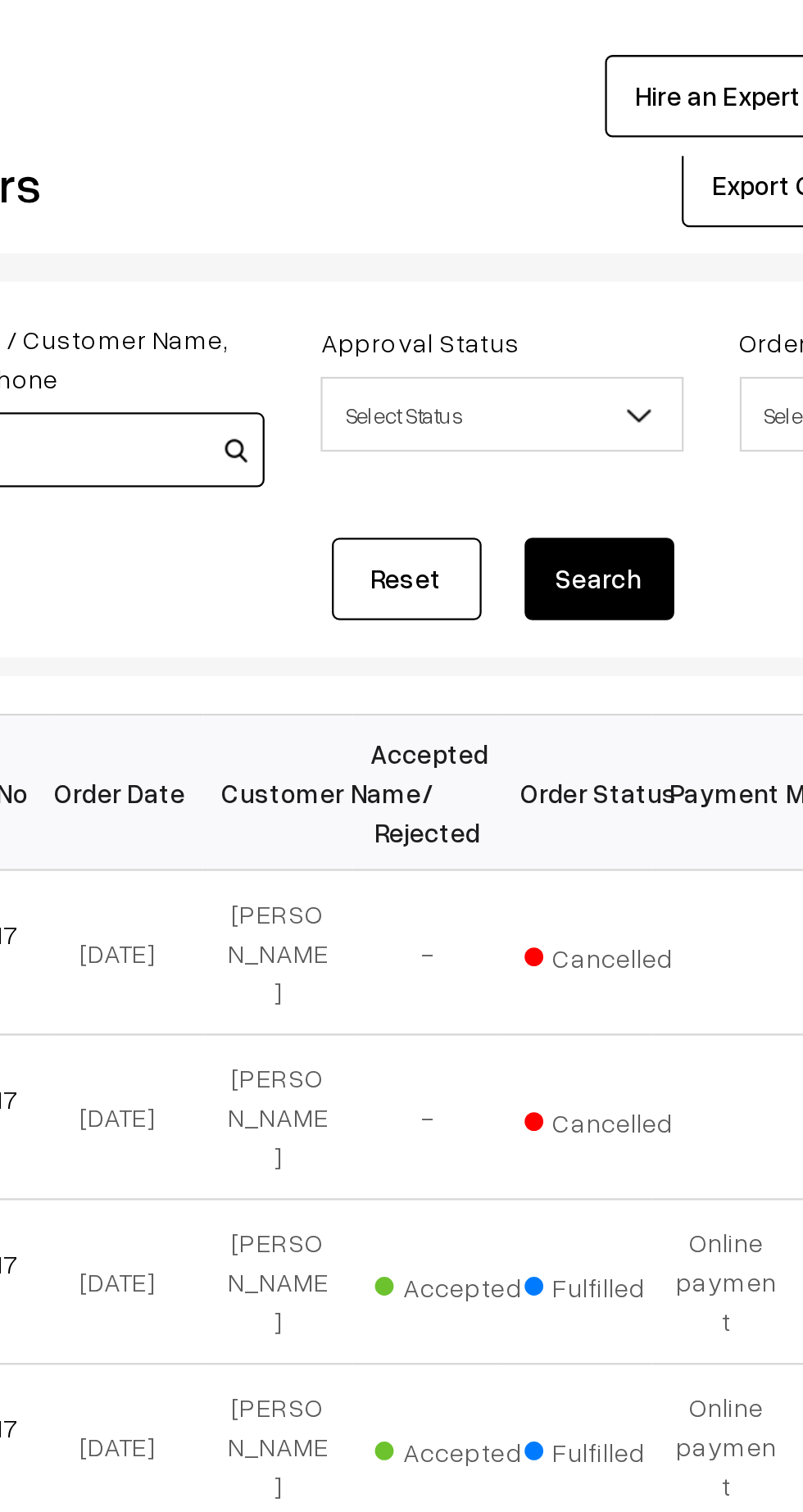
type input "Shubh"
click at [545, 284] on button "Search" at bounding box center [550, 280] width 66 height 36
